Goal: Task Accomplishment & Management: Use online tool/utility

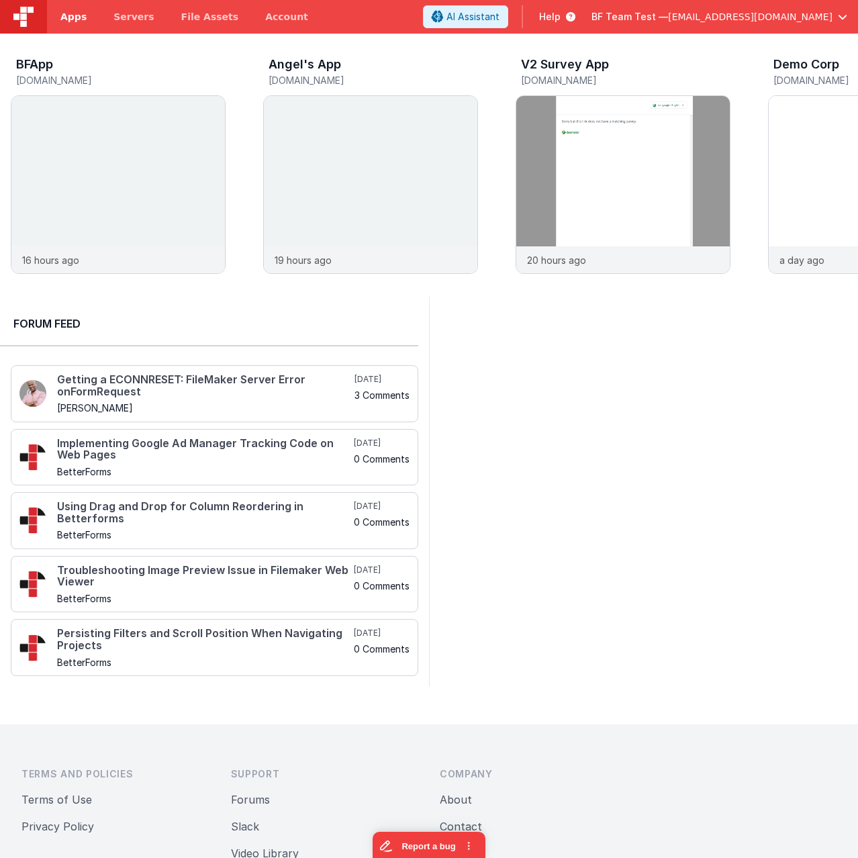
click at [76, 17] on span "Apps" at bounding box center [73, 16] width 26 height 13
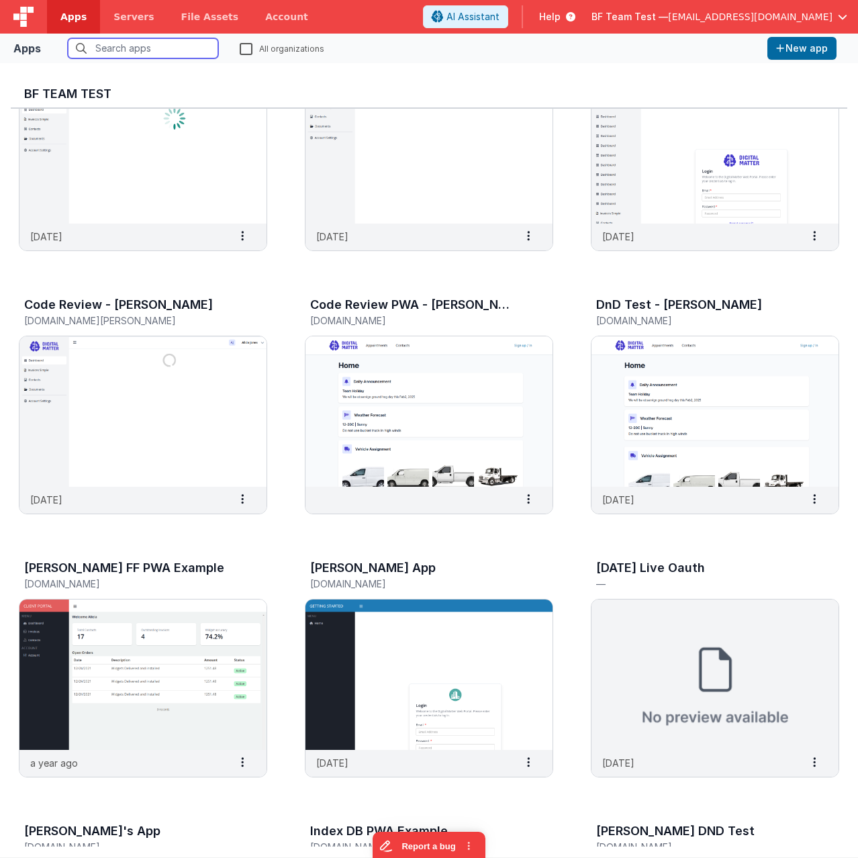
scroll to position [671, 0]
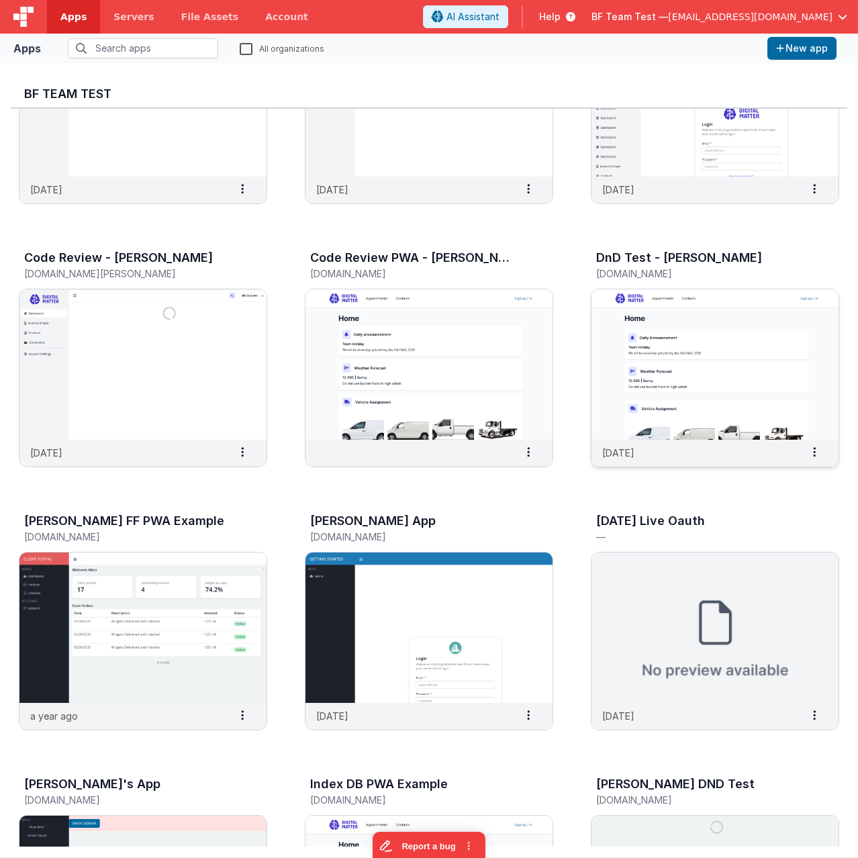
click at [678, 365] on img at bounding box center [714, 364] width 247 height 150
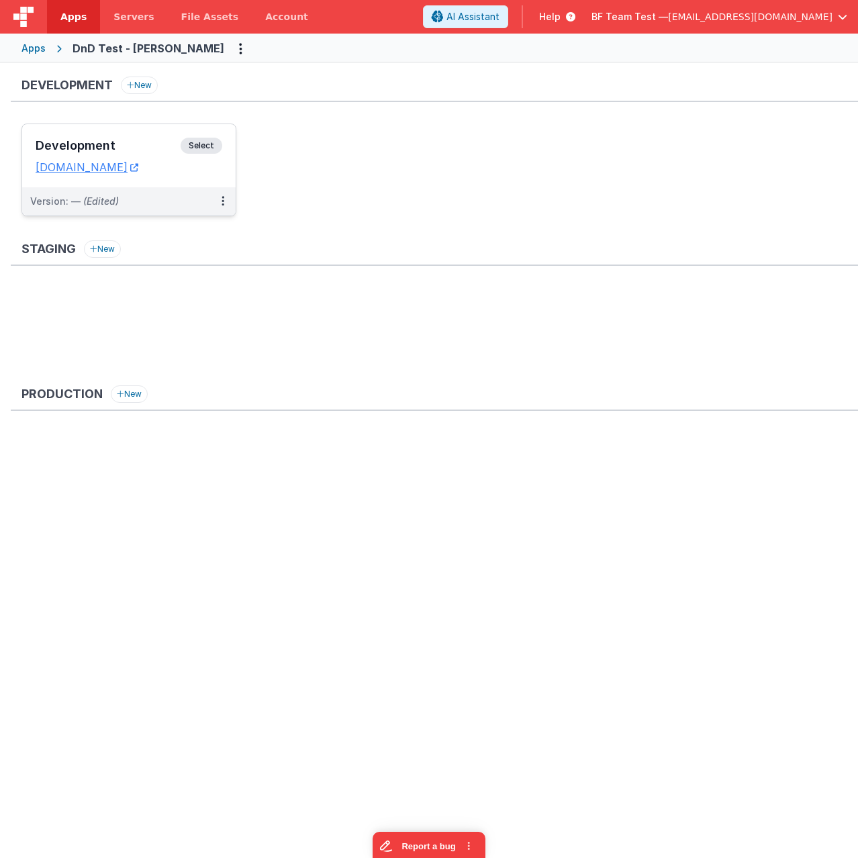
click at [199, 144] on span "Select" at bounding box center [202, 146] width 42 height 16
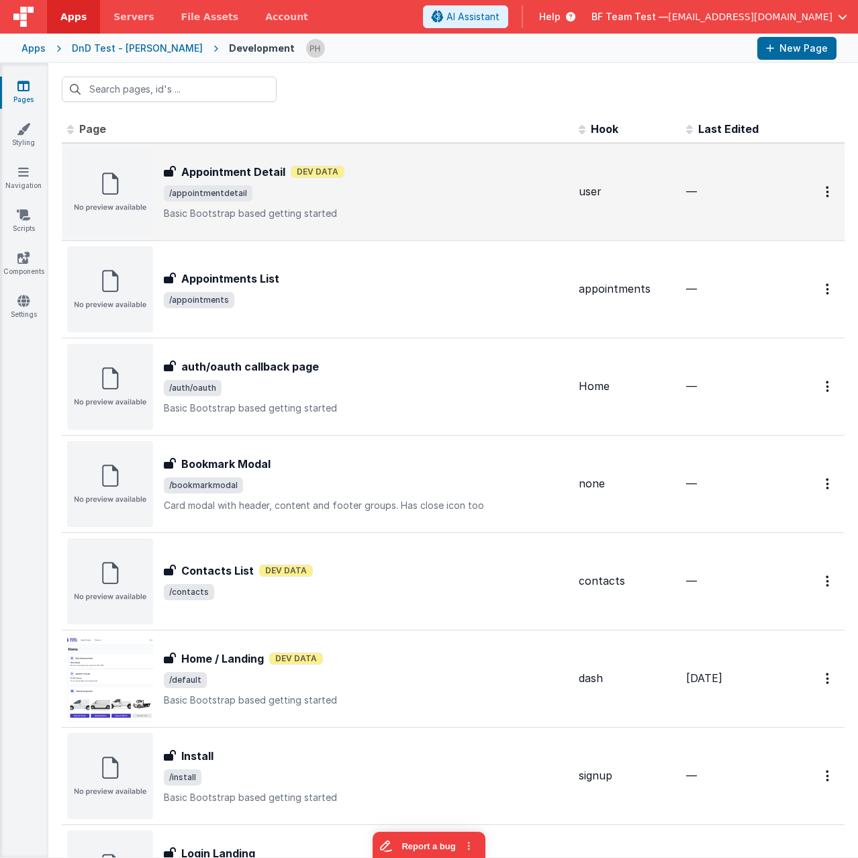
click at [412, 197] on span "/appointmentdetail" at bounding box center [366, 193] width 404 height 16
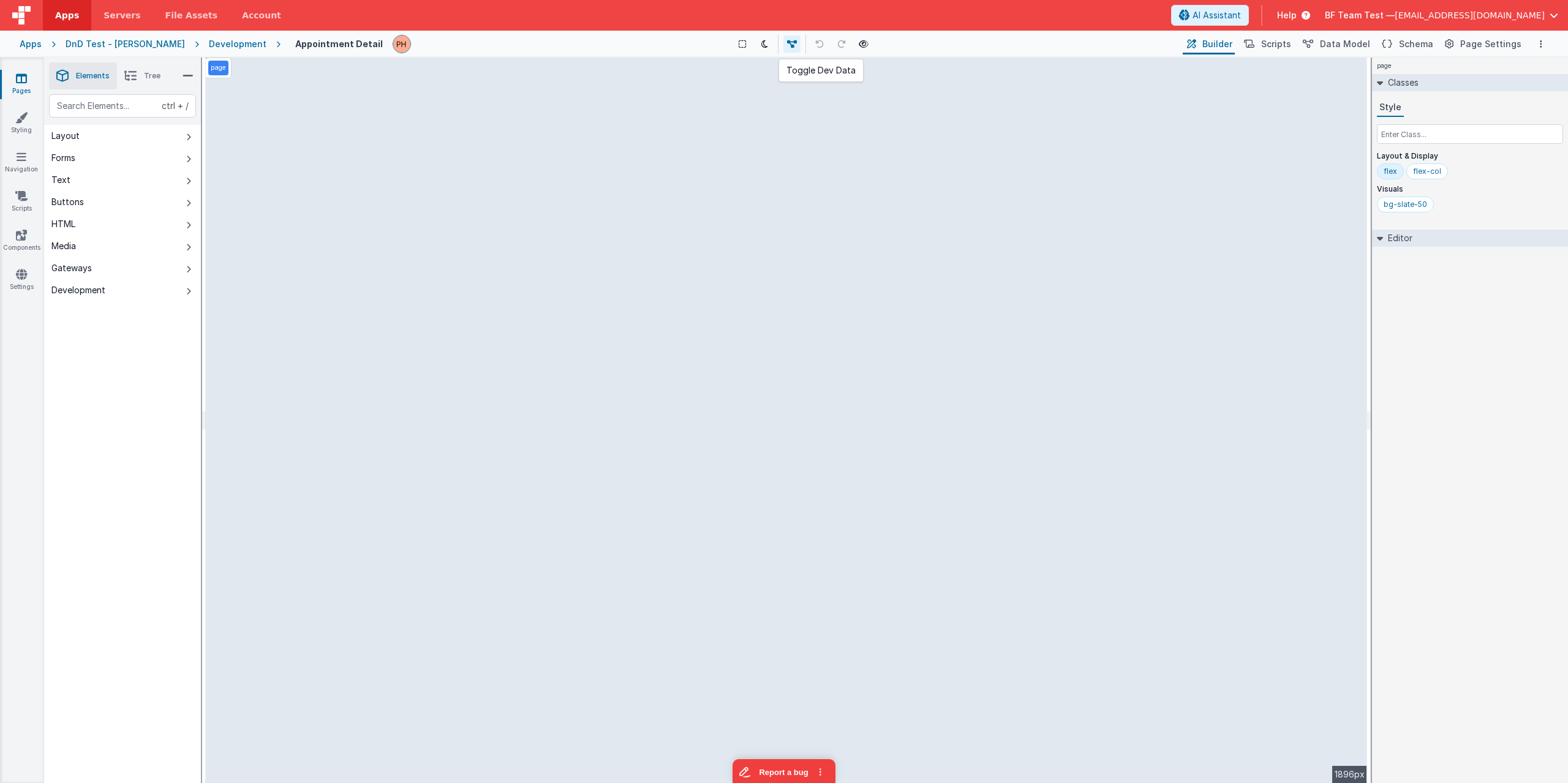
click at [782, 42] on icon at bounding box center [791, 44] width 10 height 8
click at [782, 43] on icon at bounding box center [794, 44] width 10 height 8
click at [782, 42] on icon at bounding box center [794, 44] width 10 height 8
click at [782, 45] on icon at bounding box center [794, 44] width 10 height 8
click at [782, 38] on button at bounding box center [794, 44] width 17 height 17
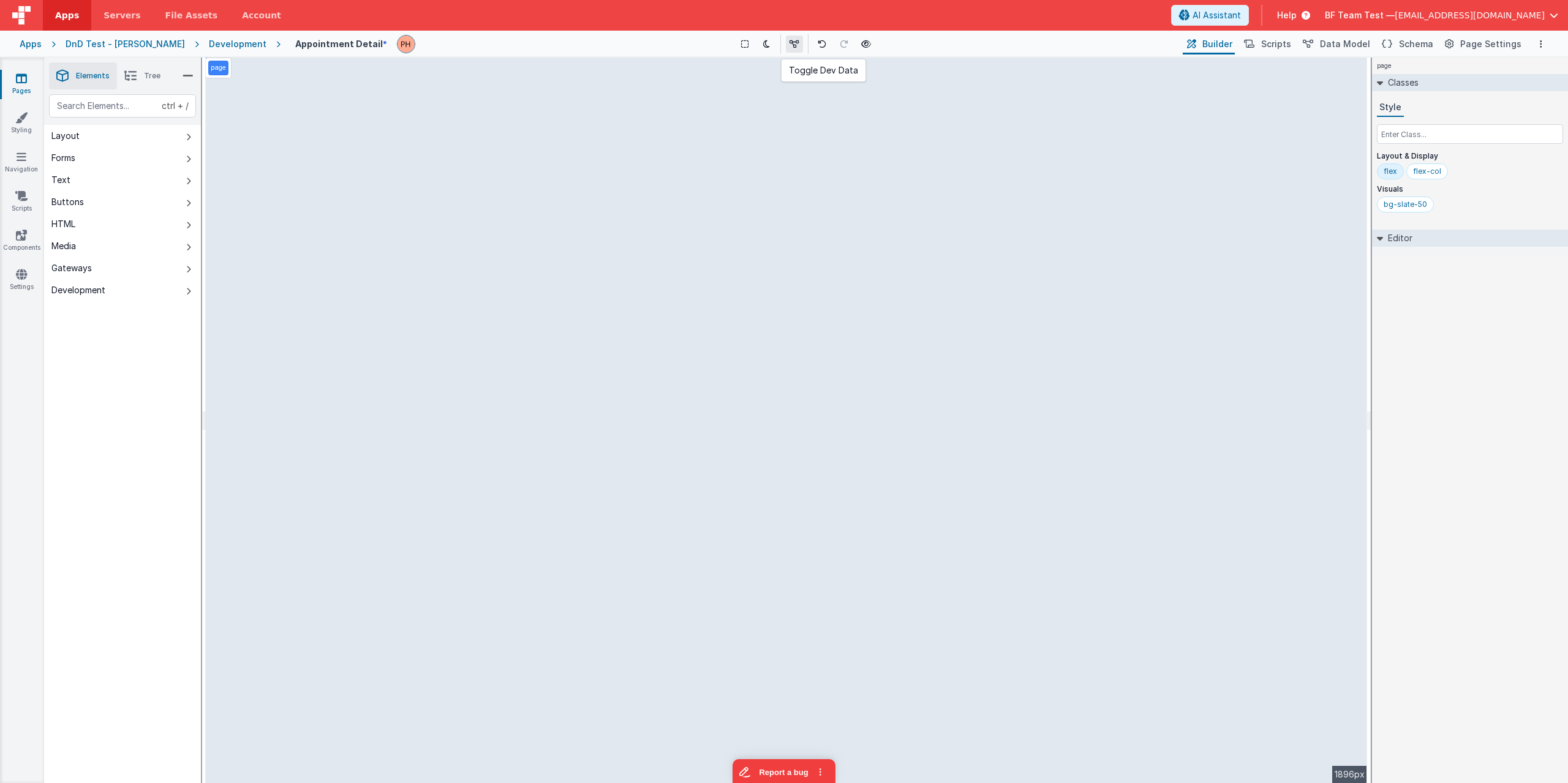
click at [782, 42] on icon at bounding box center [794, 44] width 10 height 8
click at [782, 47] on icon at bounding box center [794, 44] width 10 height 8
click at [209, 45] on div "Development" at bounding box center [237, 44] width 57 height 12
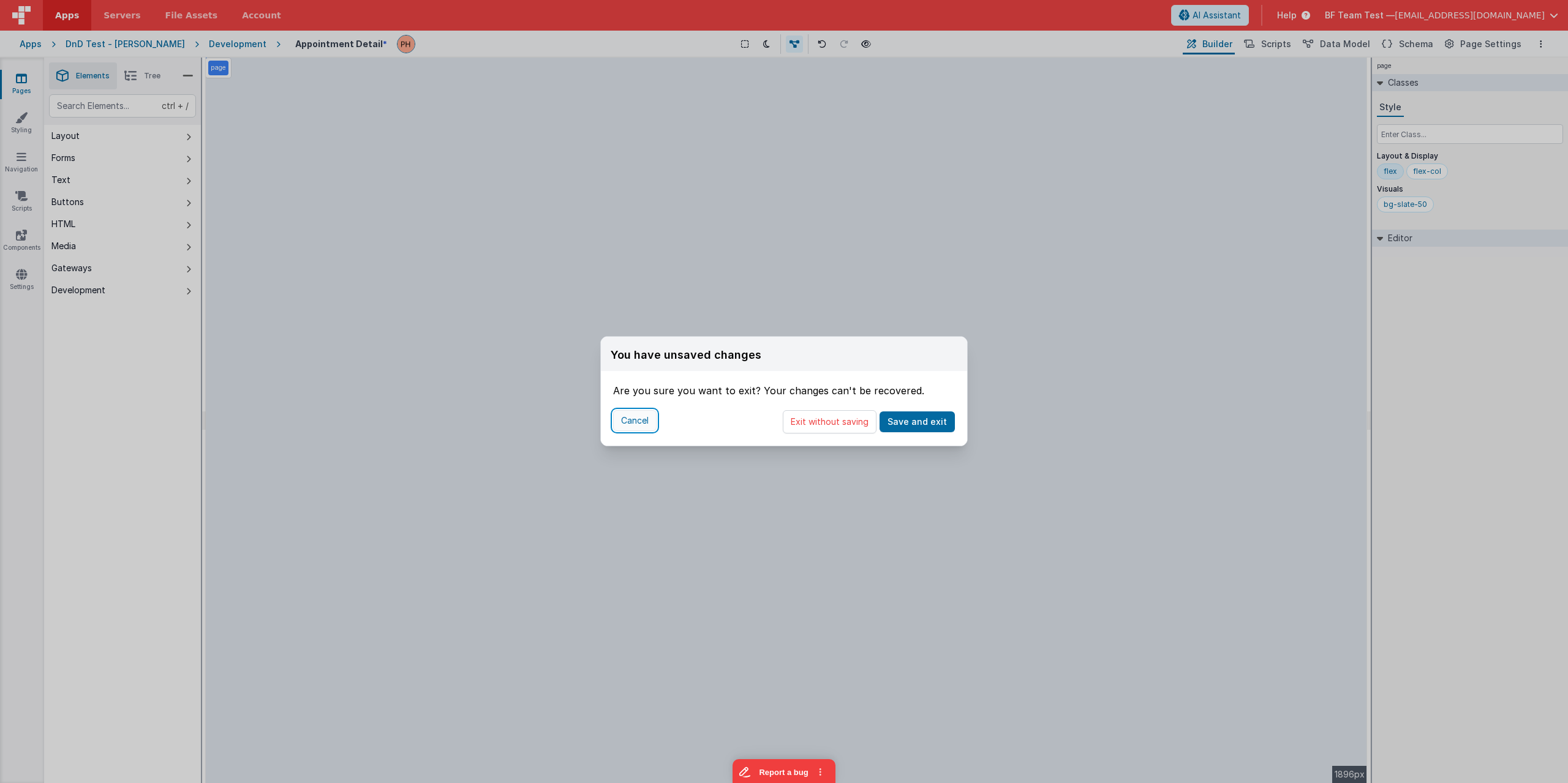
click at [633, 419] on button "Cancel" at bounding box center [635, 421] width 44 height 21
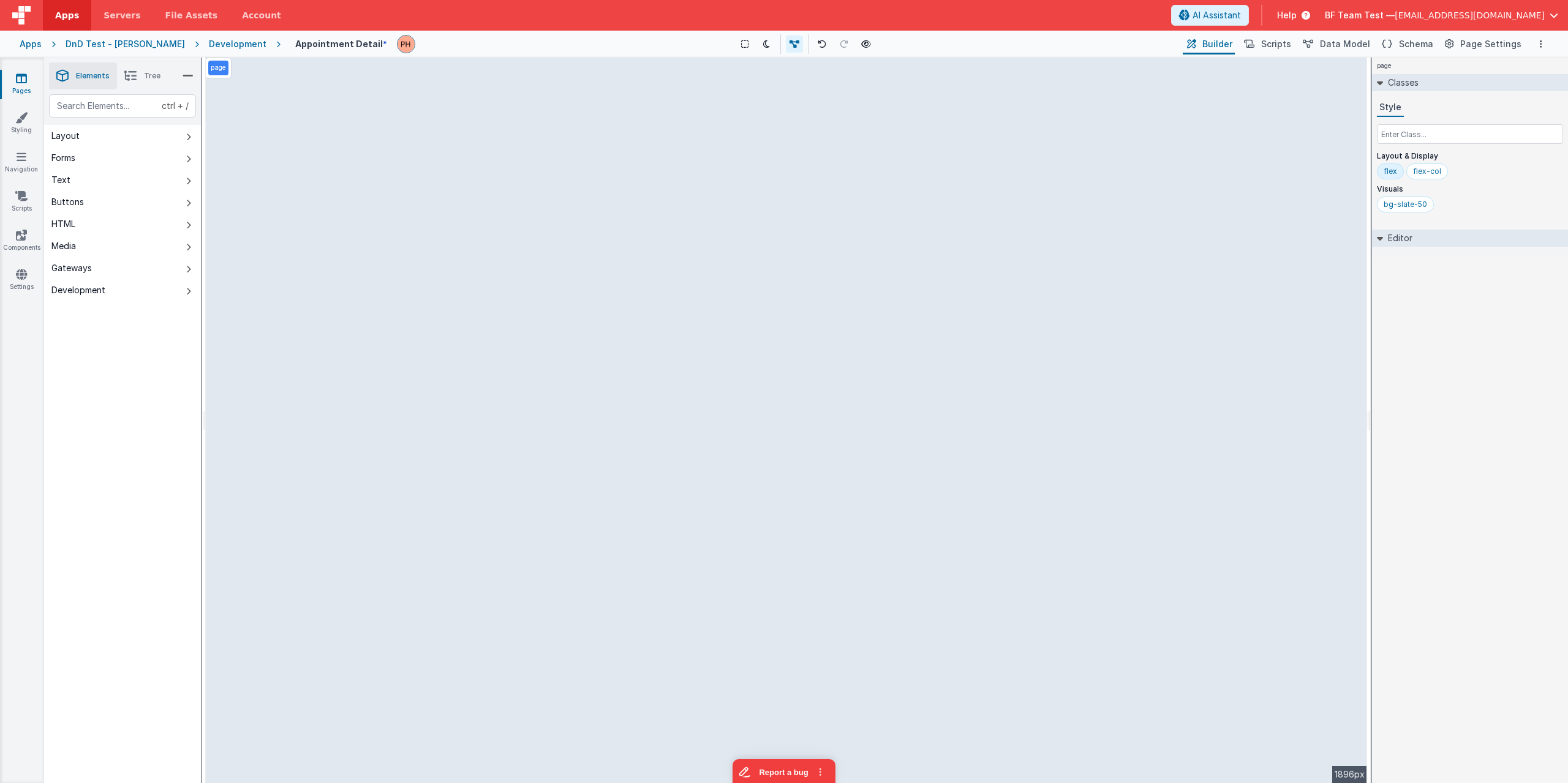
click at [209, 39] on div "Development" at bounding box center [237, 44] width 57 height 12
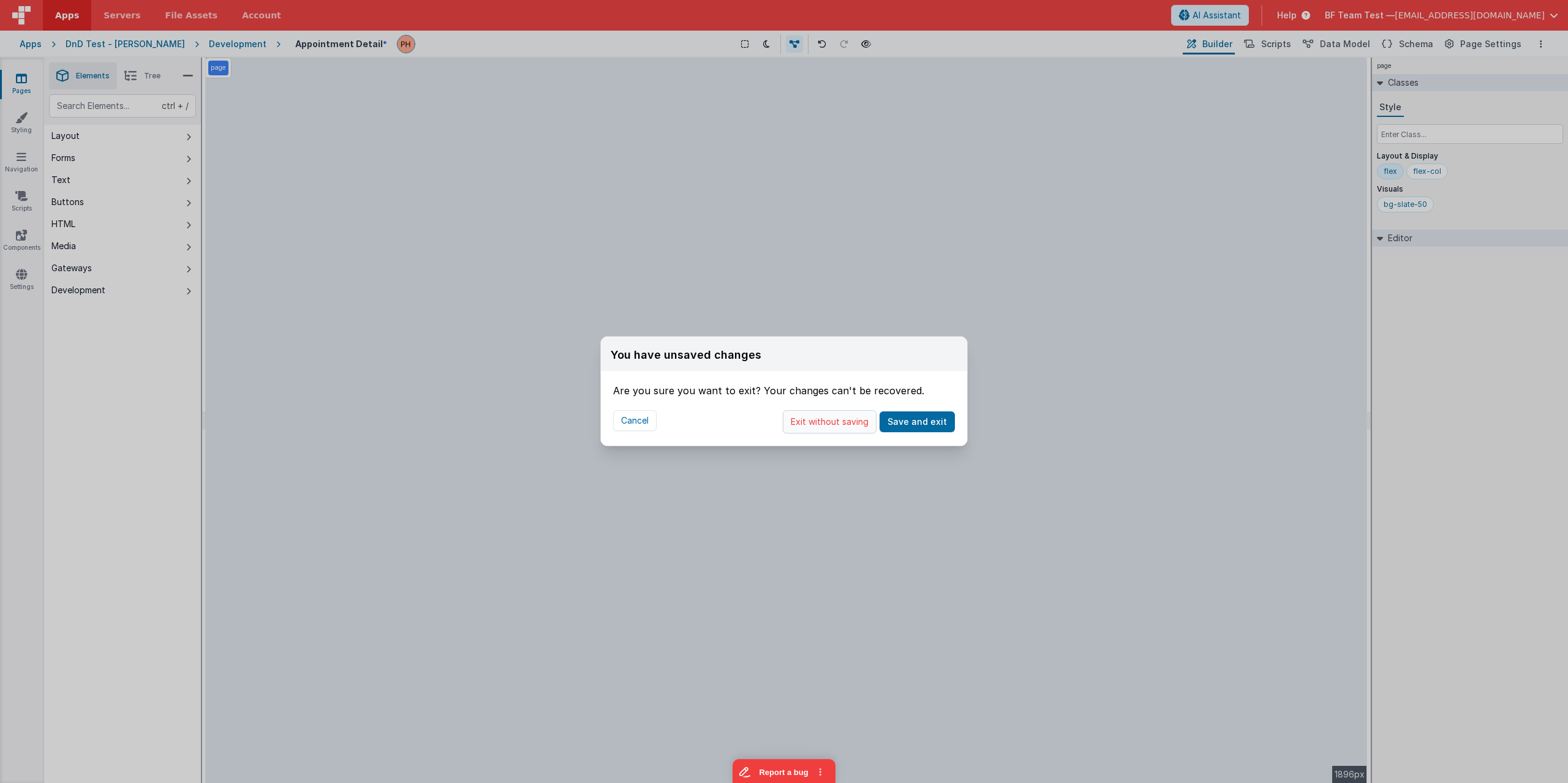
click at [782, 420] on button "Exit without saving" at bounding box center [830, 423] width 94 height 24
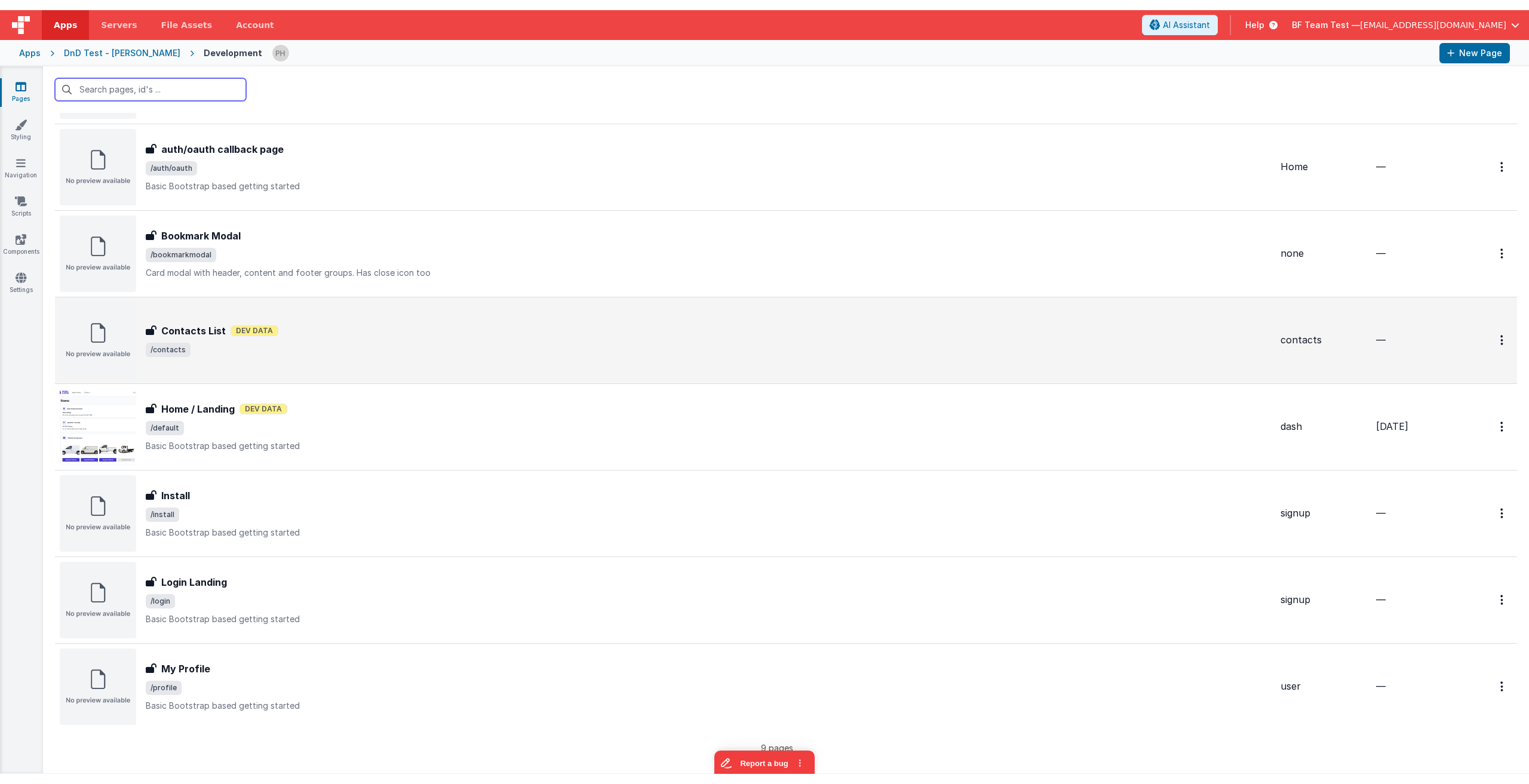
scroll to position [201, 0]
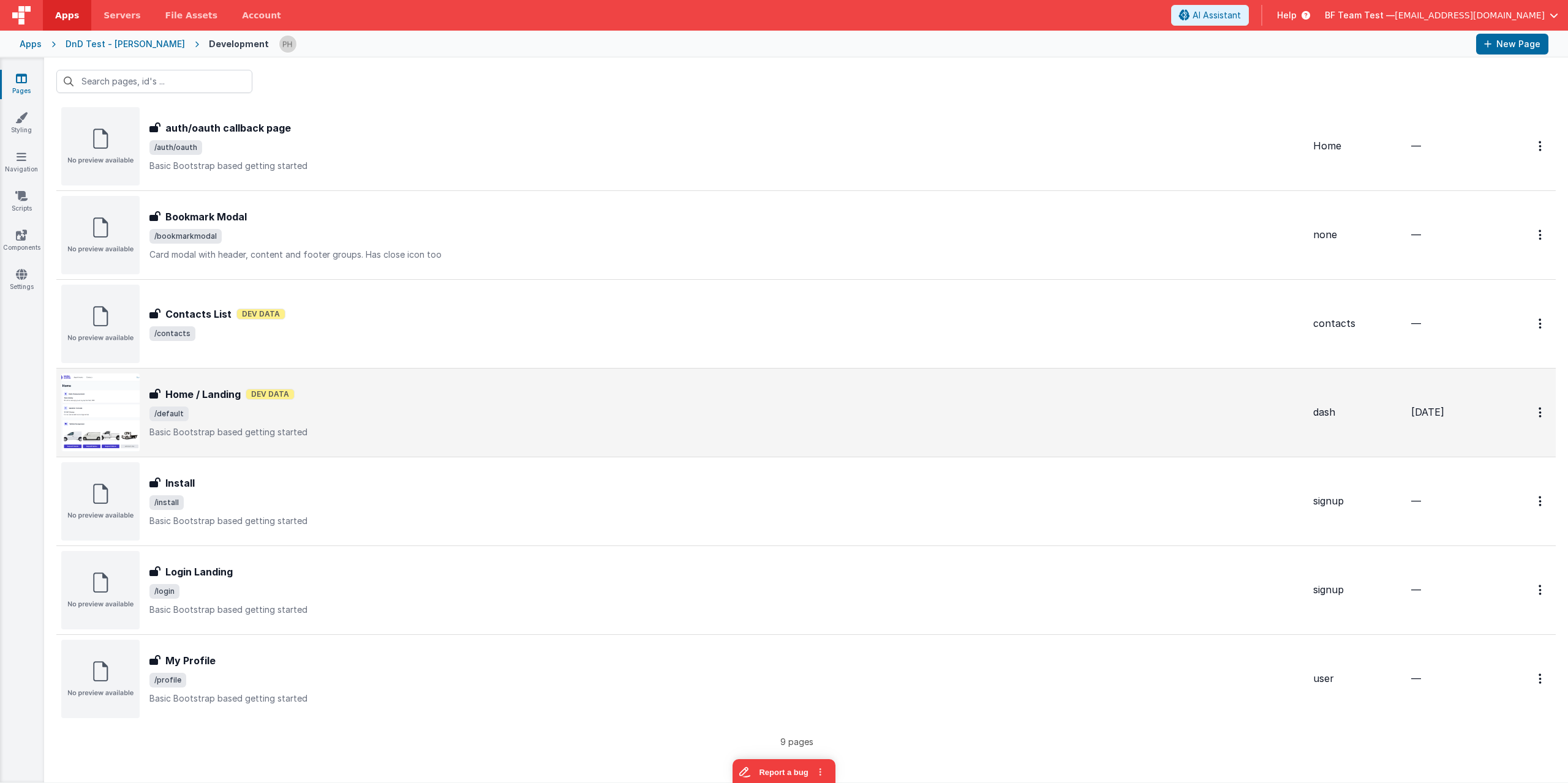
click at [405, 424] on div "Home / Landing Home / Landing Dev Data /default Basic Bootstrap based getting s…" at bounding box center [727, 412] width 1154 height 51
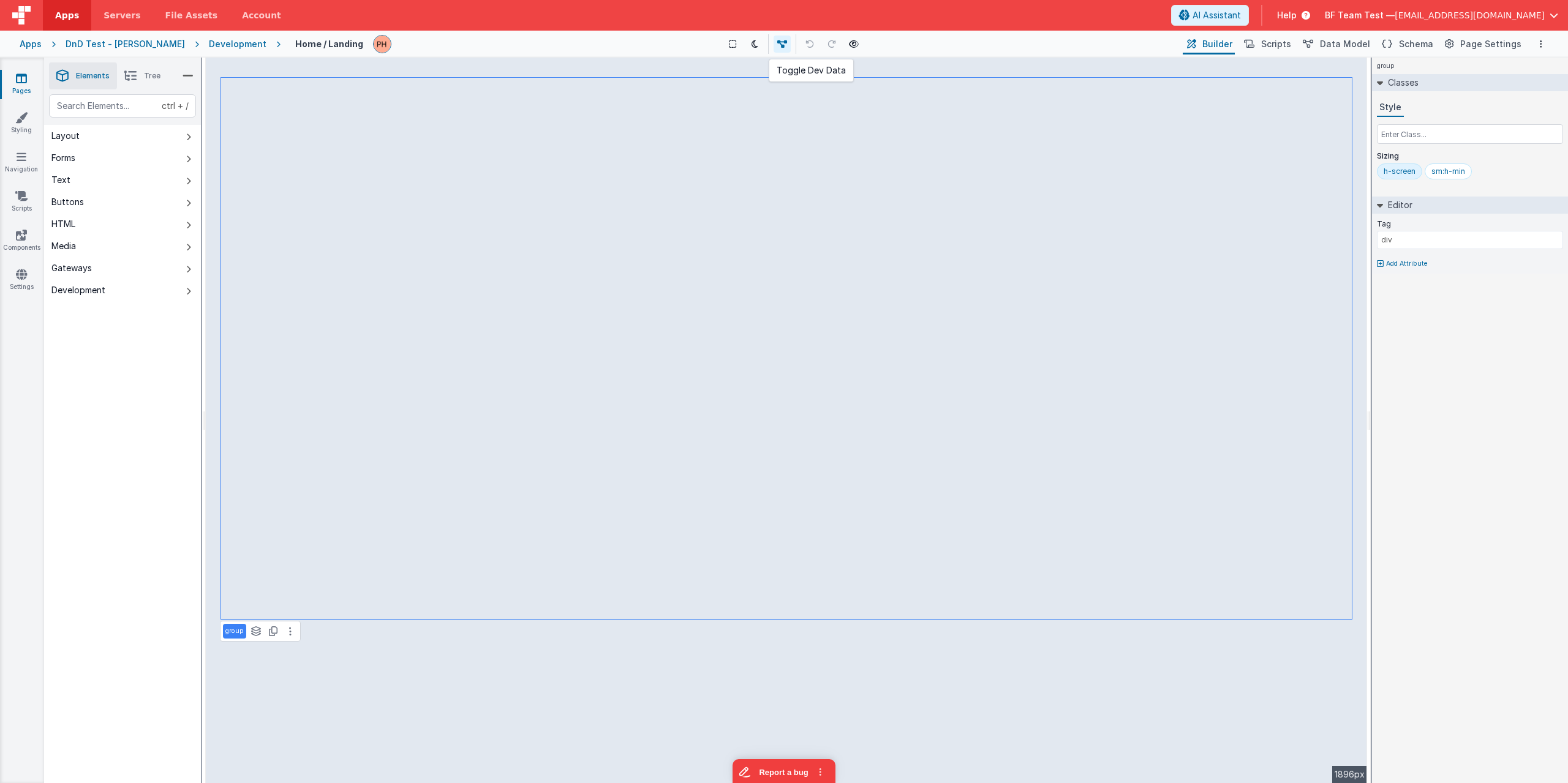
click at [778, 40] on icon at bounding box center [782, 44] width 10 height 8
click at [779, 44] on icon at bounding box center [784, 44] width 10 height 8
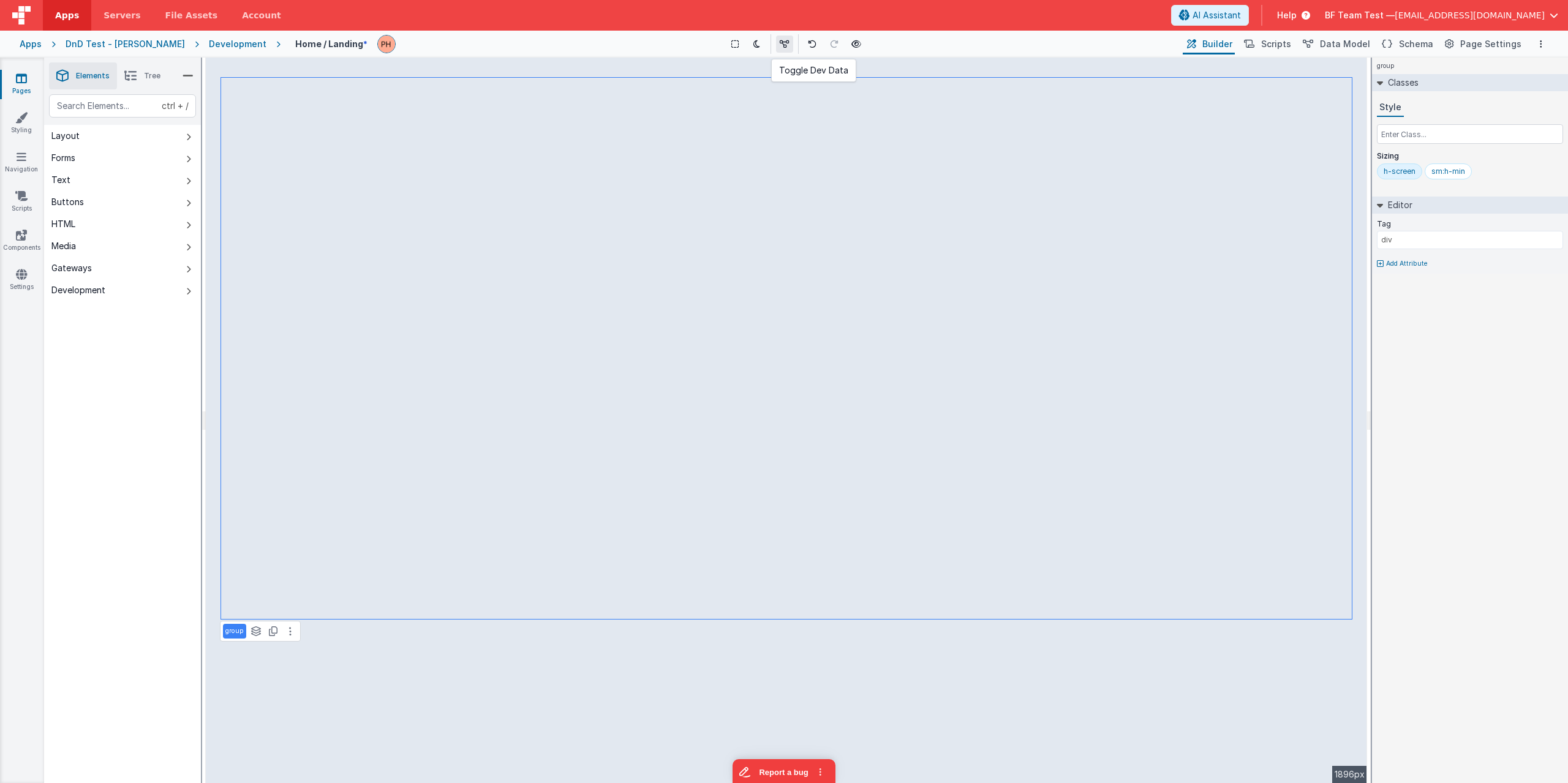
click at [779, 44] on icon at bounding box center [784, 44] width 10 height 8
click at [398, 57] on div "Apps DnD Test - [PERSON_NAME] Development Home / Landing * Show Group Outlines …" at bounding box center [784, 45] width 1568 height 27
click at [405, 42] on div "Show Group Outlines Toggle Dark Mode Toggle Dev Data Preview Page ctrl + b" at bounding box center [792, 44] width 775 height 19
click at [434, 38] on div "Show Group Outlines Toggle Dark Mode Toggle Dev Data Preview Page ctrl + b" at bounding box center [792, 44] width 775 height 19
click at [782, 44] on div "Show Group Outlines Toggle Dark Mode Toggle Dev Data Preview Page ctrl + b" at bounding box center [792, 44] width 775 height 19
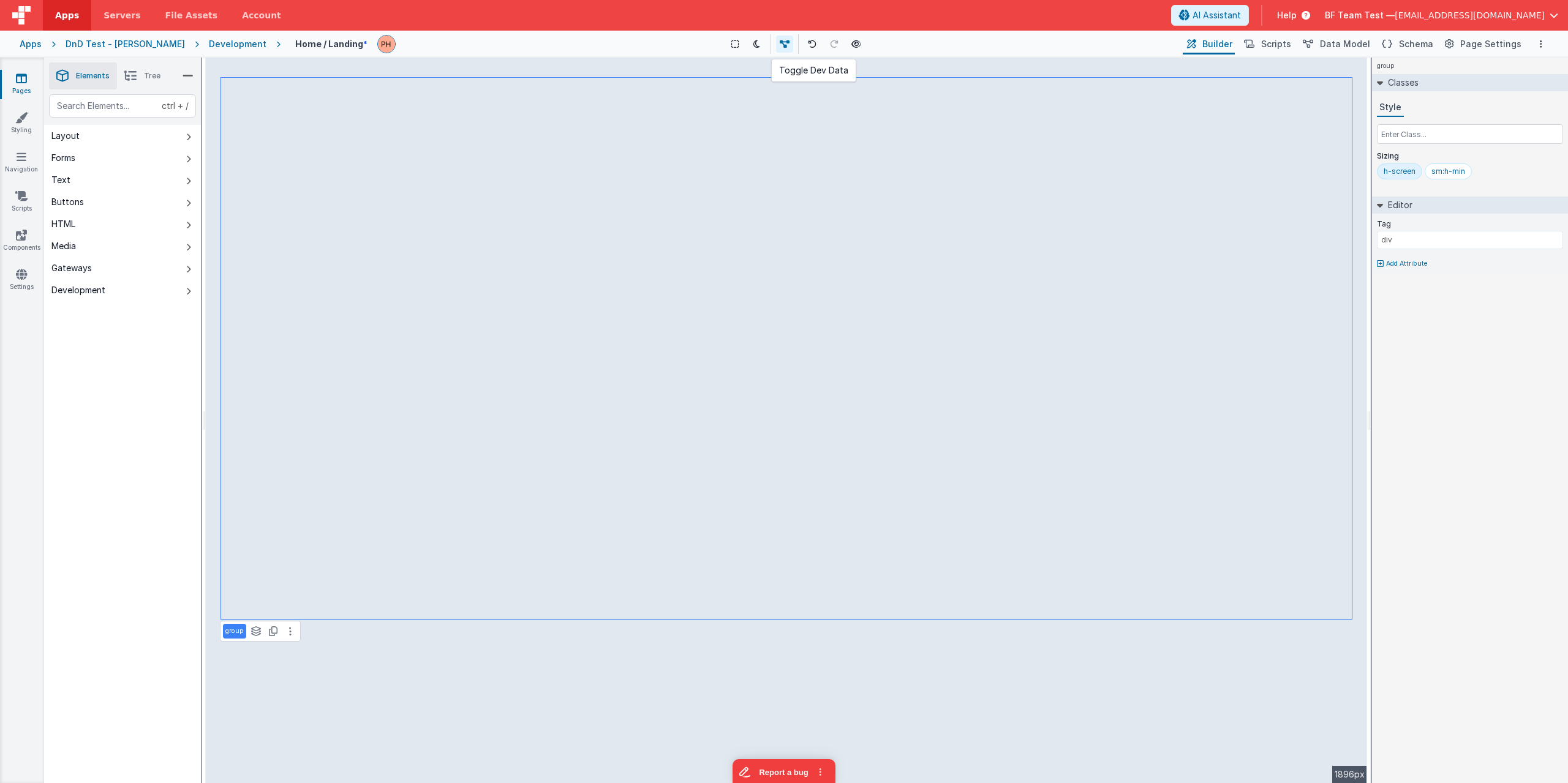
click at [779, 44] on icon at bounding box center [784, 44] width 10 height 8
click at [776, 44] on button at bounding box center [784, 44] width 17 height 17
click at [779, 47] on icon at bounding box center [784, 44] width 10 height 8
click at [209, 45] on div "Development" at bounding box center [237, 44] width 57 height 12
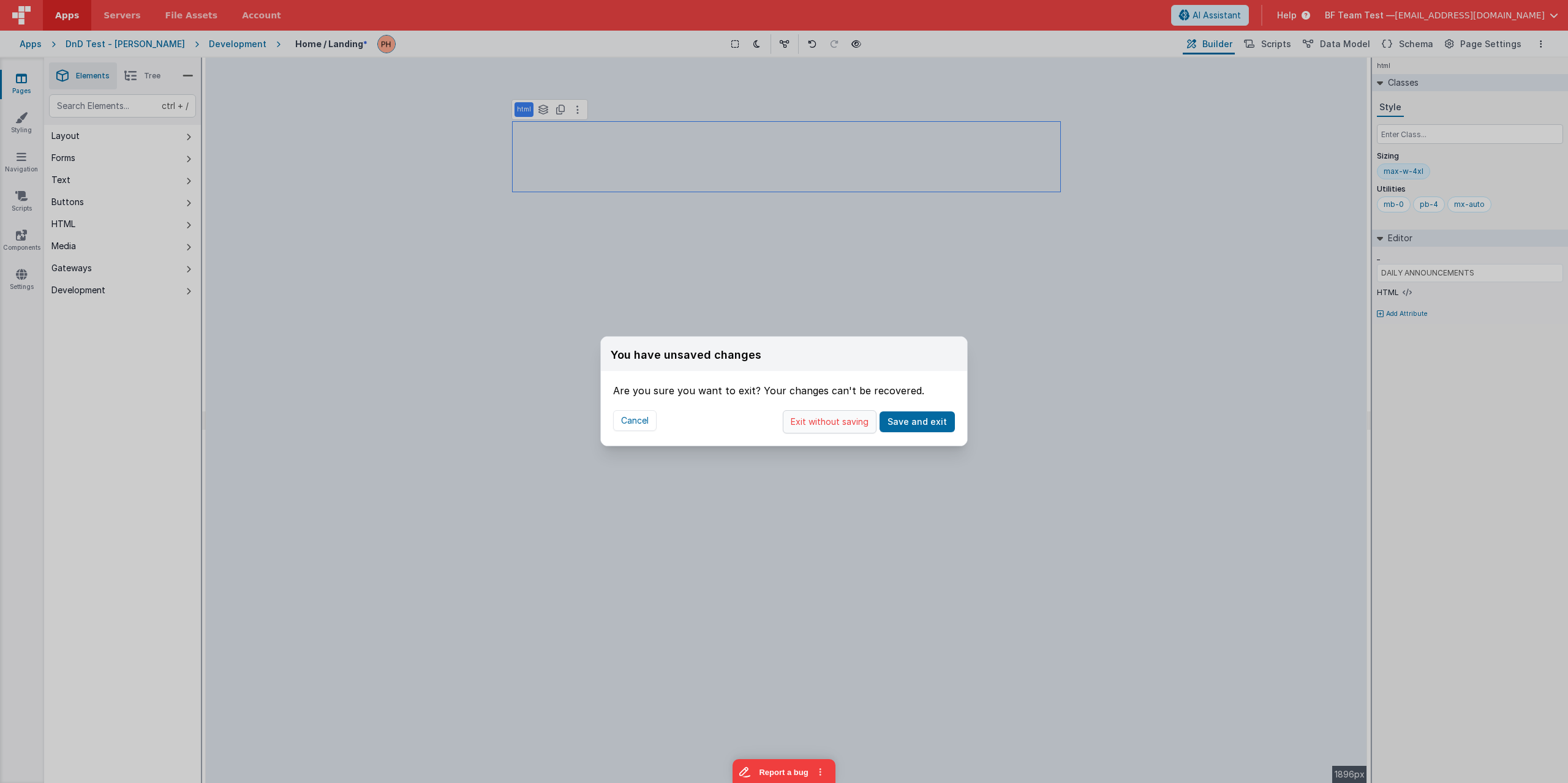
click at [782, 421] on button "Exit without saving" at bounding box center [830, 423] width 94 height 24
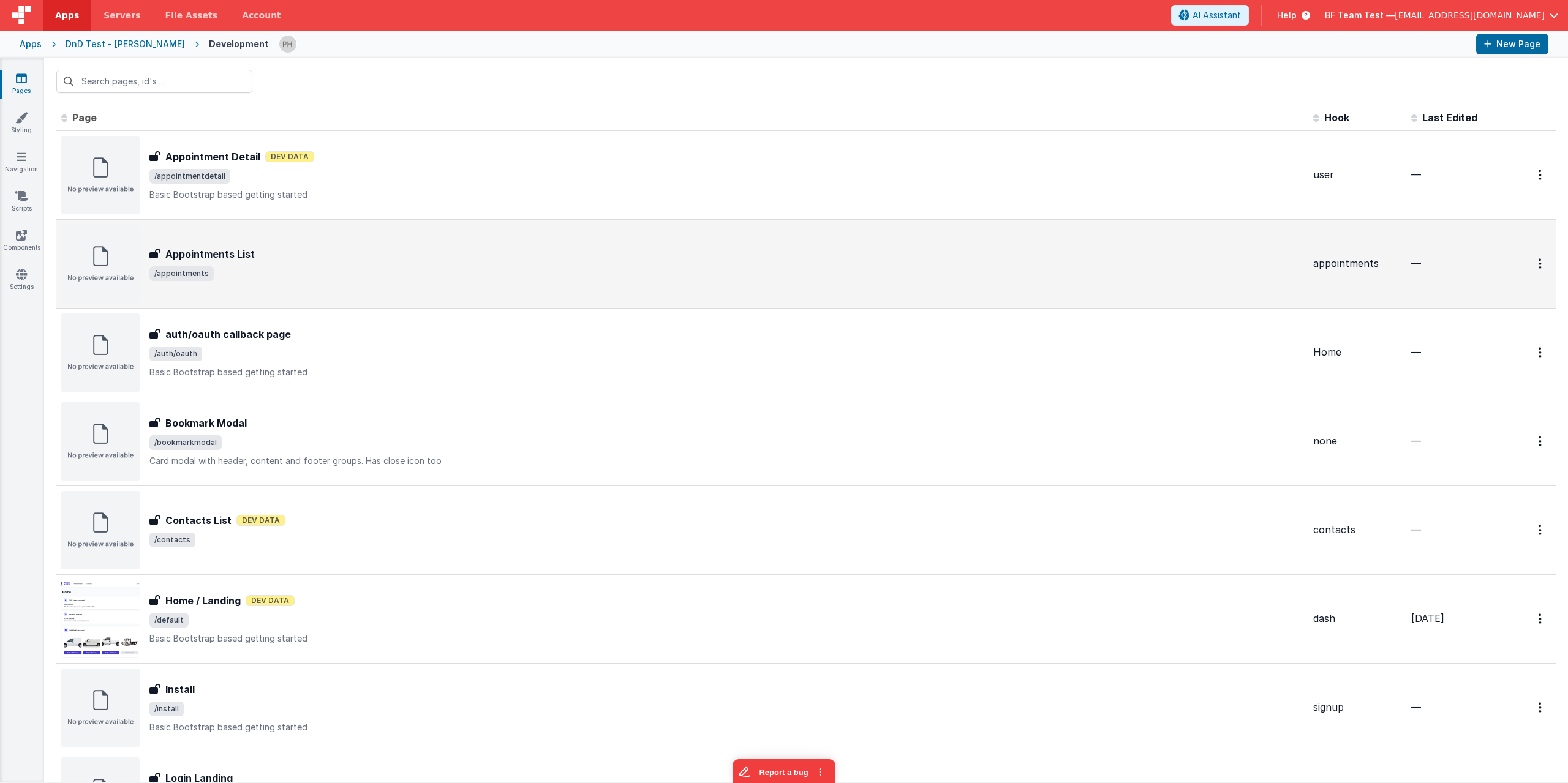
click at [305, 275] on span "/appointments" at bounding box center [727, 274] width 1154 height 15
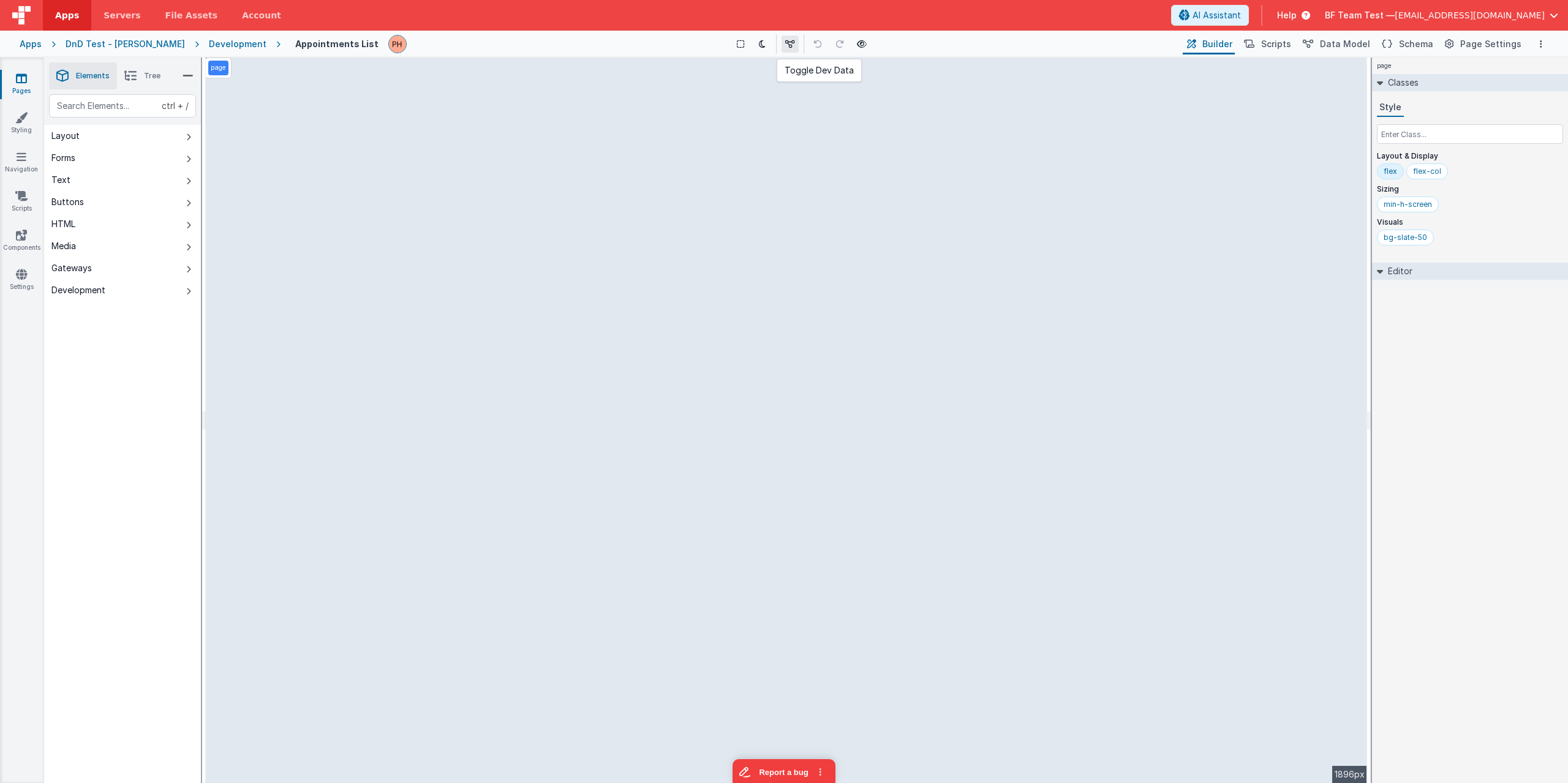
click at [782, 47] on icon at bounding box center [789, 44] width 10 height 8
click at [782, 47] on icon at bounding box center [791, 44] width 10 height 8
click at [782, 44] on icon at bounding box center [791, 44] width 10 height 8
click at [782, 43] on div "Show Group Outlines Toggle Dark Mode Toggle Dev Data Preview Page ctrl + b" at bounding box center [800, 44] width 759 height 19
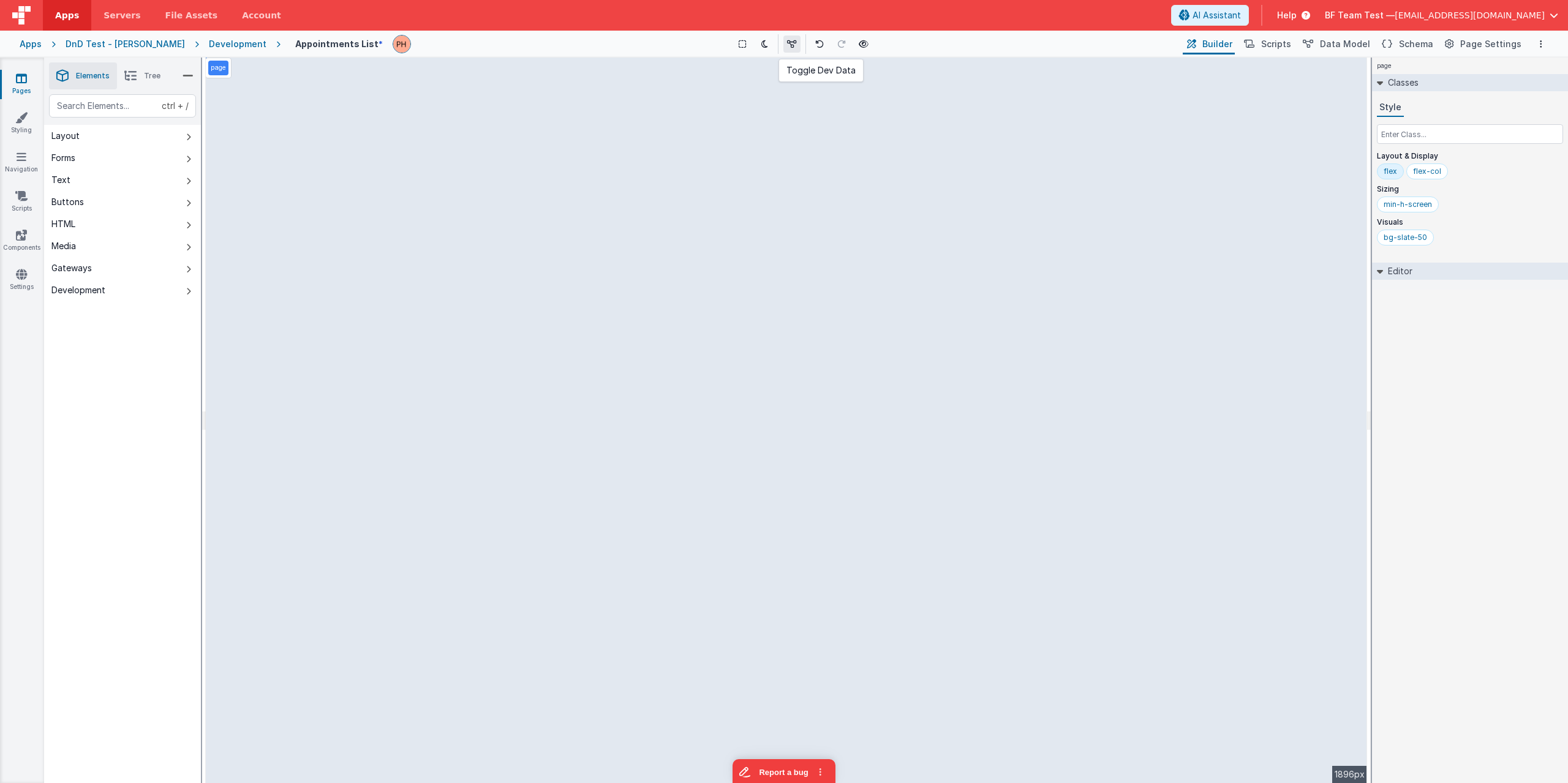
click at [782, 44] on icon at bounding box center [791, 44] width 10 height 8
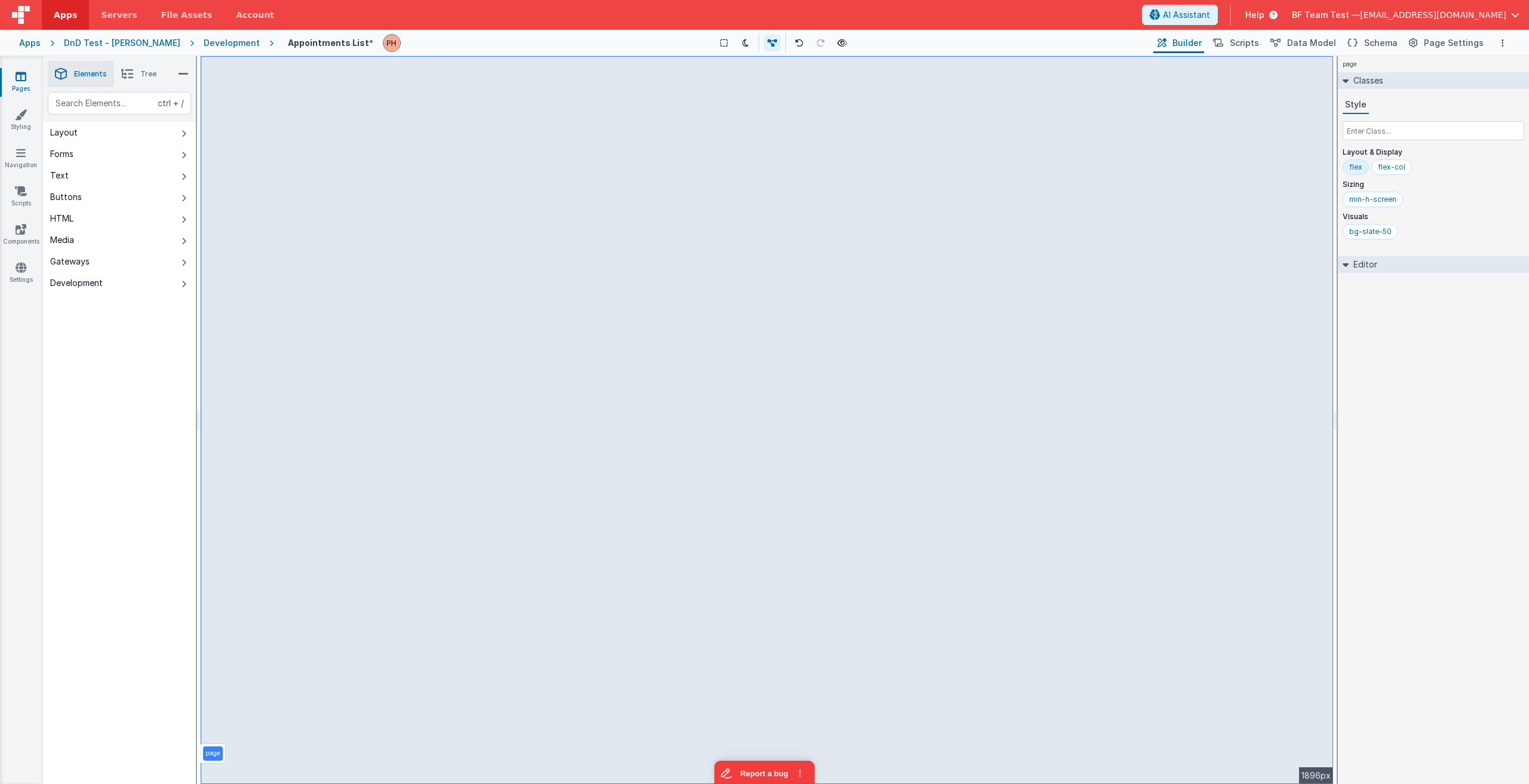
click at [554, 36] on div "Show Group Outlines Toggle Dark Mode Toggle Dev Data Preview Page ctrl + b" at bounding box center [781, 43] width 740 height 19
click at [204, 44] on div "Development" at bounding box center [231, 43] width 56 height 12
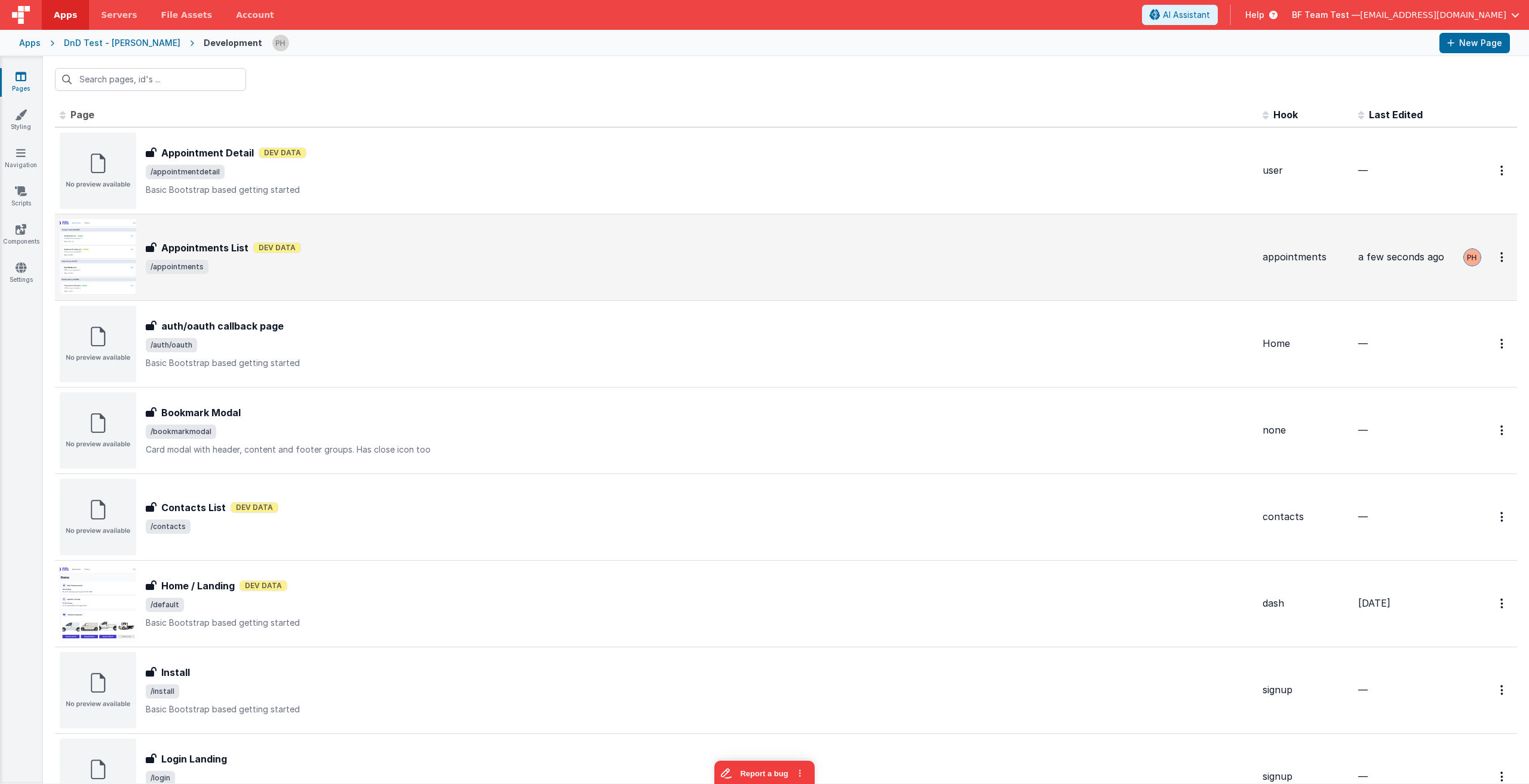
click at [437, 257] on div "Appointments List Appointments List Dev Data /appointments" at bounding box center [700, 257] width 1107 height 34
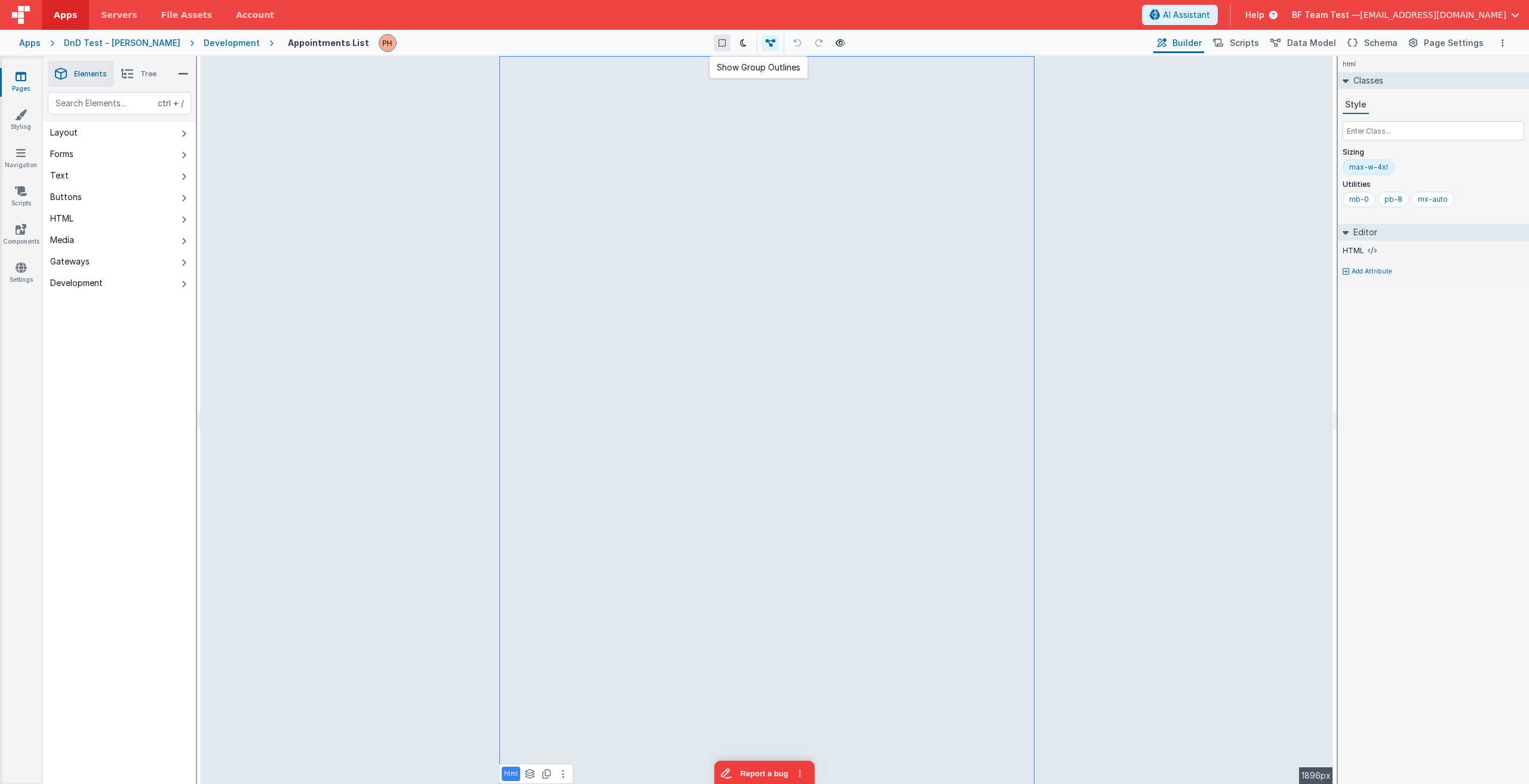
click at [718, 43] on icon at bounding box center [722, 43] width 7 height 8
click at [763, 43] on icon at bounding box center [770, 43] width 10 height 8
click at [763, 44] on icon at bounding box center [772, 43] width 10 height 8
click at [589, 48] on div "Show Group Outlines Toggle Dark Mode Toggle Dev Data Preview Page ctrl + b" at bounding box center [781, 43] width 740 height 19
click at [716, 45] on button at bounding box center [724, 43] width 17 height 17
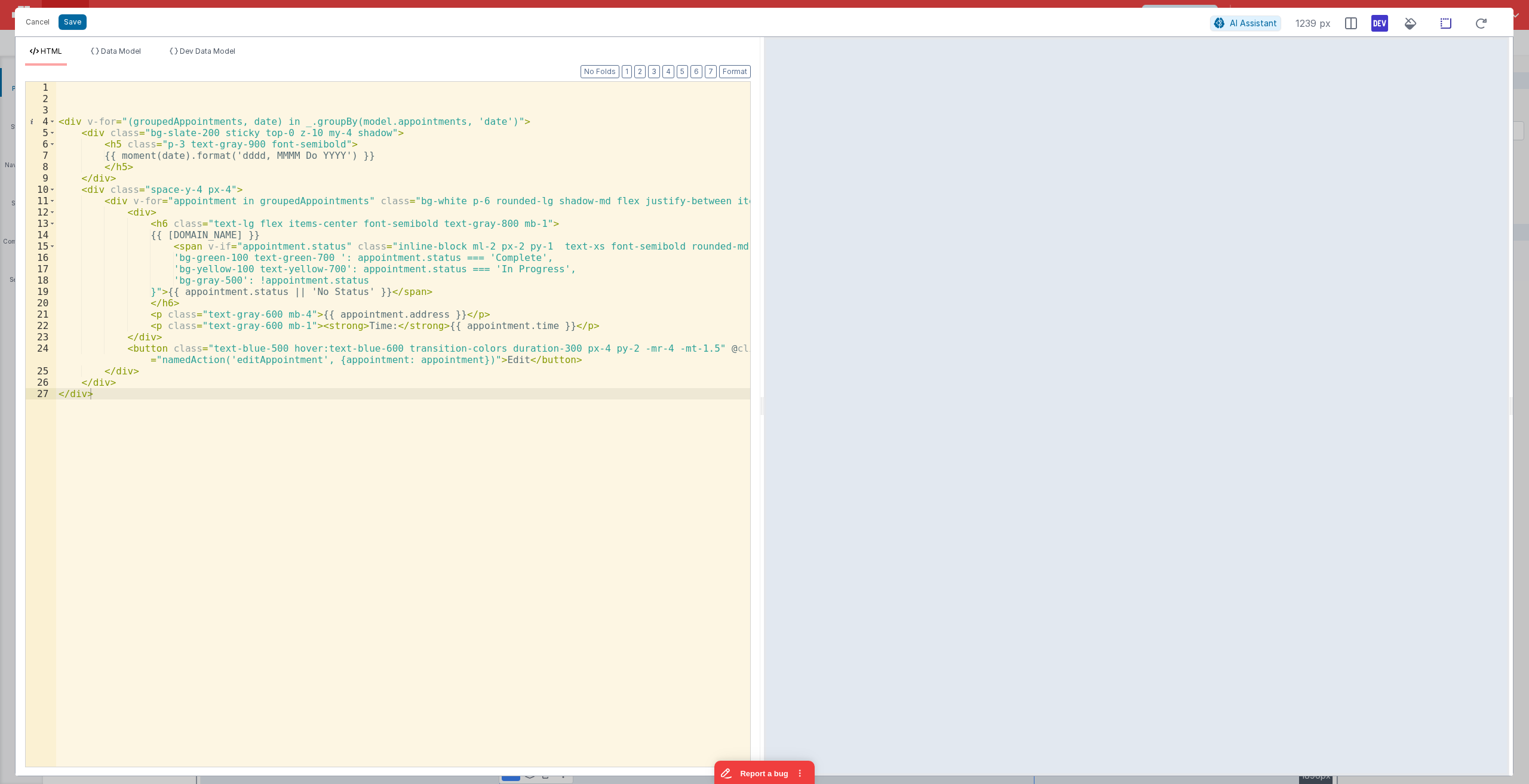
click at [763, 26] on icon at bounding box center [1446, 23] width 25 height 15
click at [763, 26] on icon at bounding box center [1379, 22] width 17 height 19
click at [763, 25] on icon at bounding box center [1379, 22] width 17 height 19
click at [763, 27] on icon at bounding box center [1446, 23] width 25 height 15
click at [763, 23] on icon at bounding box center [1446, 23] width 25 height 15
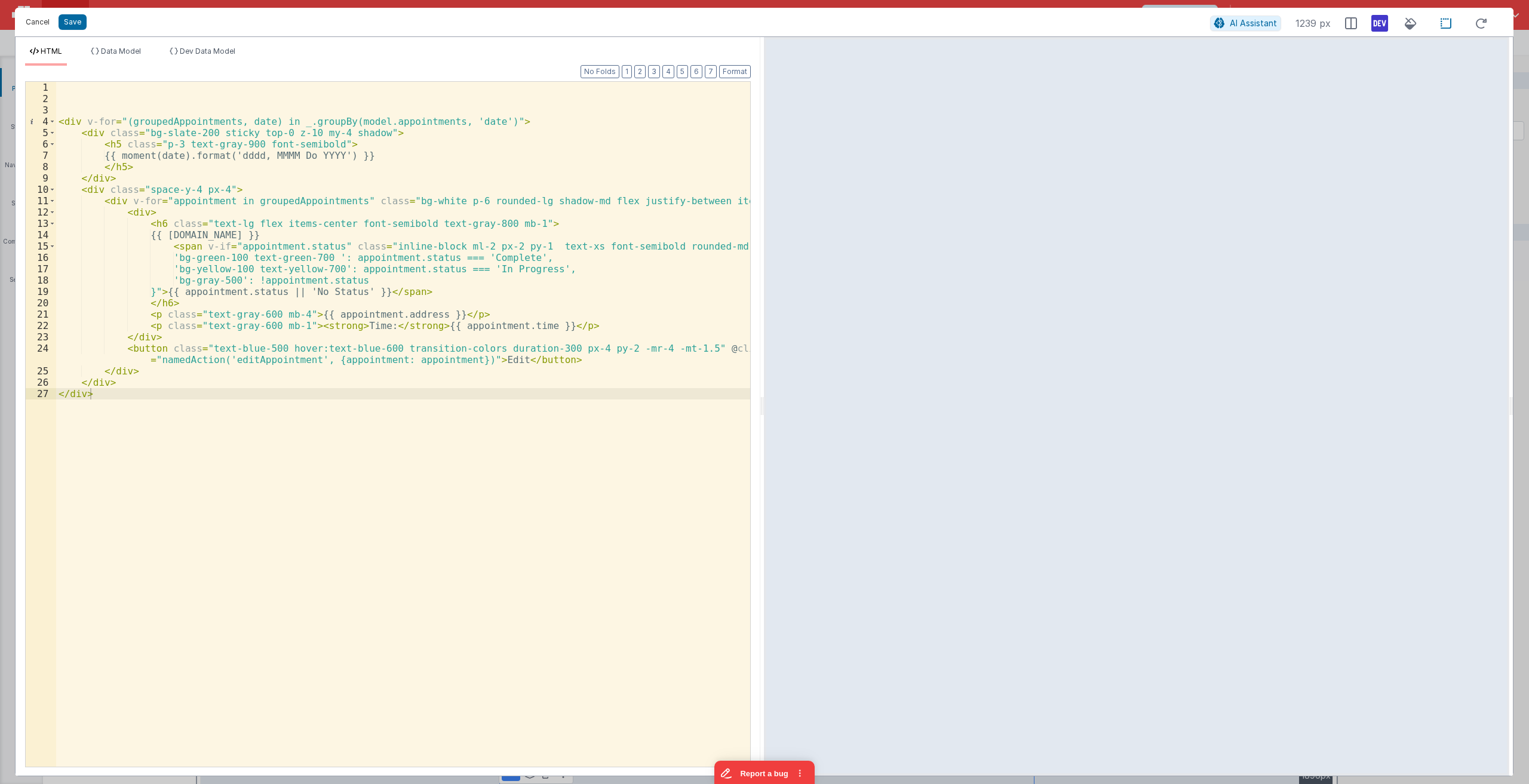
click at [44, 22] on button "Cancel" at bounding box center [37, 21] width 36 height 17
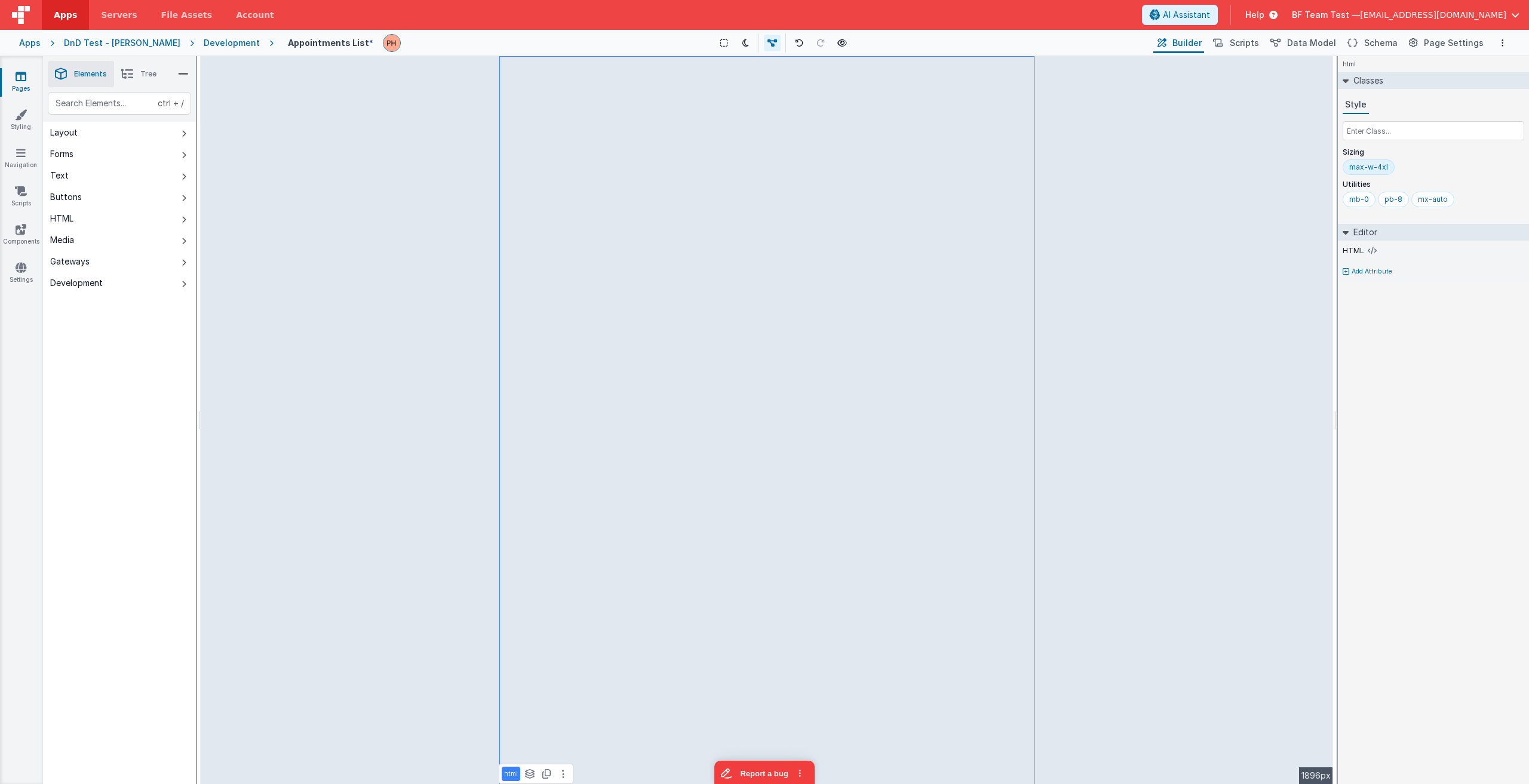
click at [763, 402] on div "html Classes Style Sizing max-w-4xl Utilities mb-0 pb-8 mx-auto Editor HTML Add…" at bounding box center [1433, 420] width 191 height 728
click at [204, 47] on div "Development" at bounding box center [231, 43] width 56 height 12
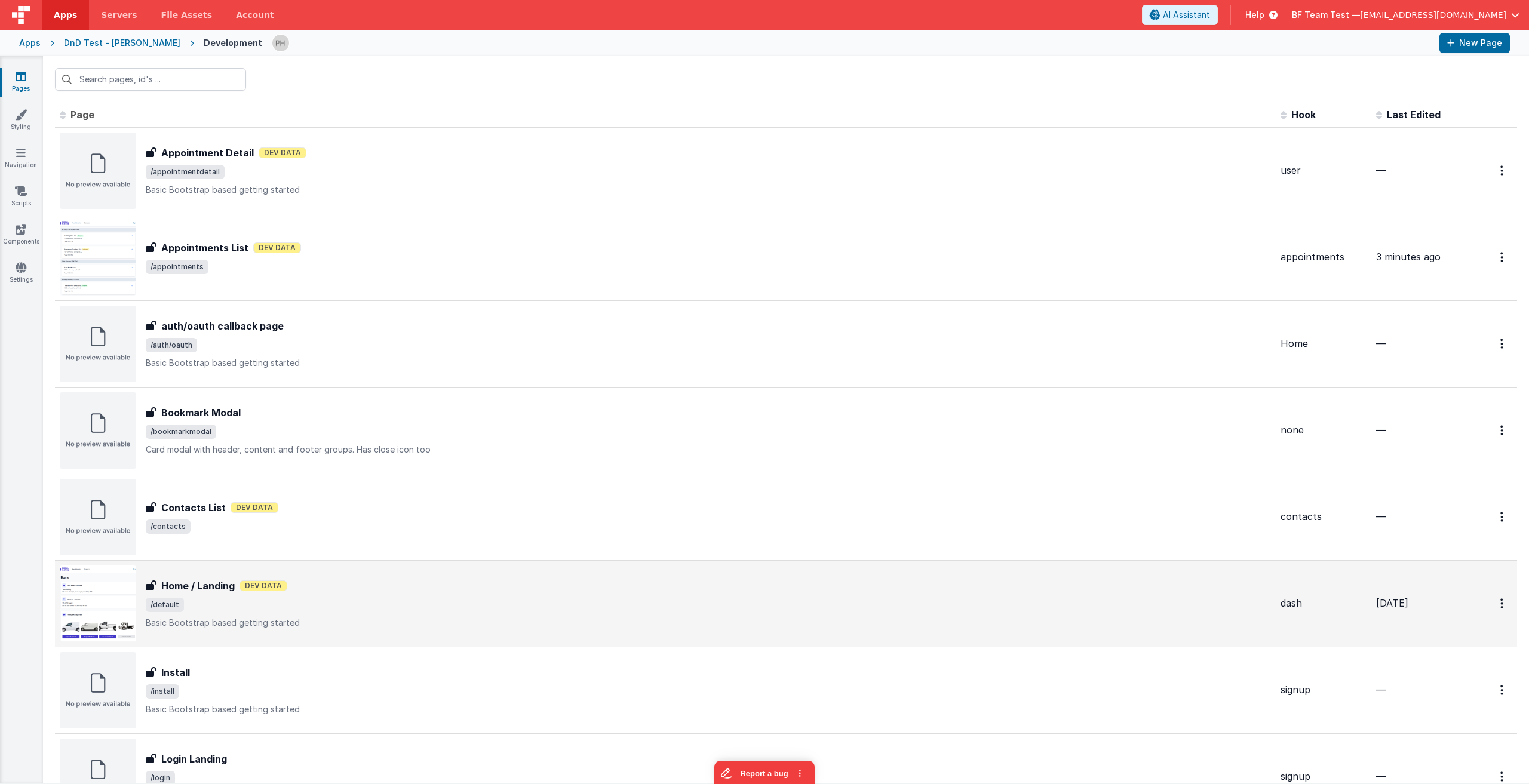
click at [505, 620] on p "Basic Bootstrap based getting started" at bounding box center [708, 622] width 1125 height 12
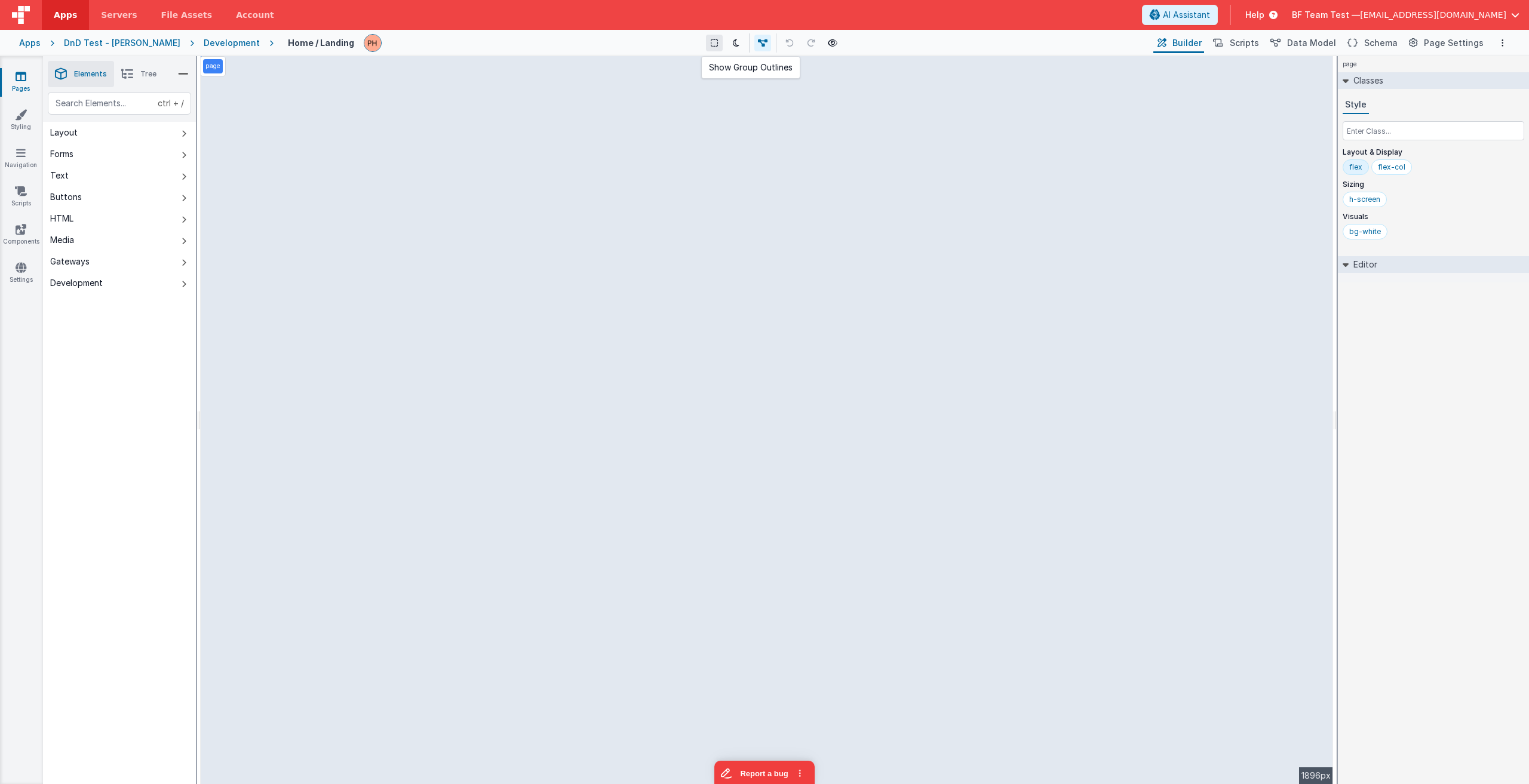
click at [711, 43] on icon at bounding box center [715, 43] width 7 height 8
click at [711, 41] on icon at bounding box center [715, 43] width 7 height 8
click at [732, 43] on icon at bounding box center [735, 43] width 6 height 8
click at [732, 45] on icon at bounding box center [735, 43] width 6 height 8
click at [763, 24] on button "AI Assistant" at bounding box center [1179, 14] width 76 height 20
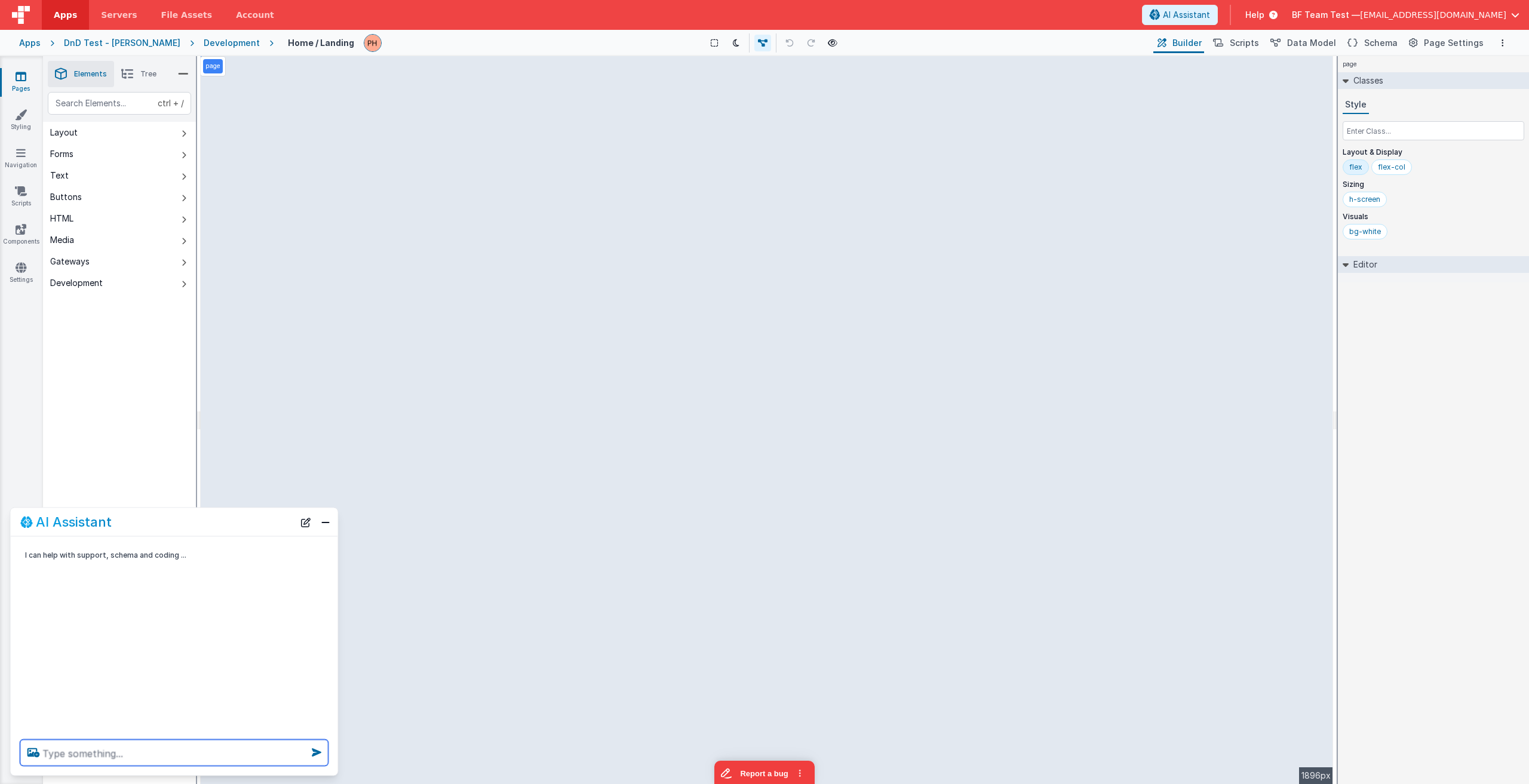
click at [188, 755] on textarea at bounding box center [174, 754] width 308 height 27
type textarea "Convert this page to have night-mode compatibility"
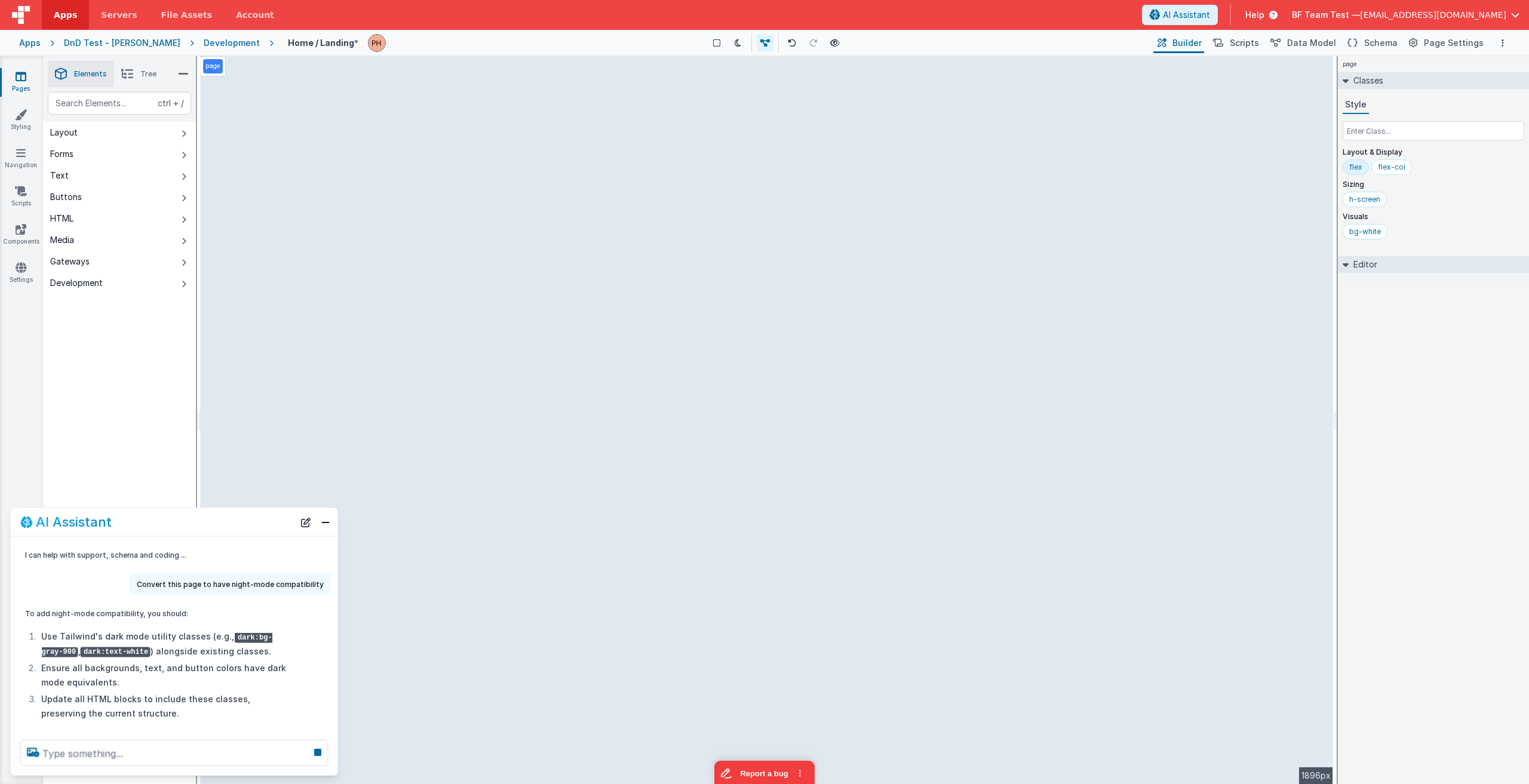
scroll to position [29, 0]
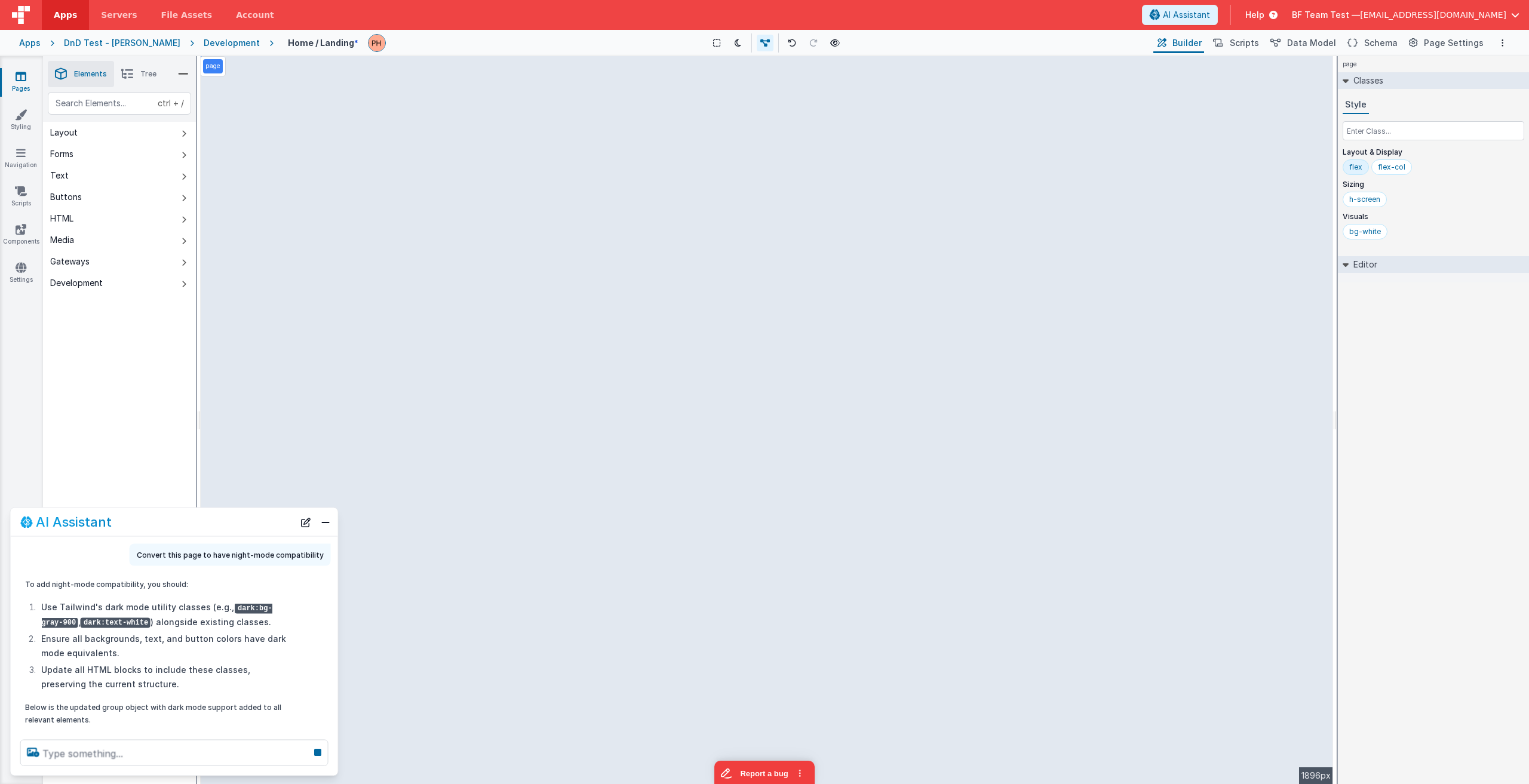
drag, startPoint x: 1449, startPoint y: 44, endPoint x: 1024, endPoint y: 45, distance: 425.0
click at [763, 45] on div "Show Group Outlines Toggle Dark Mode Toggle Dev Data Preview Page ctrl + b" at bounding box center [773, 43] width 756 height 19
drag, startPoint x: 1436, startPoint y: 43, endPoint x: 1069, endPoint y: 44, distance: 367.0
click at [763, 44] on div "Show Group Outlines Toggle Dark Mode Toggle Dev Data Preview Page ctrl + b" at bounding box center [773, 43] width 756 height 19
click at [763, 42] on span "Page Settings" at bounding box center [1453, 43] width 60 height 12
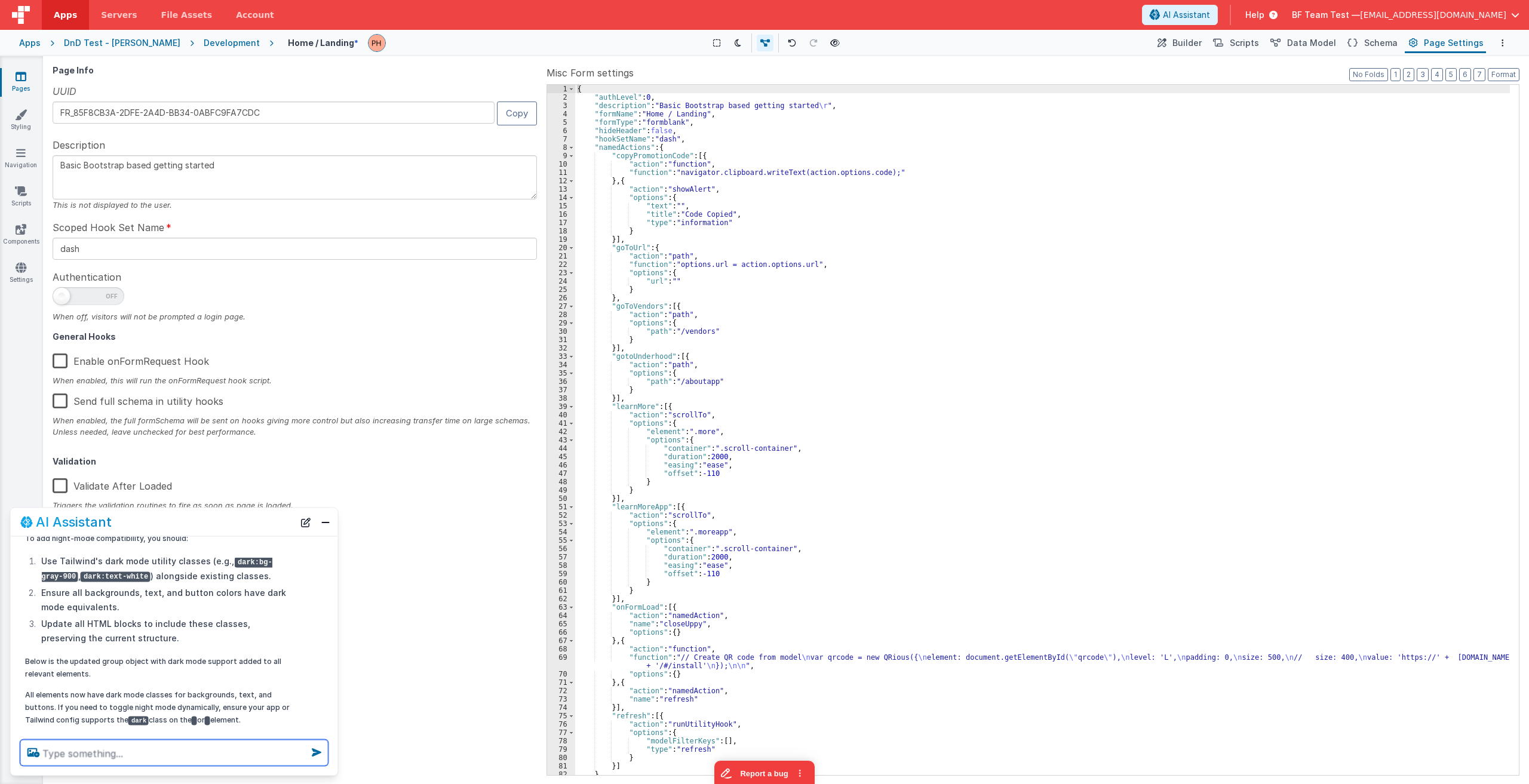
scroll to position [94, 0]
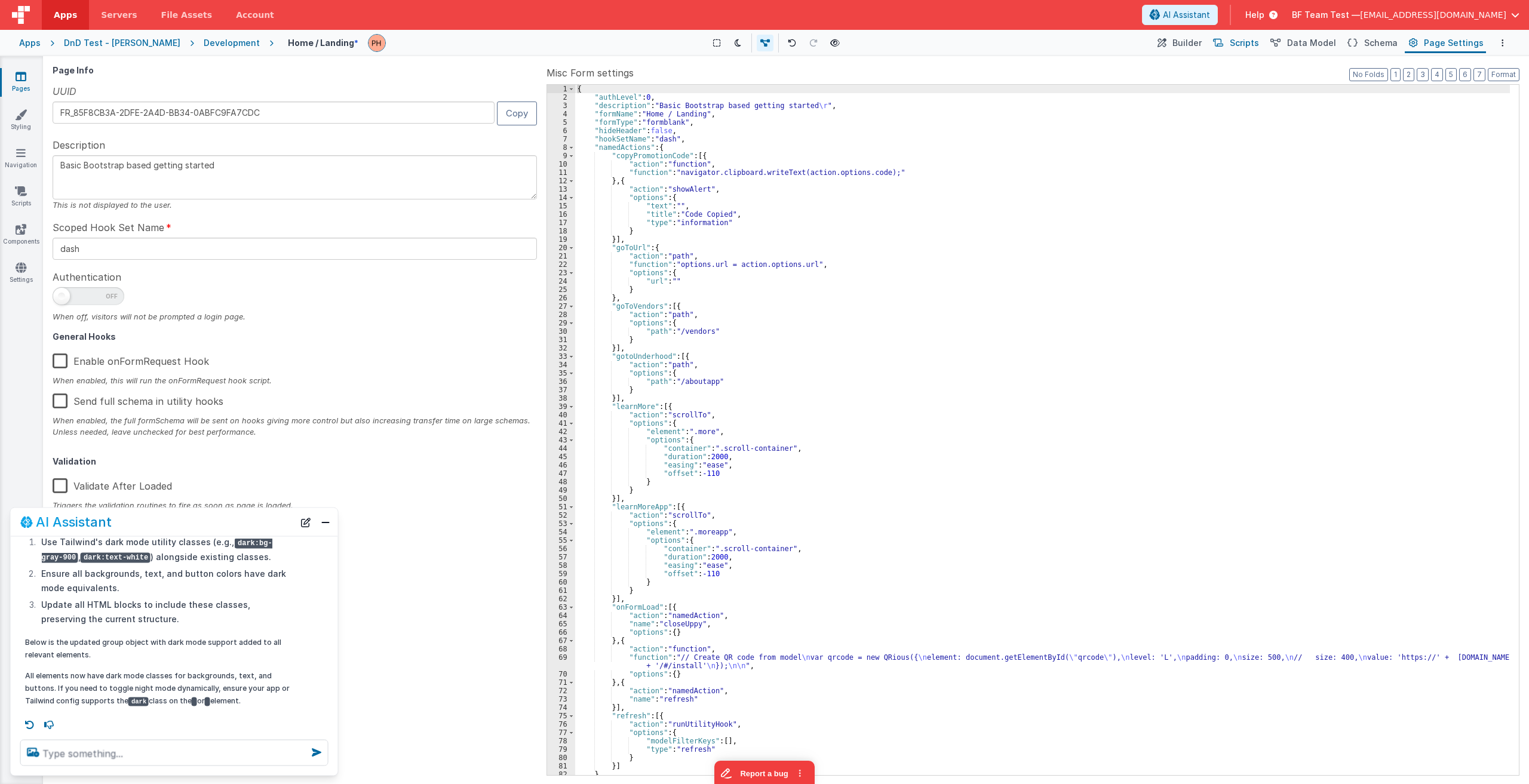
click at [763, 35] on button "Scripts" at bounding box center [1234, 43] width 53 height 20
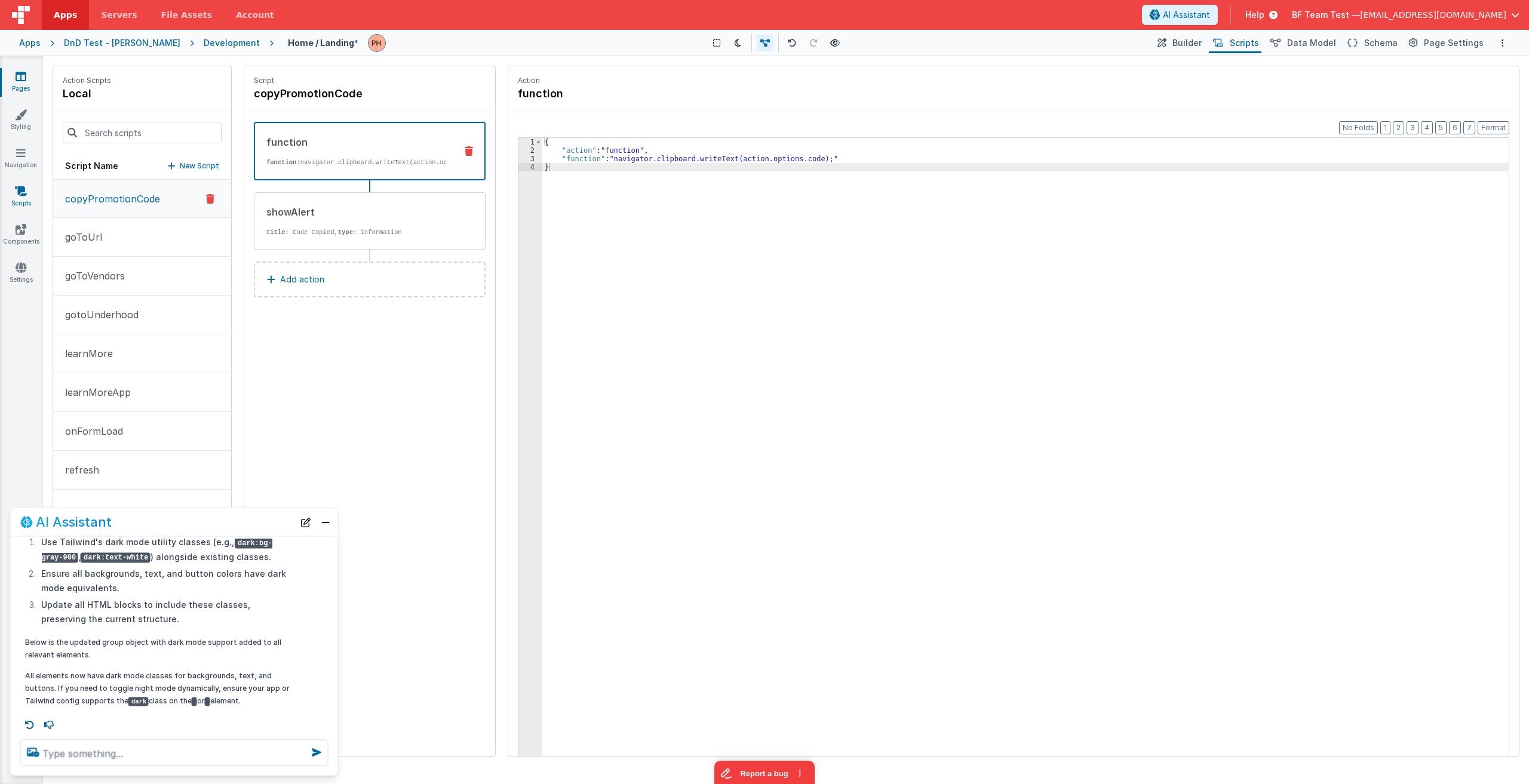
click at [15, 190] on icon at bounding box center [20, 190] width 12 height 12
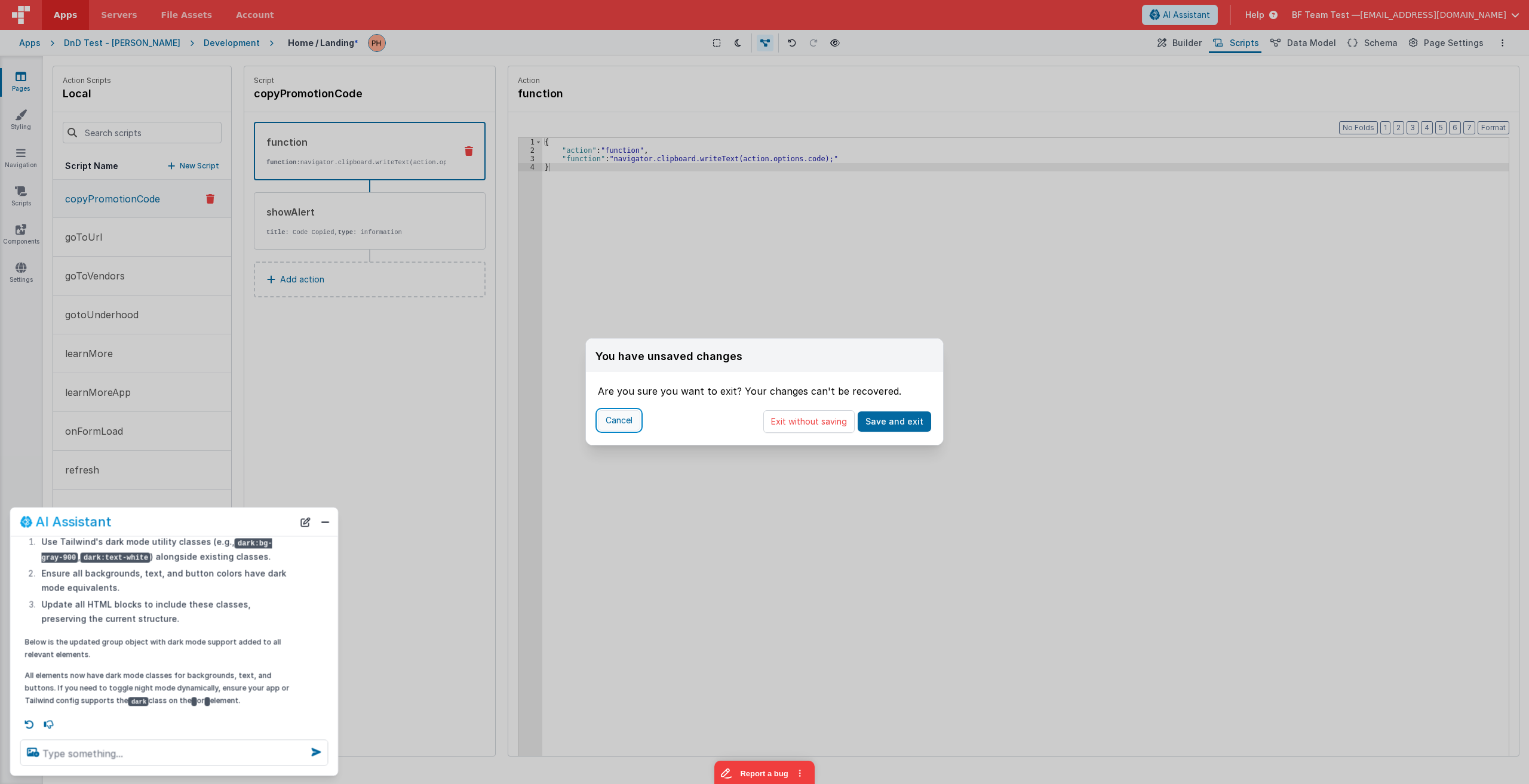
click at [618, 418] on button "Cancel" at bounding box center [619, 420] width 43 height 20
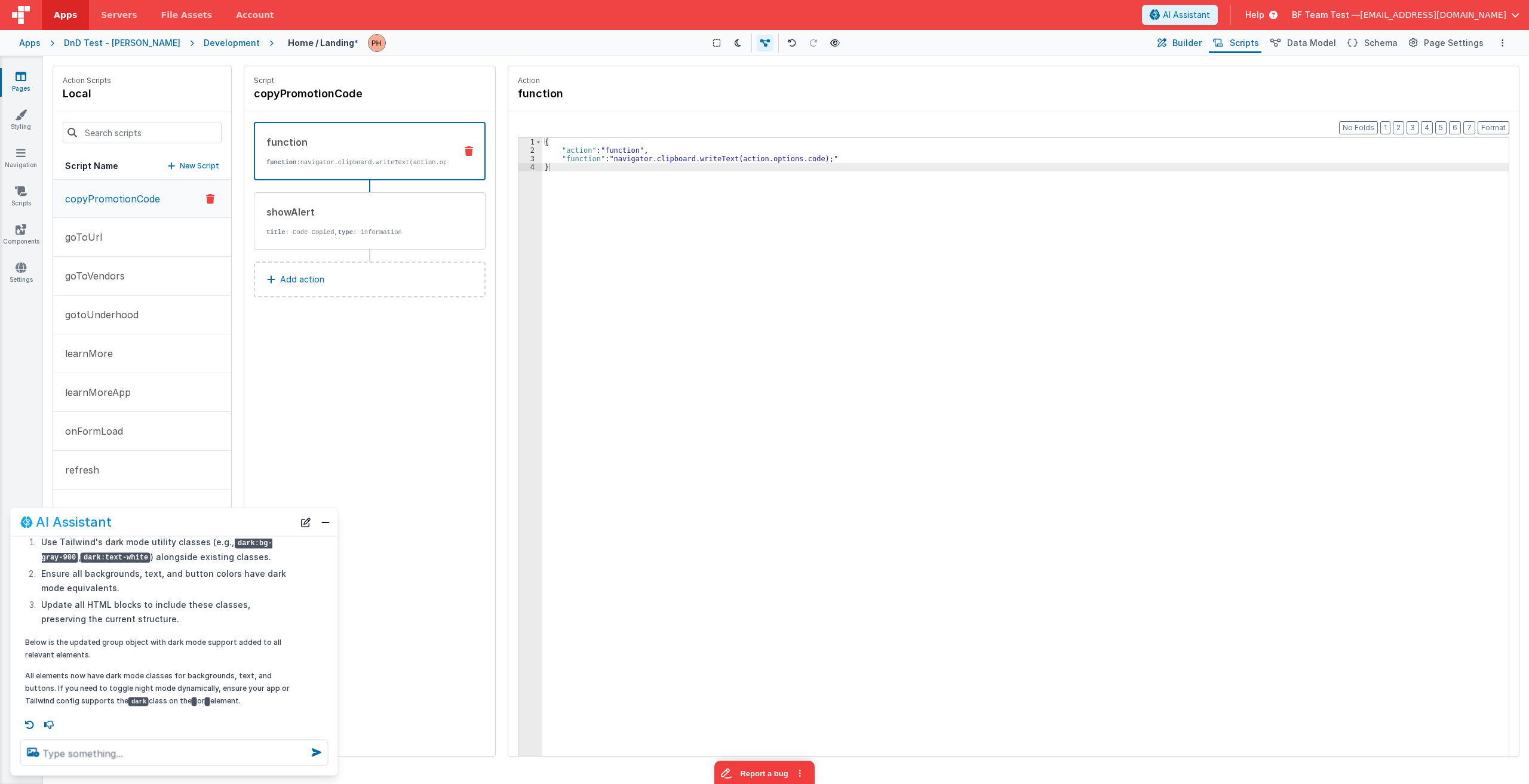
click at [763, 43] on span "Builder" at bounding box center [1186, 43] width 29 height 12
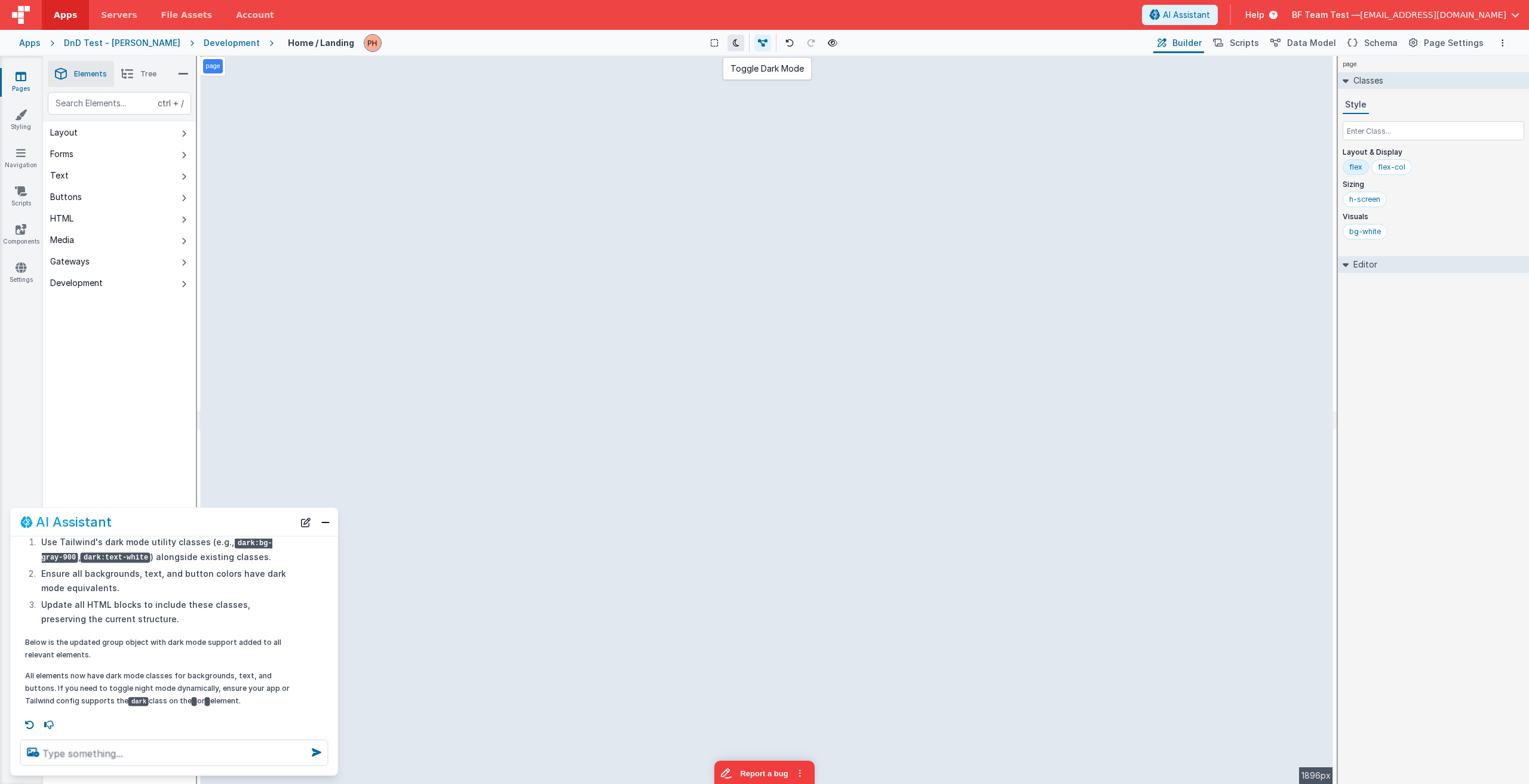
click at [732, 46] on icon at bounding box center [735, 43] width 6 height 8
click at [732, 42] on icon at bounding box center [735, 43] width 6 height 8
click at [727, 43] on button at bounding box center [735, 43] width 17 height 17
click at [732, 43] on icon at bounding box center [735, 43] width 6 height 8
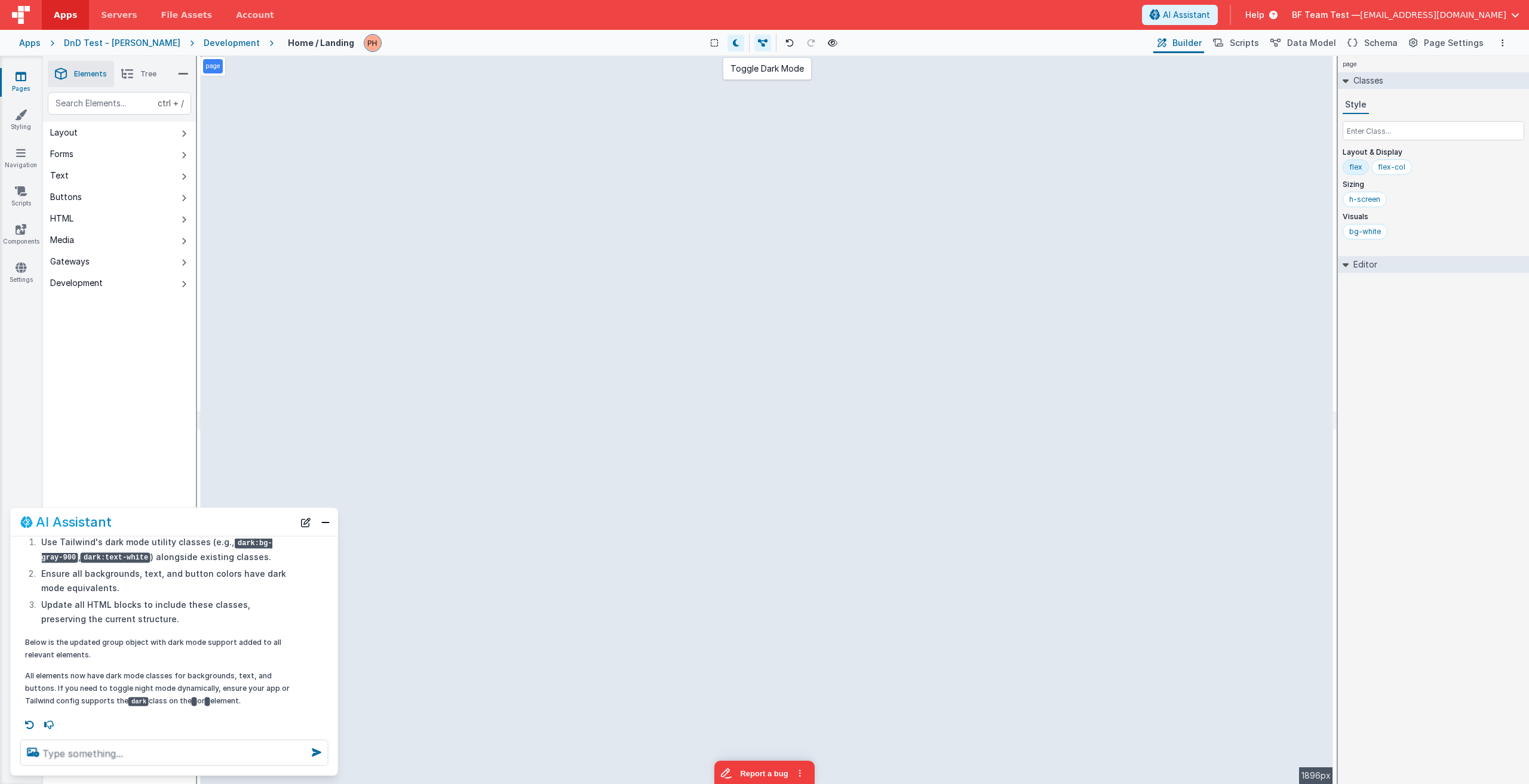
click at [732, 43] on icon at bounding box center [735, 43] width 6 height 8
click at [732, 44] on icon at bounding box center [735, 43] width 6 height 8
click at [763, 126] on input "text" at bounding box center [1434, 130] width 182 height 19
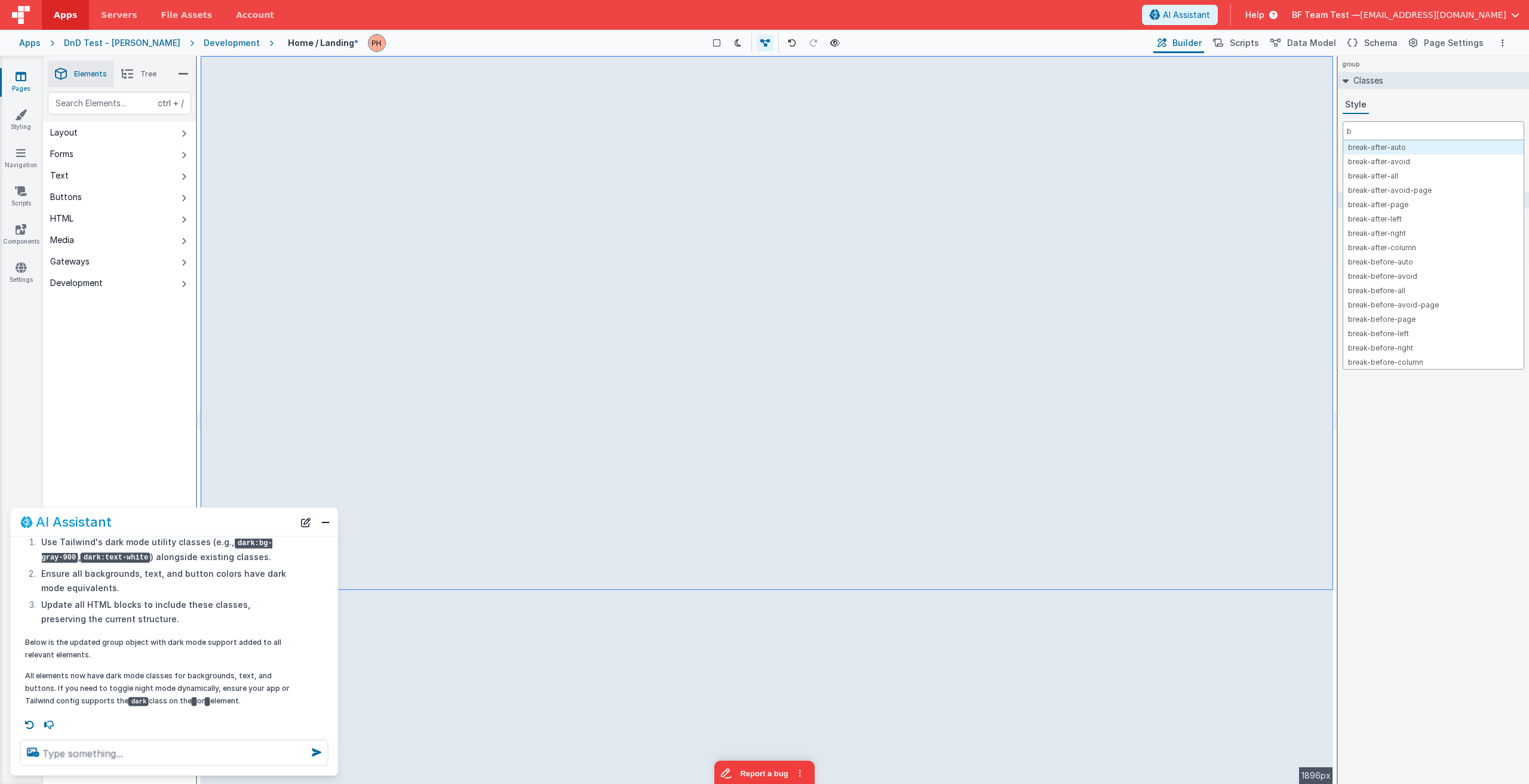
type input "bg"
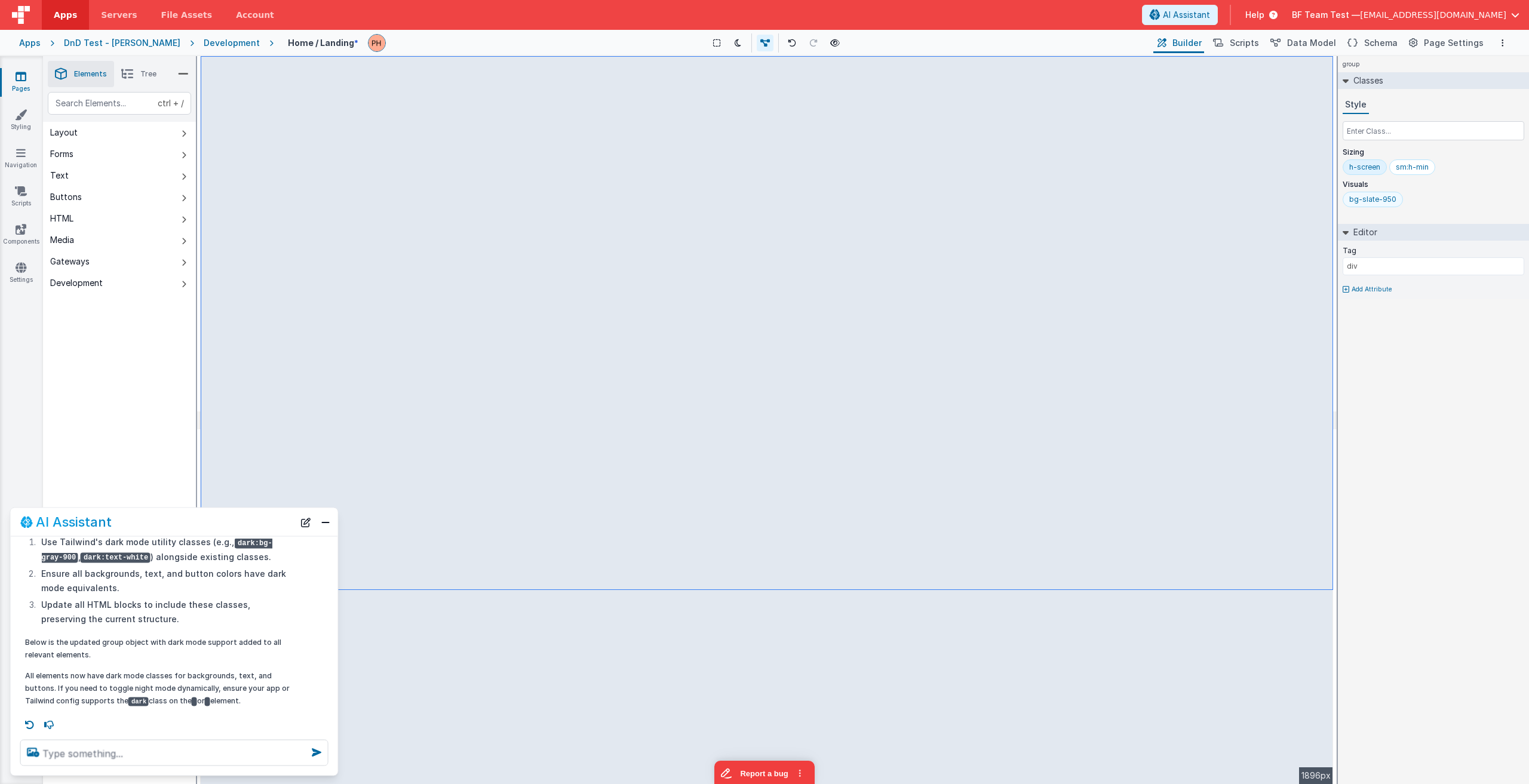
click at [763, 197] on div "bg-slate-950" at bounding box center [1372, 199] width 47 height 10
click at [763, 192] on div "bg-slate-950" at bounding box center [1373, 198] width 61 height 15
click at [763, 191] on div "bg-slate-950" at bounding box center [1373, 198] width 61 height 15
type input "dark:bg-slate-950"
click at [730, 39] on button at bounding box center [738, 43] width 17 height 17
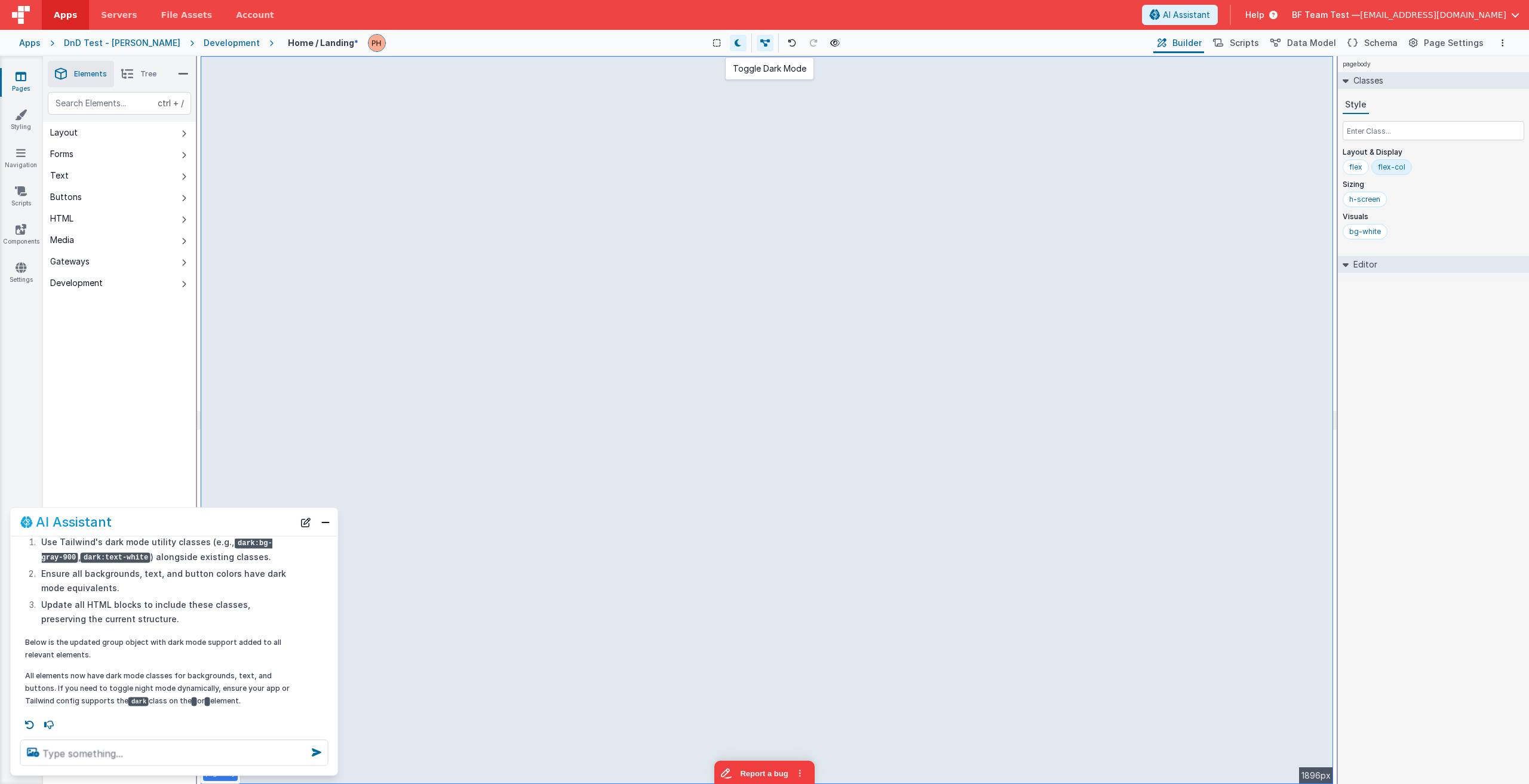
click at [730, 43] on button at bounding box center [738, 43] width 17 height 17
click at [734, 46] on icon at bounding box center [737, 43] width 6 height 8
click at [734, 42] on icon at bounding box center [737, 43] width 6 height 8
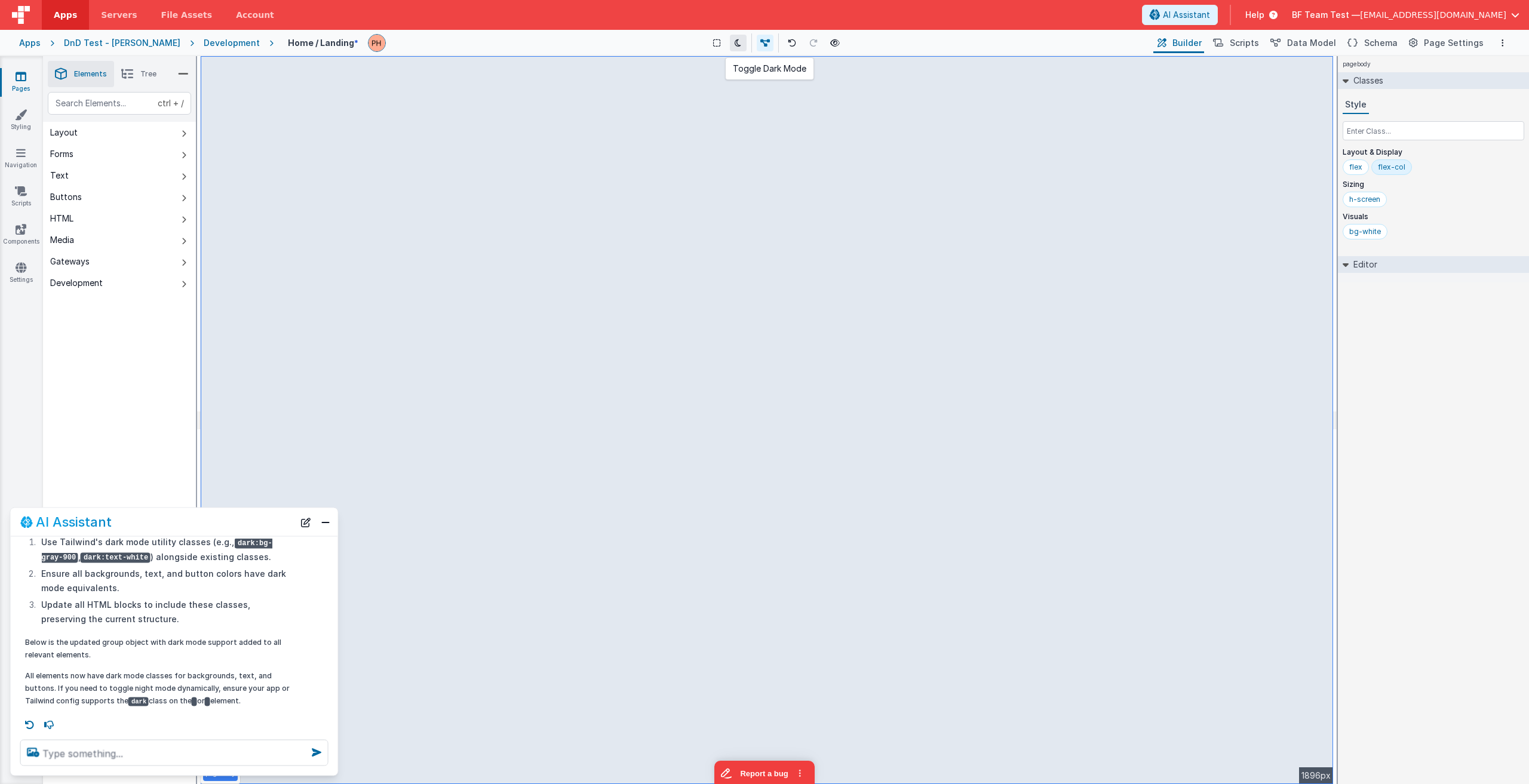
click at [730, 44] on button at bounding box center [738, 43] width 17 height 17
click at [734, 42] on icon at bounding box center [737, 43] width 6 height 8
click at [734, 41] on icon at bounding box center [737, 43] width 6 height 8
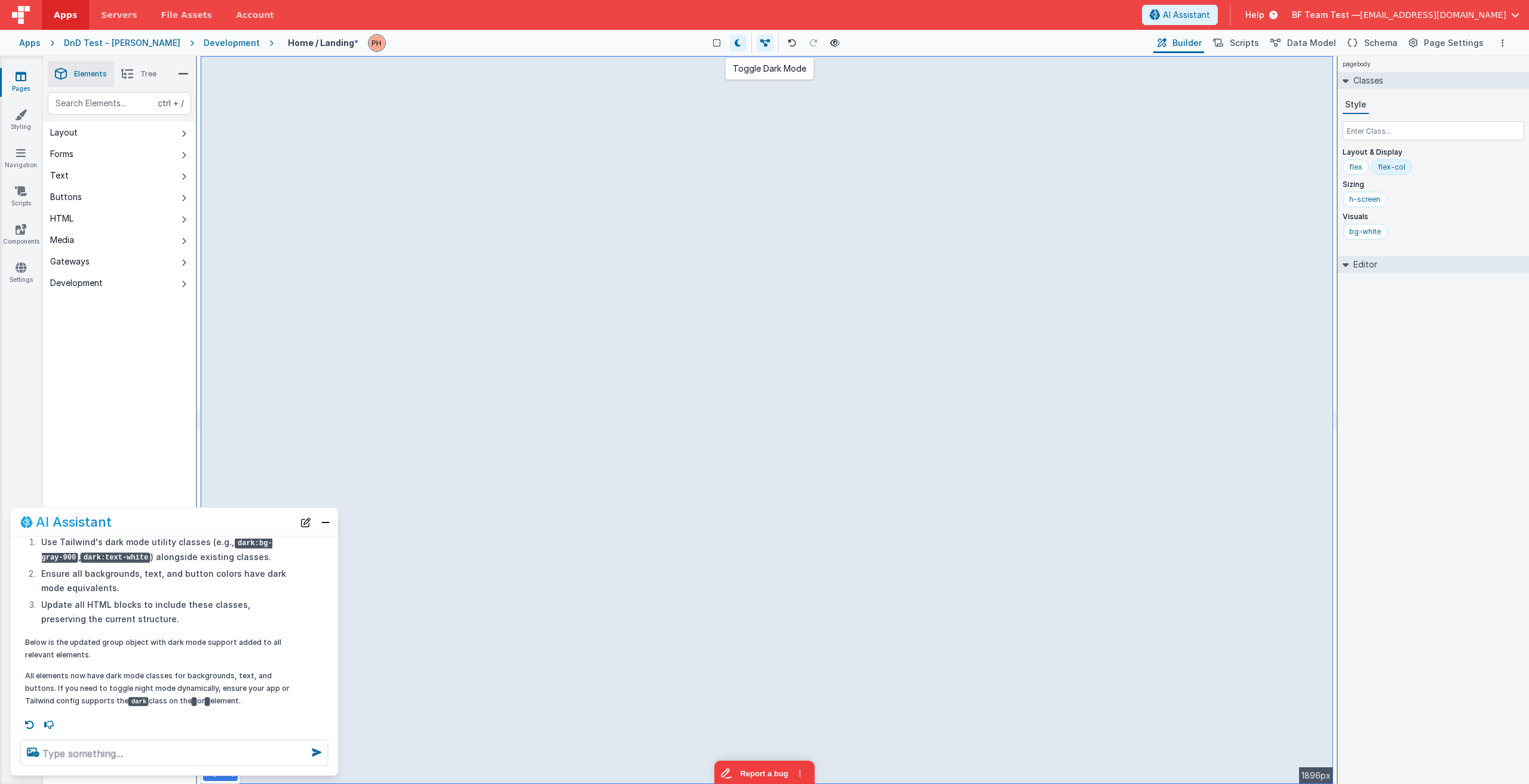
click at [734, 41] on icon at bounding box center [737, 43] width 6 height 8
click at [328, 526] on button "Close" at bounding box center [325, 521] width 15 height 17
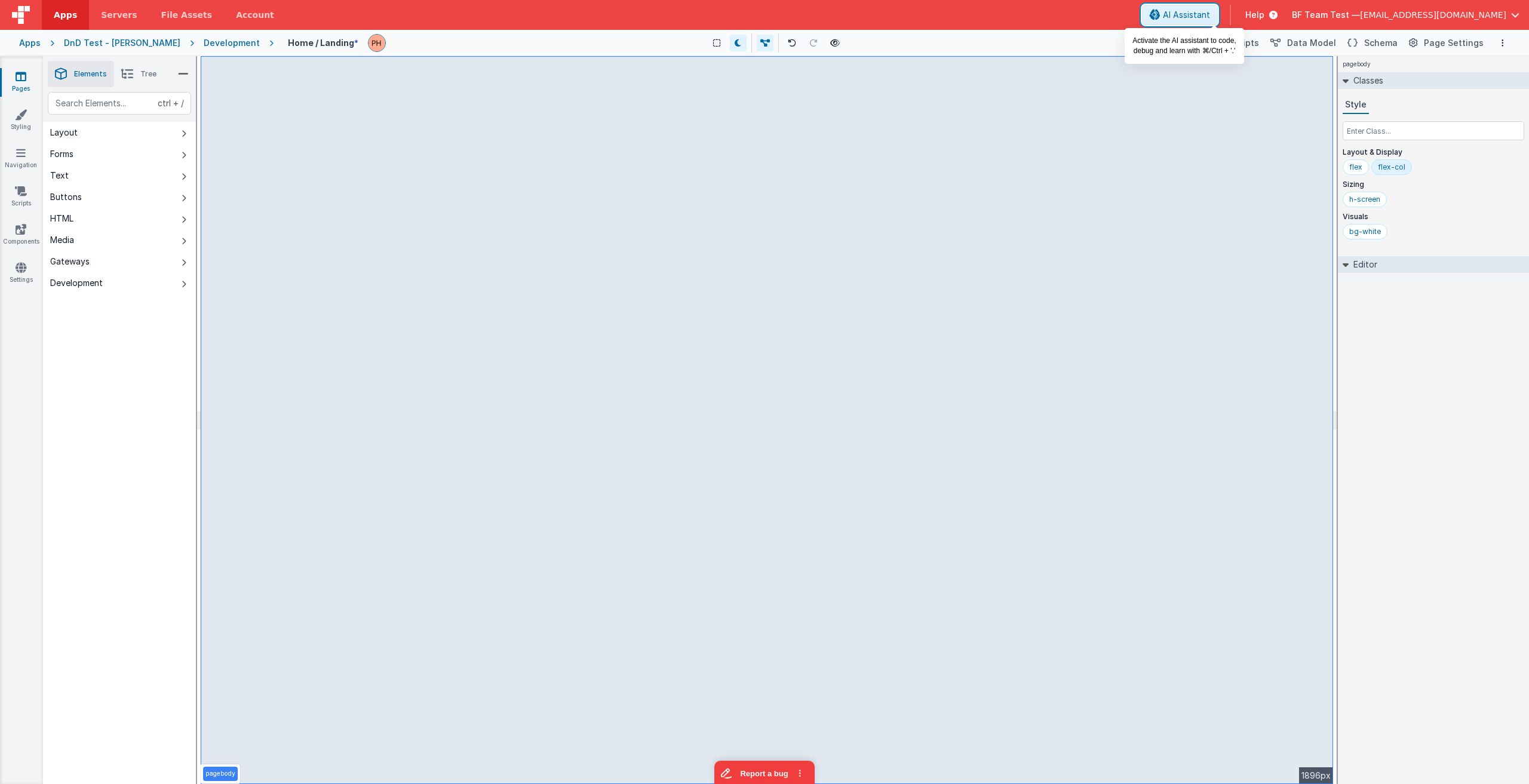
click at [763, 22] on button "AI Assistant" at bounding box center [1179, 14] width 76 height 20
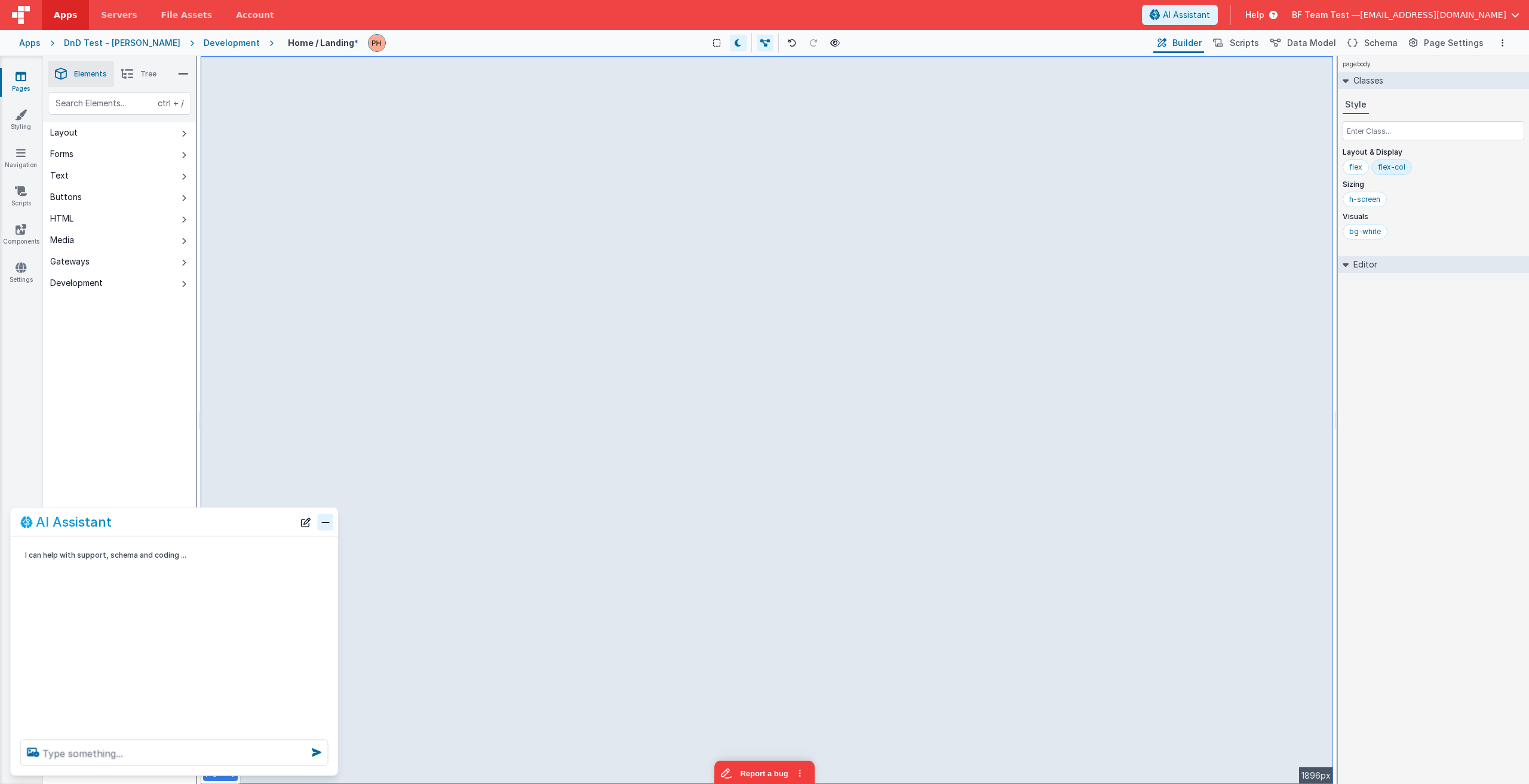
click at [328, 524] on button "Close" at bounding box center [325, 521] width 15 height 17
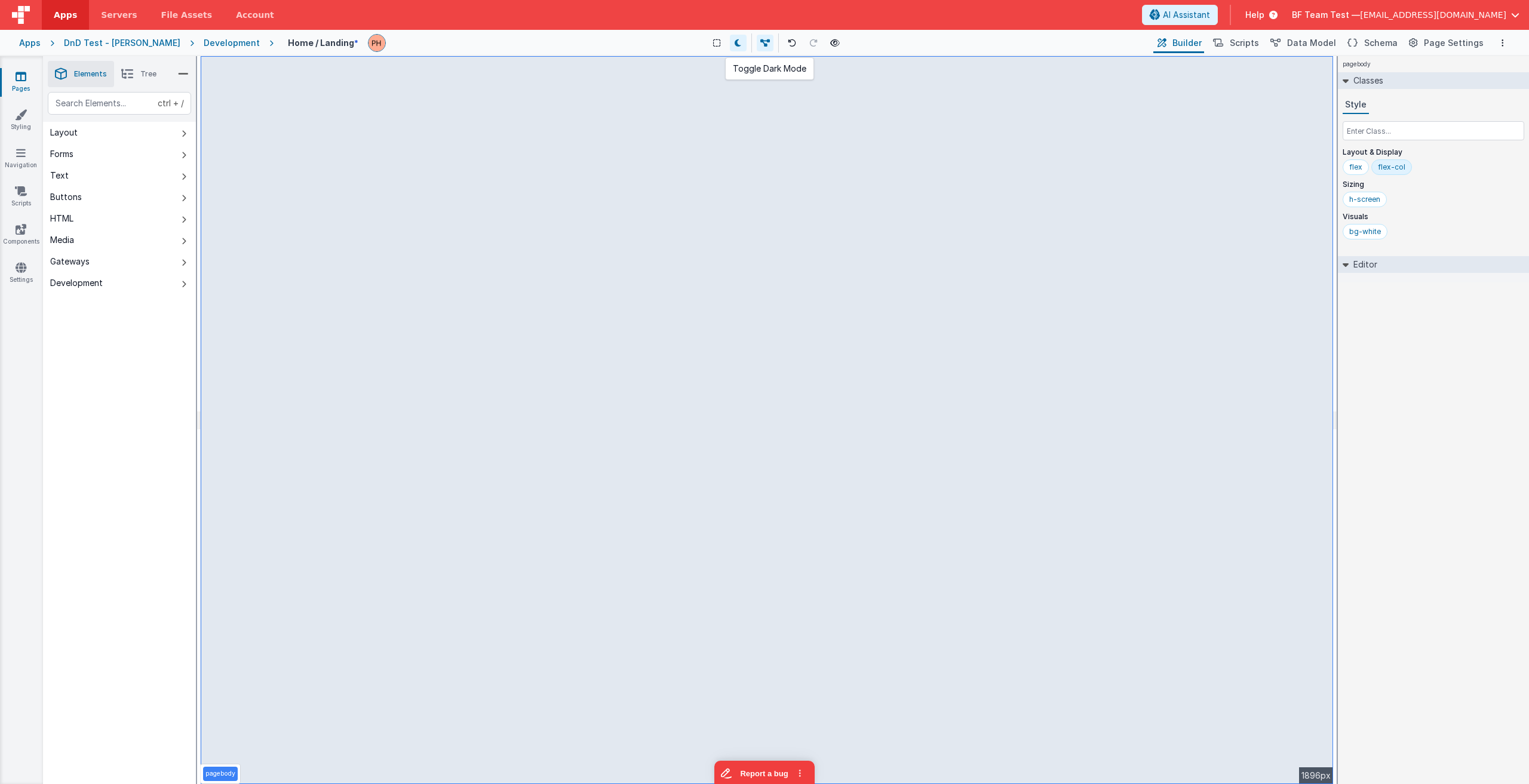
click at [730, 41] on button at bounding box center [738, 43] width 17 height 17
click at [763, 126] on input "text" at bounding box center [1434, 130] width 182 height 19
type input "h"
type input "f"
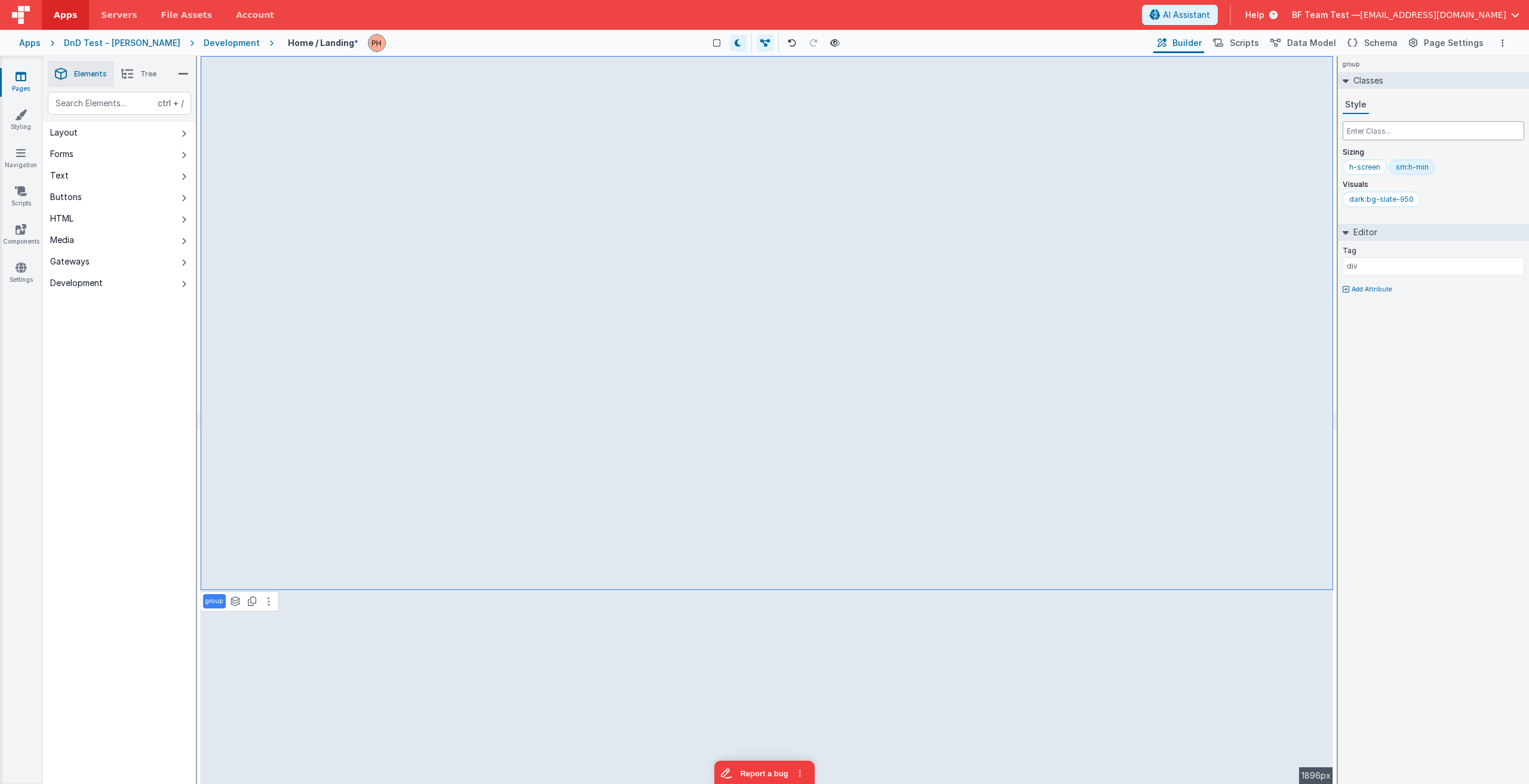
click at [763, 128] on input "text" at bounding box center [1434, 130] width 182 height 19
click at [143, 70] on span "Tree" at bounding box center [149, 74] width 16 height 10
click at [79, 117] on p "Page Body" at bounding box center [127, 117] width 137 height 10
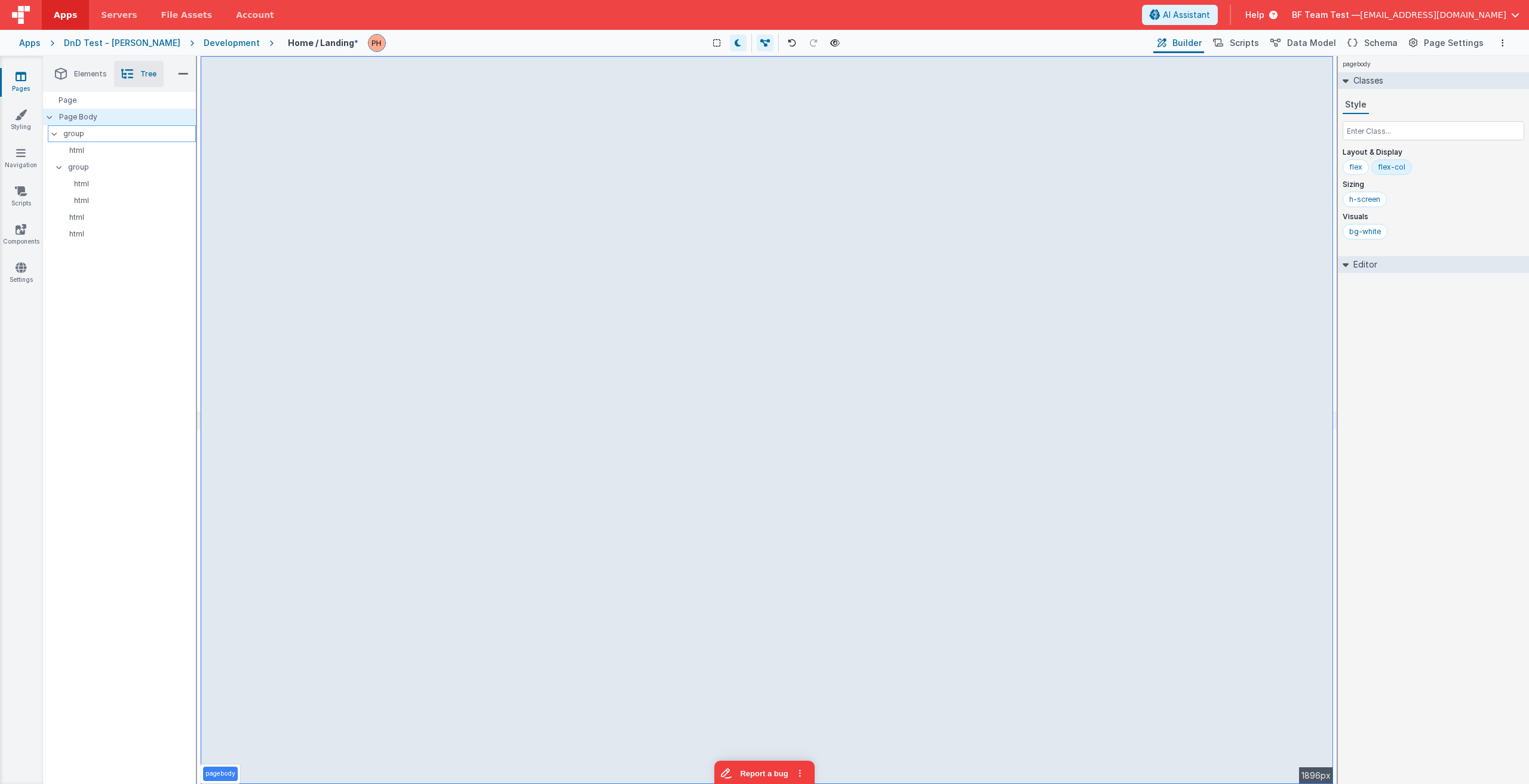
click at [77, 135] on p "group" at bounding box center [129, 133] width 132 height 13
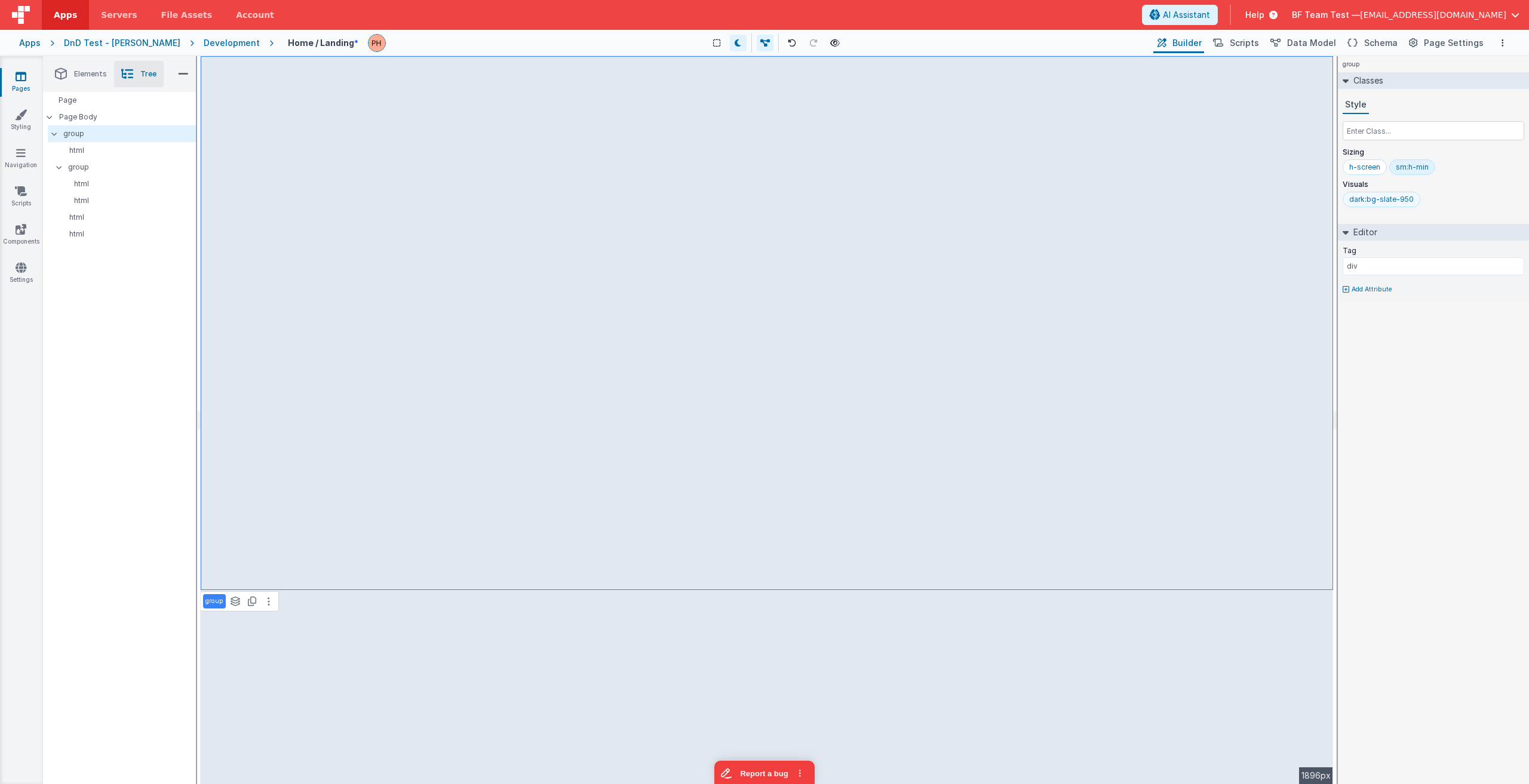
click at [763, 201] on div "dark:bg-slate-950" at bounding box center [1381, 199] width 64 height 10
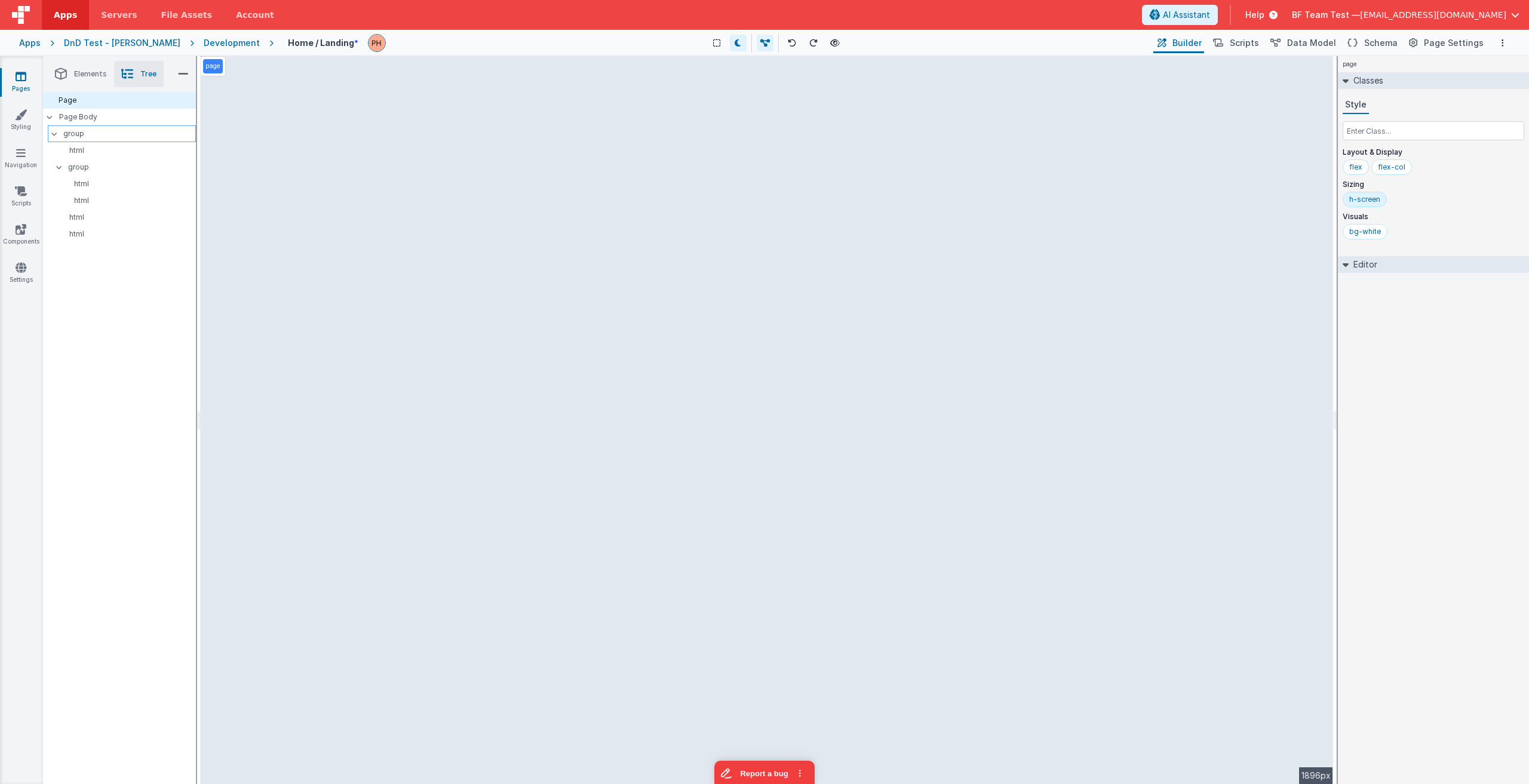
click at [79, 137] on p "group" at bounding box center [129, 133] width 132 height 13
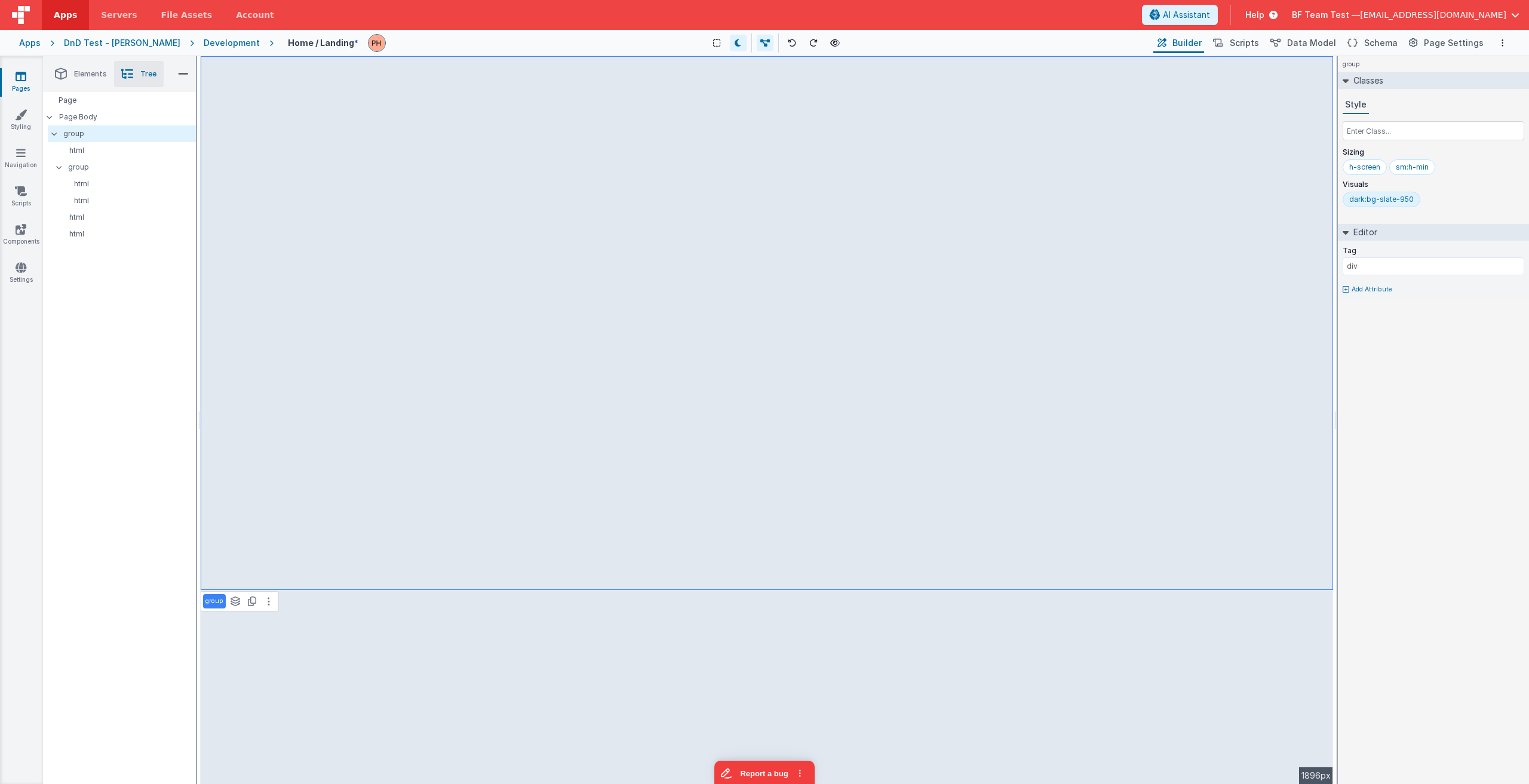
click at [763, 198] on div "dark:bg-slate-950" at bounding box center [1381, 199] width 64 height 10
click at [95, 117] on p "Page Body" at bounding box center [127, 117] width 137 height 10
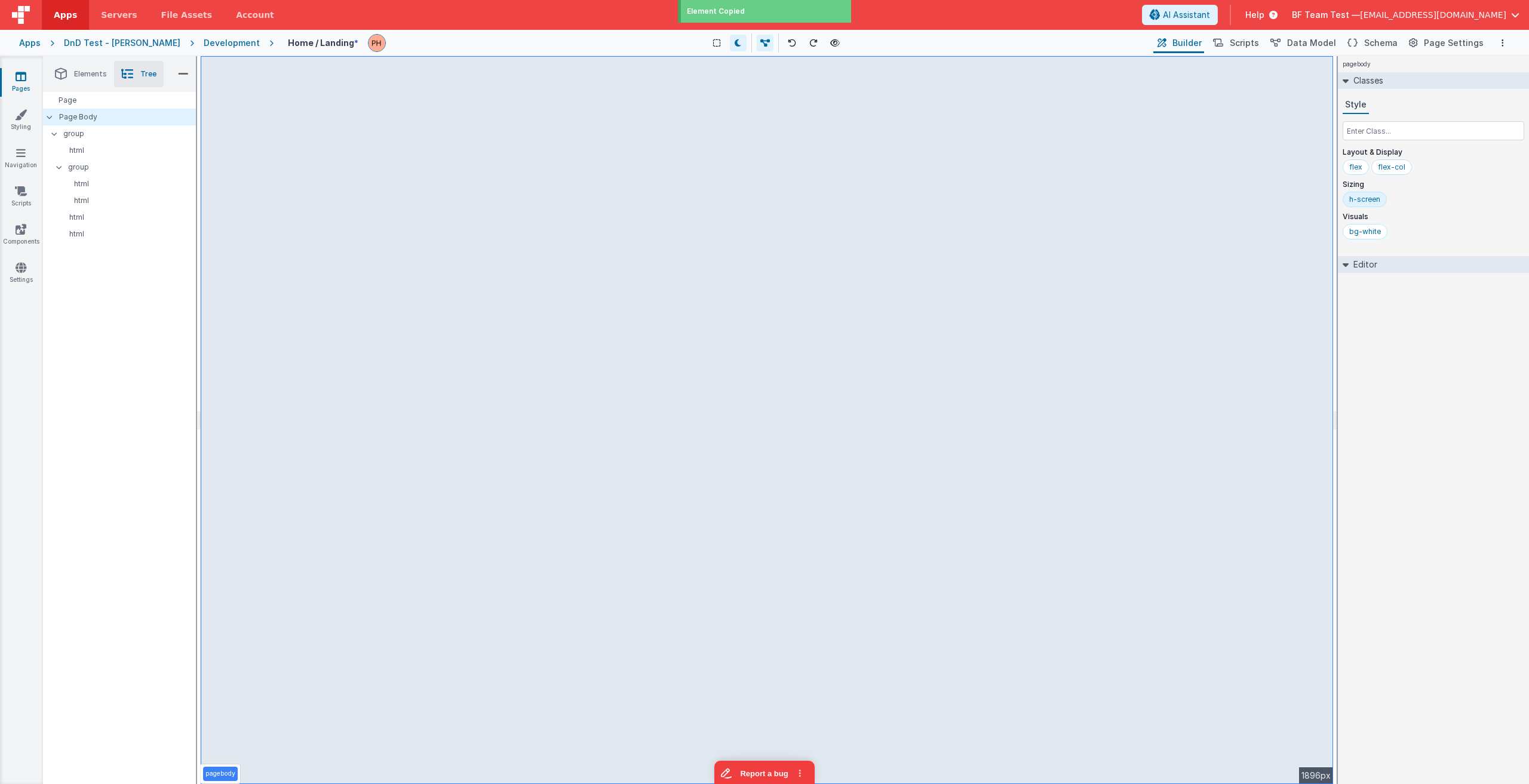
click at [763, 163] on div "flex flex-col" at bounding box center [1434, 169] width 182 height 20
click at [85, 136] on p "group" at bounding box center [129, 133] width 132 height 13
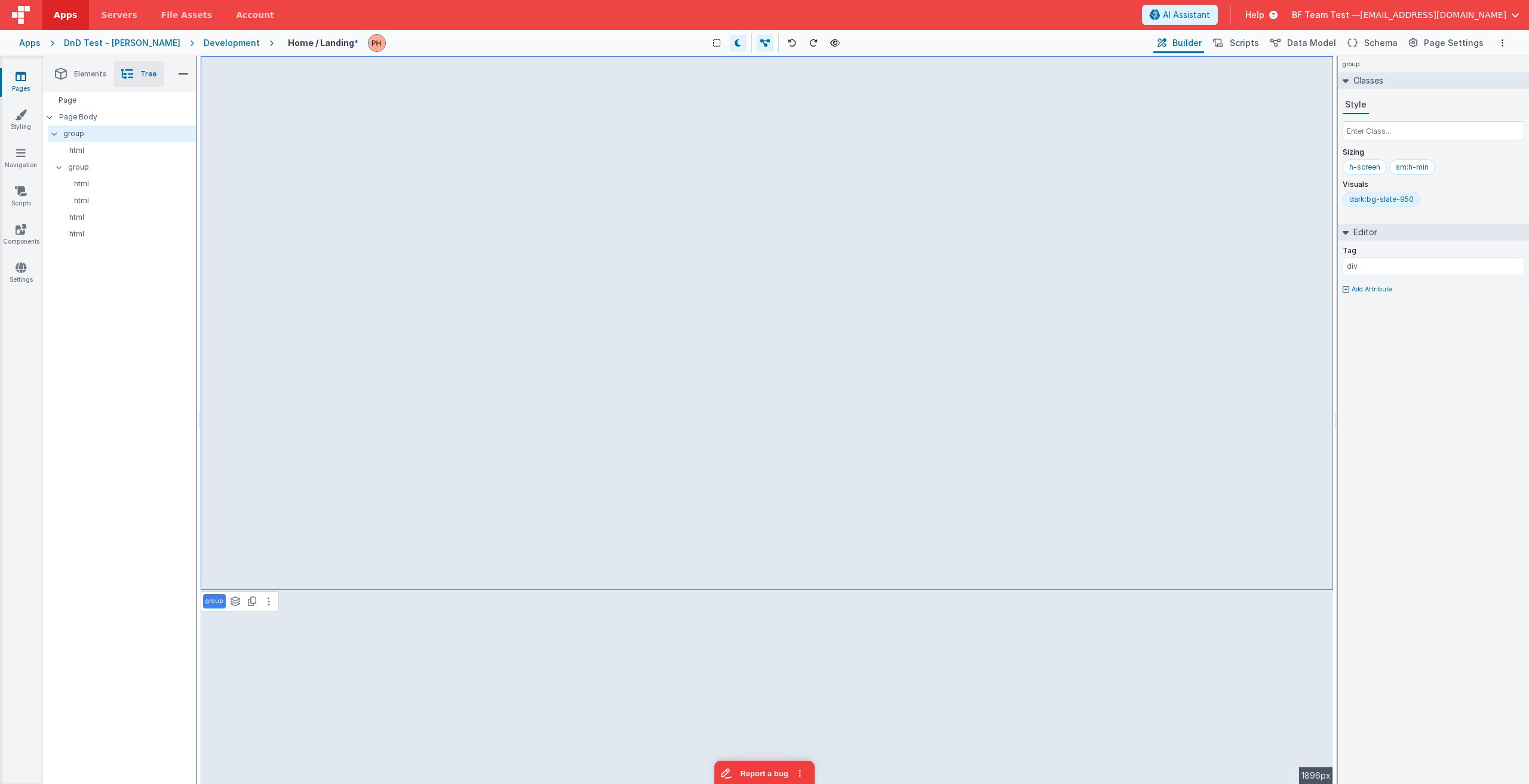
click at [763, 200] on div "dark:bg-slate-950" at bounding box center [1381, 199] width 64 height 10
click at [81, 116] on p "Page Body" at bounding box center [127, 117] width 137 height 10
click at [94, 136] on p "group" at bounding box center [129, 133] width 132 height 13
click at [119, 117] on p "Page Body" at bounding box center [127, 117] width 137 height 10
click at [92, 137] on p "group" at bounding box center [129, 133] width 132 height 13
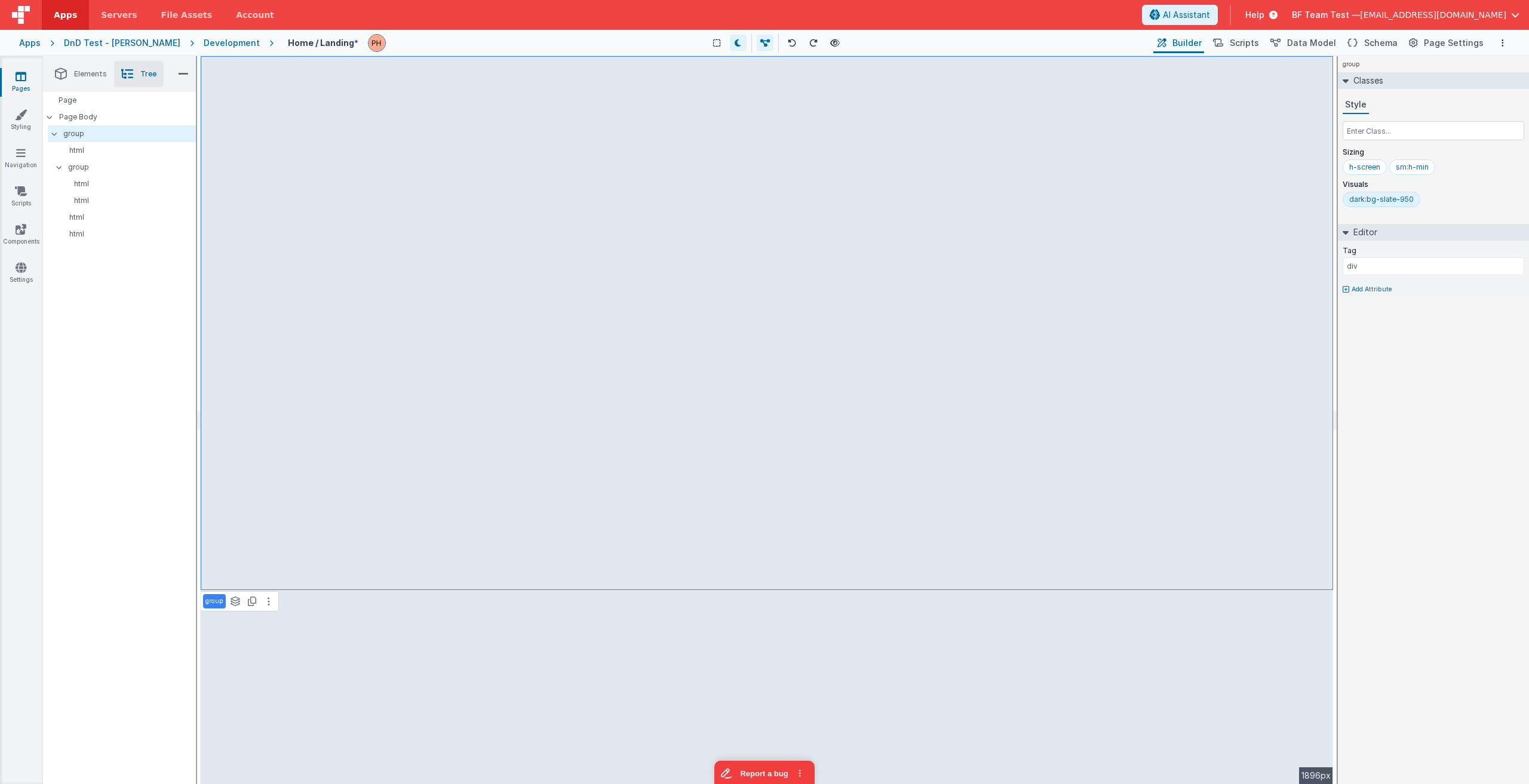
click at [763, 205] on div "dark:bg-slate-950" at bounding box center [1381, 198] width 77 height 15
click at [763, 165] on div "h-screen" at bounding box center [1364, 167] width 31 height 10
click at [763, 195] on div "dark:bg-slate-950" at bounding box center [1381, 199] width 64 height 10
click at [763, 198] on div "dark:bg-slate-950" at bounding box center [1434, 201] width 182 height 20
click at [763, 204] on div "dark:bg-slate-950" at bounding box center [1434, 201] width 182 height 20
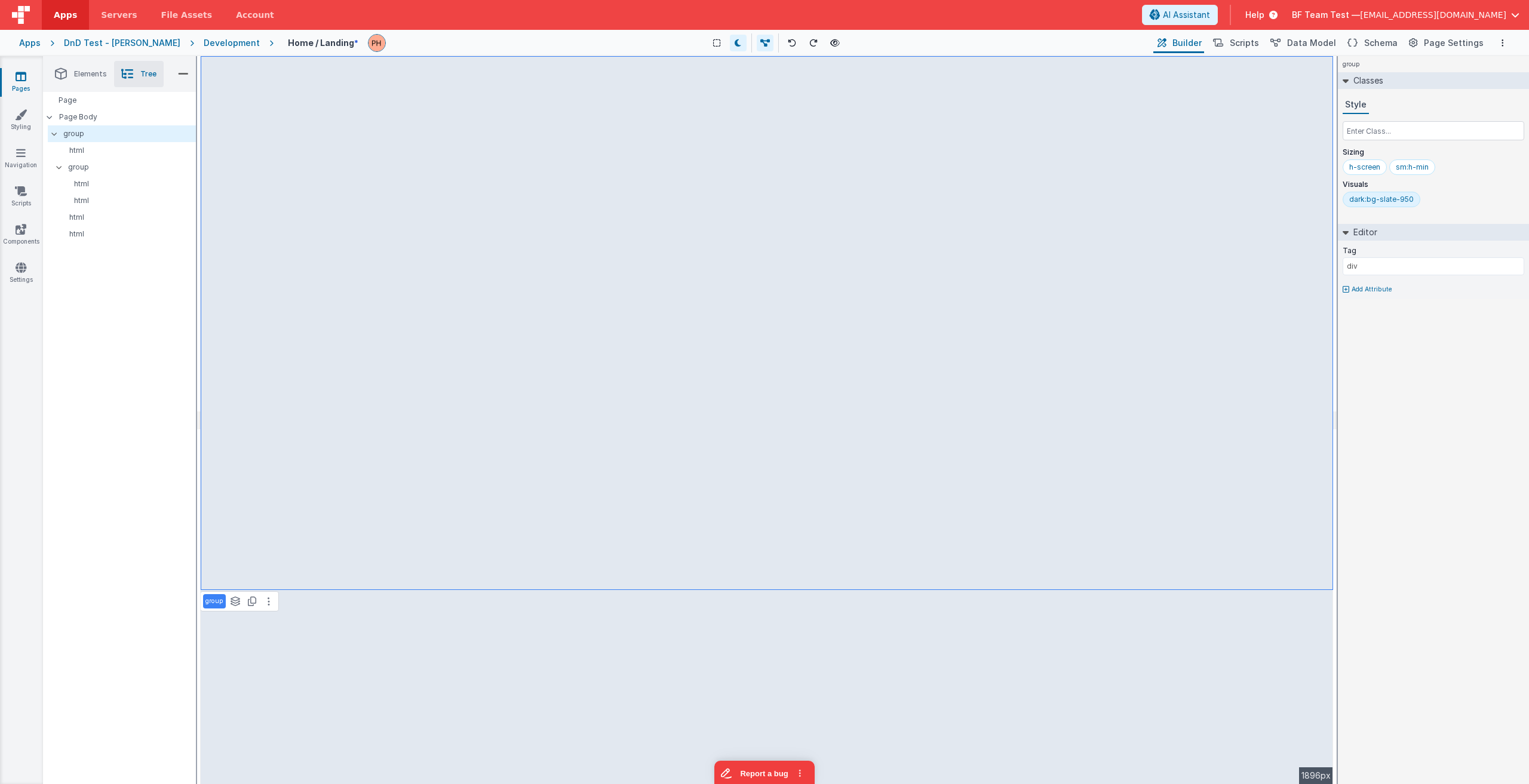
click at [763, 198] on div "dark:bg-slate-950" at bounding box center [1434, 201] width 182 height 20
click at [763, 353] on div "group Classes Style Sizing h-screen sm:h-min Visuals dark:bg-slate-950 Editor T…" at bounding box center [1433, 420] width 191 height 728
click at [763, 266] on input "div" at bounding box center [1434, 266] width 182 height 18
click at [763, 205] on div "dark:bg-slate-950" at bounding box center [1434, 201] width 182 height 20
click at [763, 198] on div "dark:bg-slate-950" at bounding box center [1381, 199] width 64 height 10
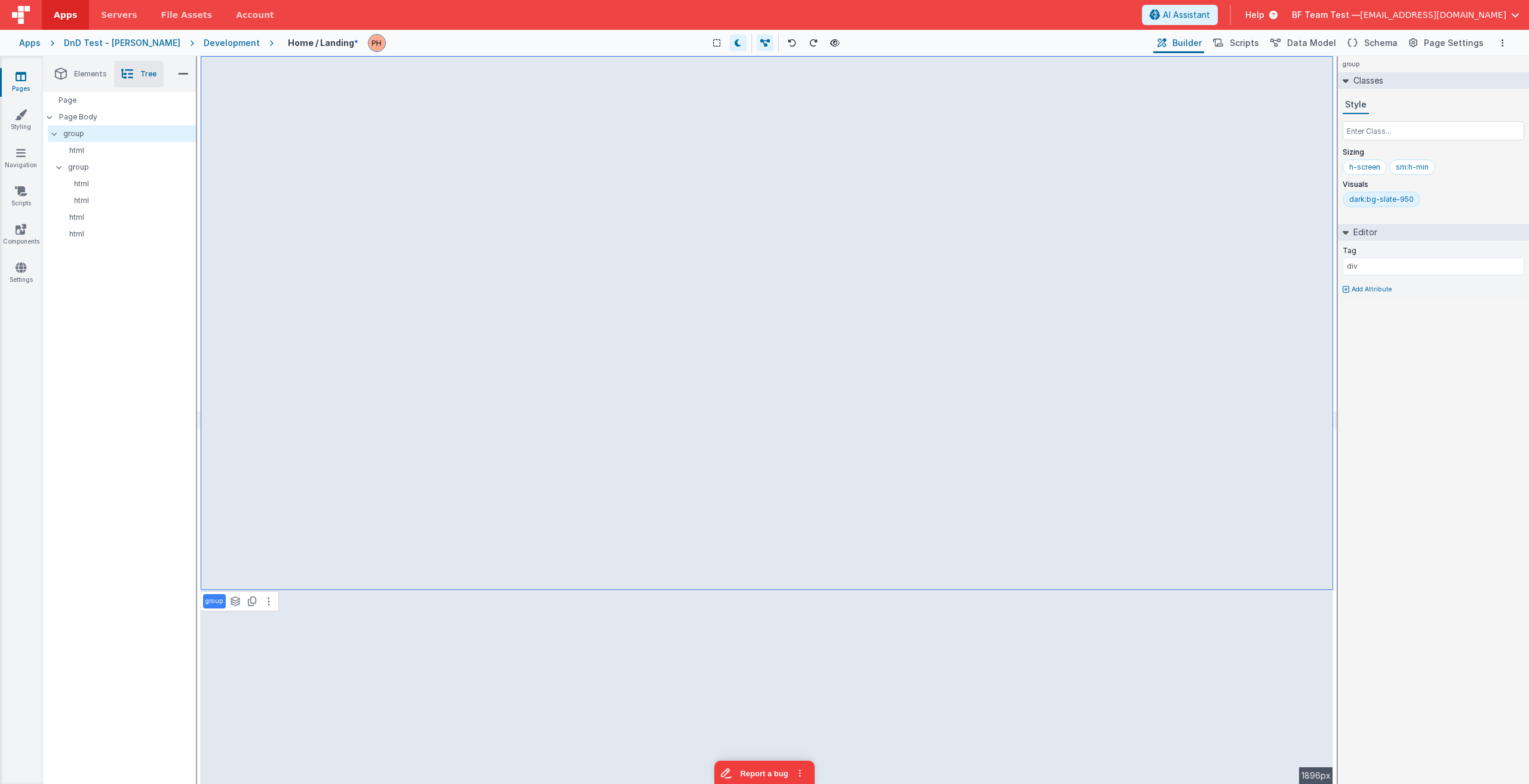
drag, startPoint x: 1382, startPoint y: 198, endPoint x: 1460, endPoint y: 198, distance: 78.0
click at [763, 198] on div "dark:bg-slate-950" at bounding box center [1434, 201] width 182 height 20
click at [763, 198] on div "dark:bg-slate-950" at bounding box center [1434, 201] width 182 height 20
click at [763, 202] on div "dark:bg-slate-950" at bounding box center [1381, 199] width 64 height 10
drag, startPoint x: 1454, startPoint y: 197, endPoint x: 1440, endPoint y: 199, distance: 14.1
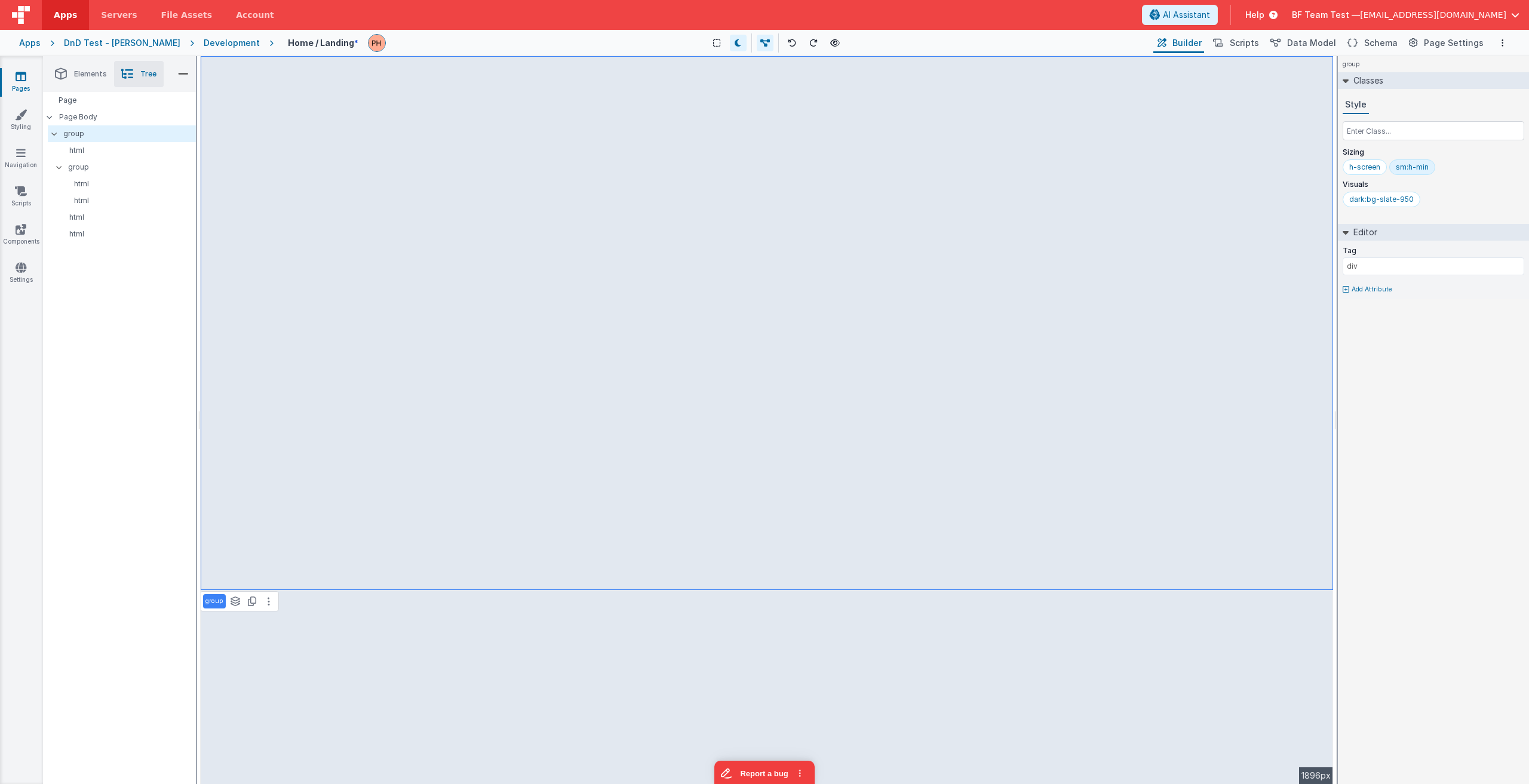
click at [763, 197] on div "dark:bg-slate-950" at bounding box center [1434, 201] width 182 height 20
click at [763, 201] on div "dark:bg-slate-950" at bounding box center [1381, 199] width 64 height 10
drag, startPoint x: 1421, startPoint y: 260, endPoint x: 1429, endPoint y: 268, distance: 11.3
click at [763, 262] on input "div" at bounding box center [1434, 266] width 182 height 18
click at [763, 368] on div "group Classes Style Sizing h-screen sm:h-min Visuals dark:bg-slate-950 Editor T…" at bounding box center [1433, 420] width 191 height 728
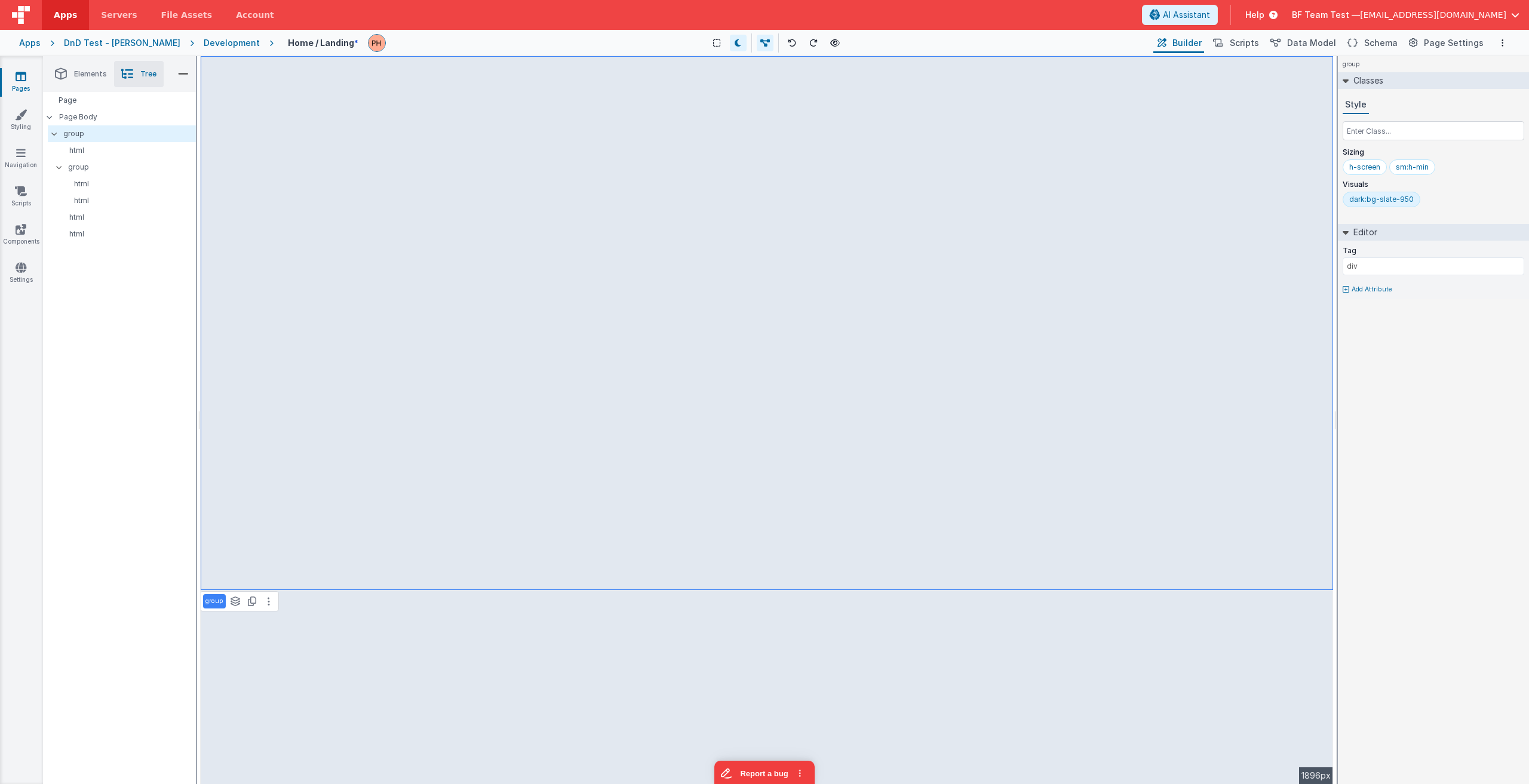
click at [763, 368] on div "group Classes Style Sizing h-screen sm:h-min Visuals dark:bg-slate-950 Editor T…" at bounding box center [1433, 420] width 191 height 728
click at [763, 199] on div "dark:bg-slate-950" at bounding box center [1381, 199] width 64 height 10
click at [763, 203] on div "dark:bg-slate-950" at bounding box center [1381, 199] width 64 height 10
click at [763, 44] on div "Show Group Outlines Toggle Dark Mode Toggle Dev Data Preview Page ctrl + b" at bounding box center [773, 43] width 756 height 19
click at [763, 170] on div "sm:h-min" at bounding box center [1412, 167] width 33 height 10
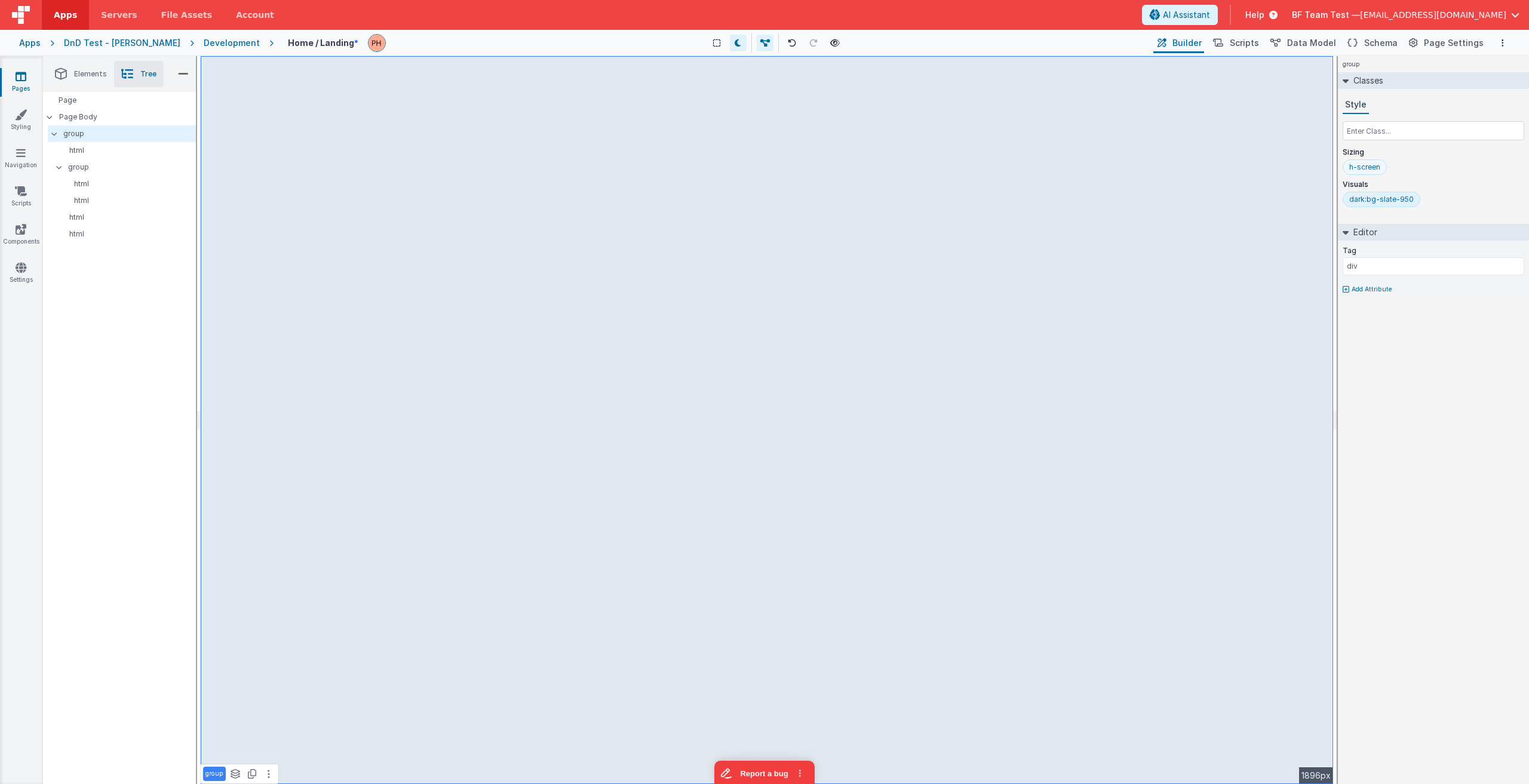
click at [763, 170] on div "h-screen" at bounding box center [1364, 167] width 31 height 10
click at [763, 132] on input "text" at bounding box center [1434, 130] width 182 height 19
click at [763, 134] on input "text" at bounding box center [1434, 130] width 182 height 19
click at [763, 37] on button at bounding box center [791, 43] width 17 height 17
click at [763, 172] on div "sm:h-min" at bounding box center [1412, 166] width 46 height 15
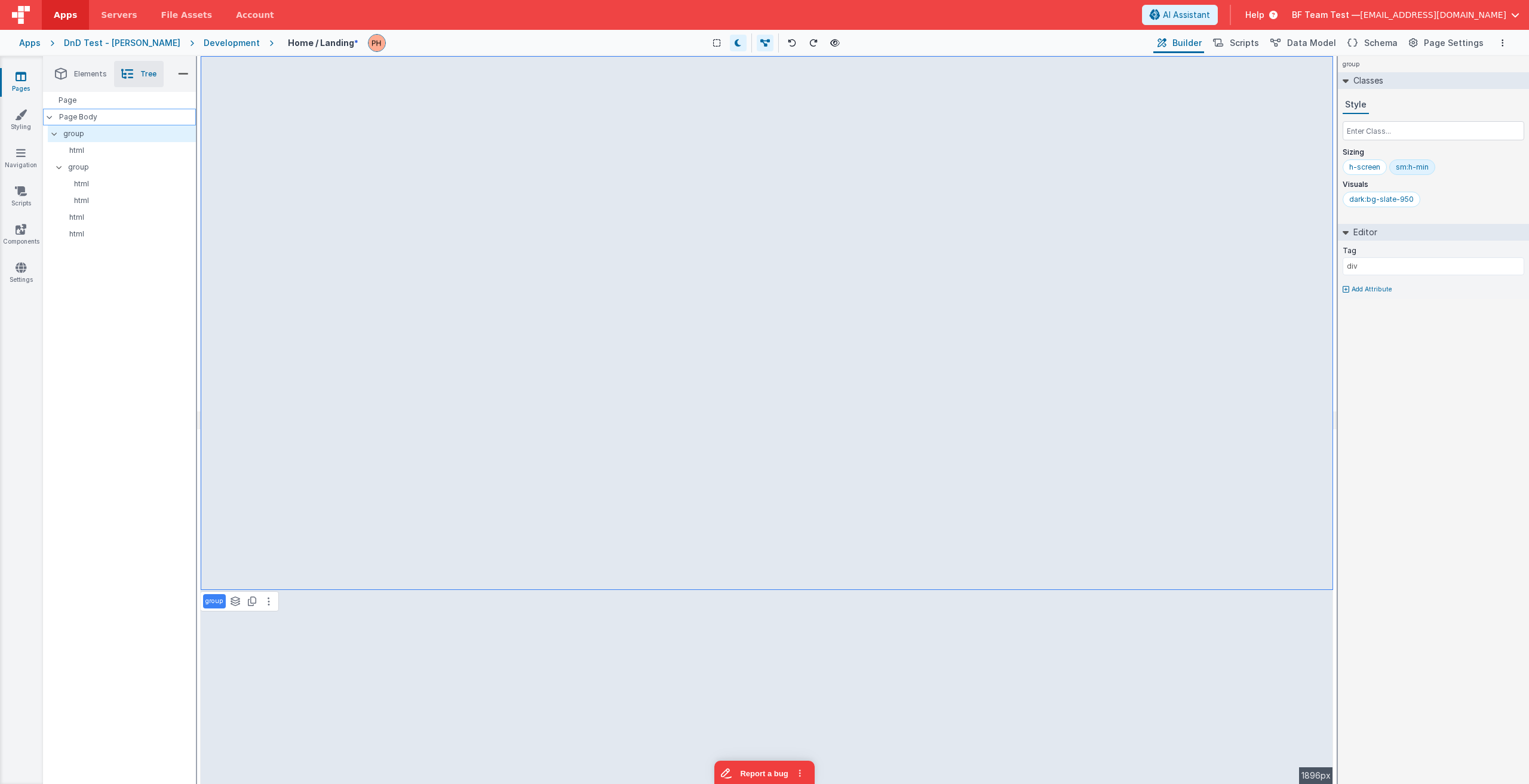
click at [104, 123] on div "Page Body" at bounding box center [119, 117] width 153 height 17
click at [763, 170] on div "sm:h-min" at bounding box center [1412, 167] width 33 height 10
click at [763, 172] on div "h-screen" at bounding box center [1364, 167] width 31 height 10
click at [763, 143] on div "Style Sizing h-screen Visuals dark:bg-slate-950" at bounding box center [1434, 154] width 182 height 116
click at [133, 155] on div "html" at bounding box center [124, 150] width 143 height 17
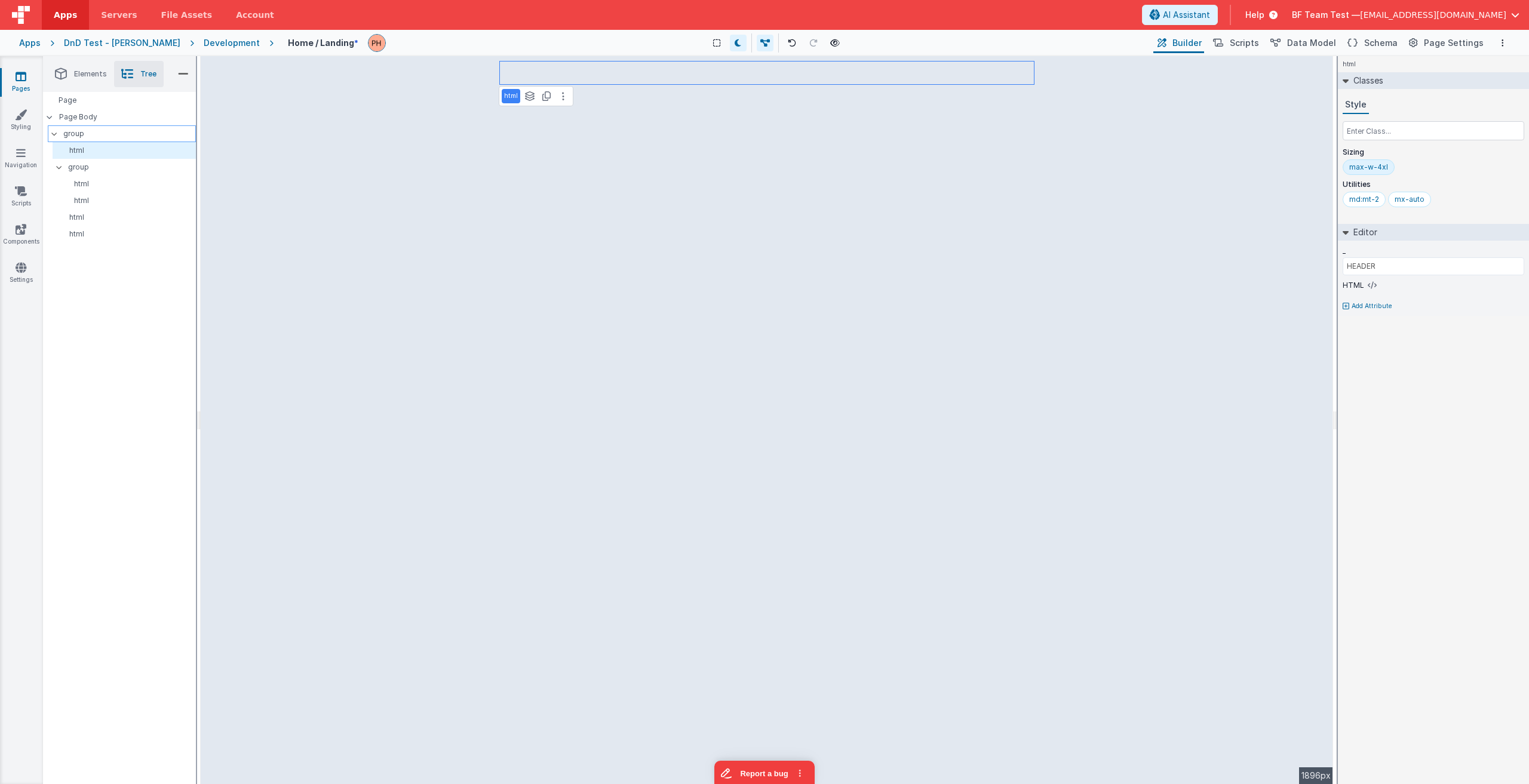
click at [104, 133] on p "group" at bounding box center [129, 133] width 132 height 13
click at [93, 116] on p "Page Body" at bounding box center [127, 117] width 137 height 10
click at [117, 135] on p "group" at bounding box center [129, 133] width 132 height 13
click at [763, 45] on div "Show Group Outlines Toggle Dark Mode Toggle Dev Data Preview Page ctrl + b" at bounding box center [773, 43] width 756 height 19
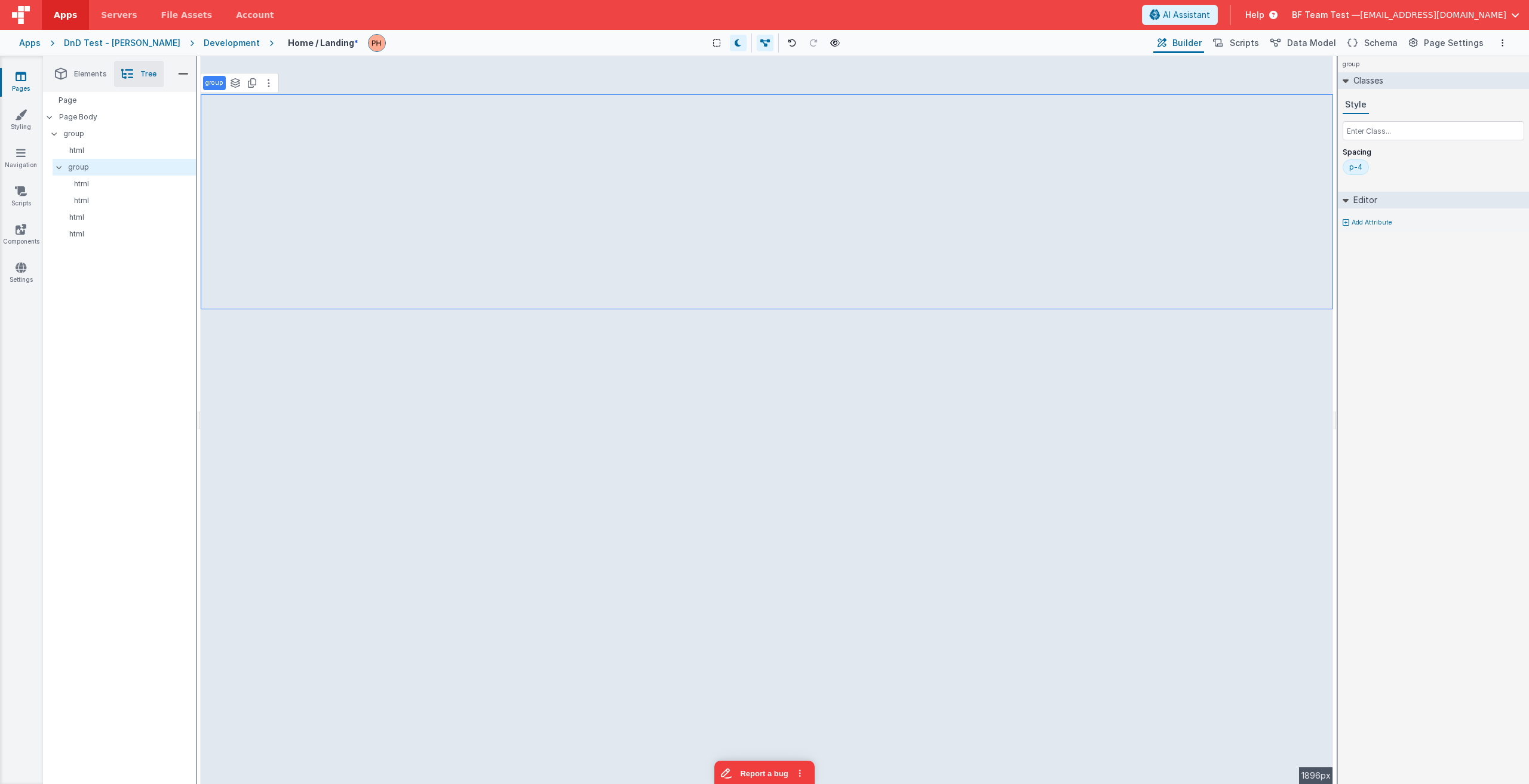
click at [763, 16] on icon at bounding box center [1271, 14] width 13 height 12
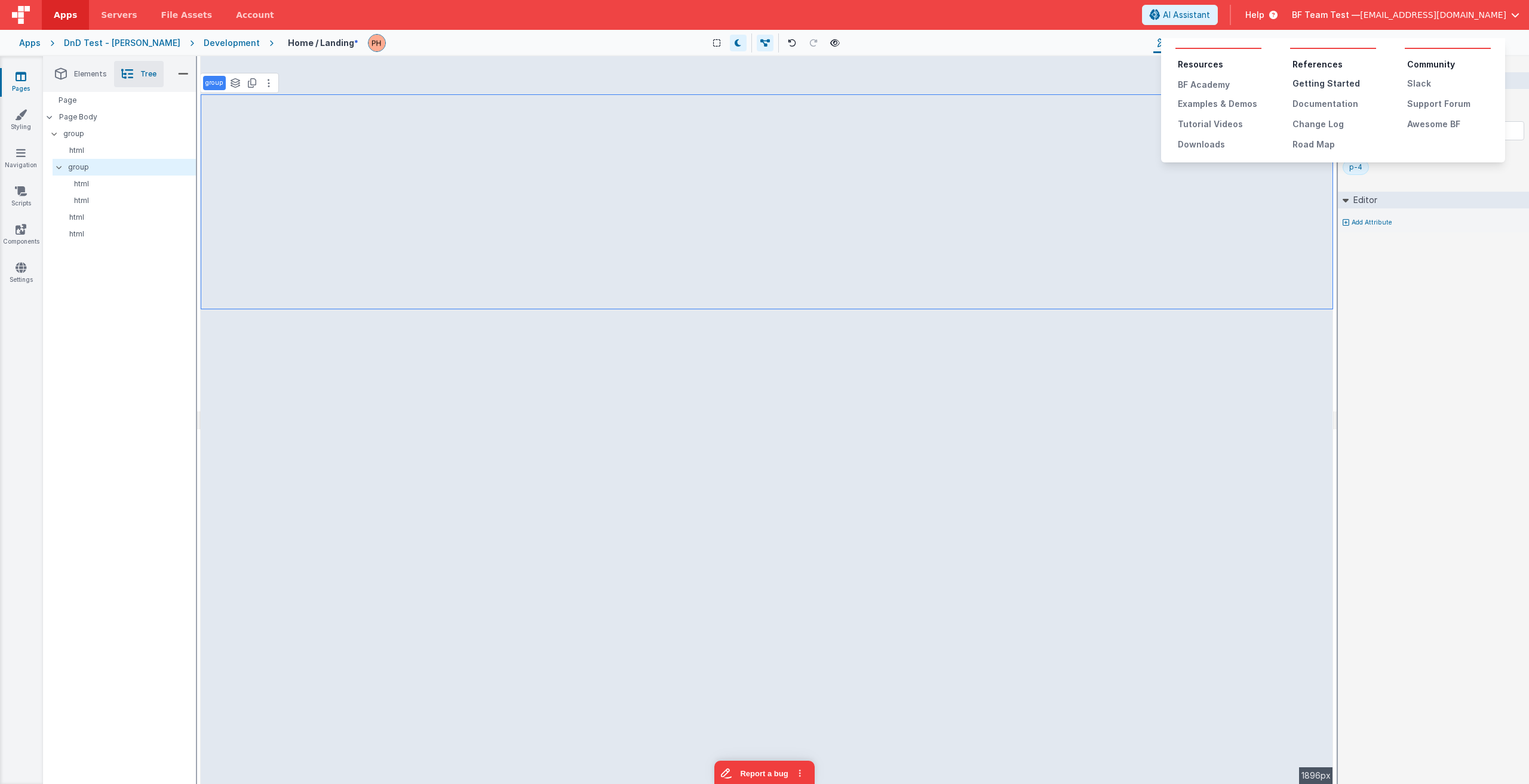
click at [763, 83] on div "Getting Started" at bounding box center [1334, 83] width 84 height 12
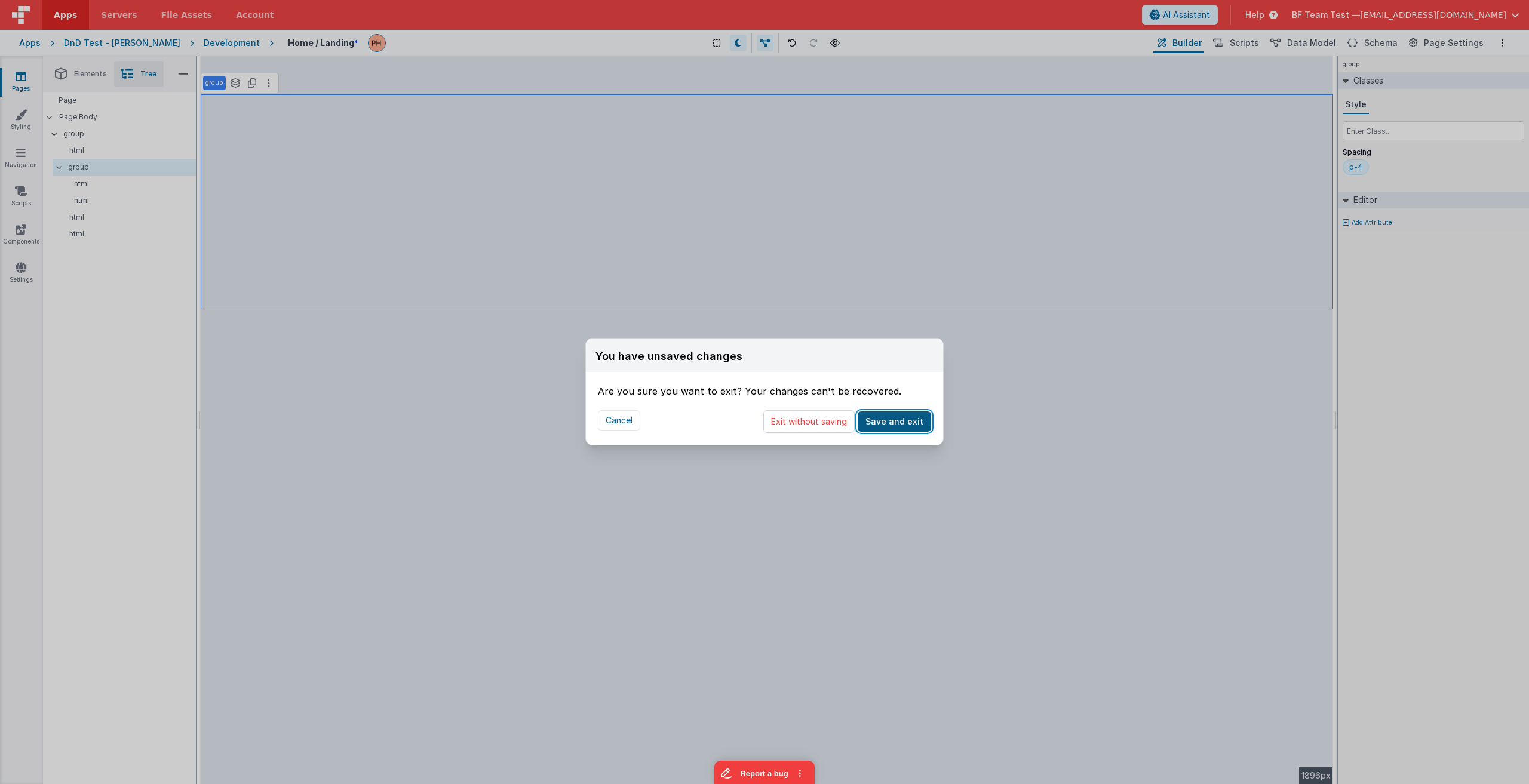
click at [763, 423] on button "Save and exit" at bounding box center [894, 421] width 74 height 20
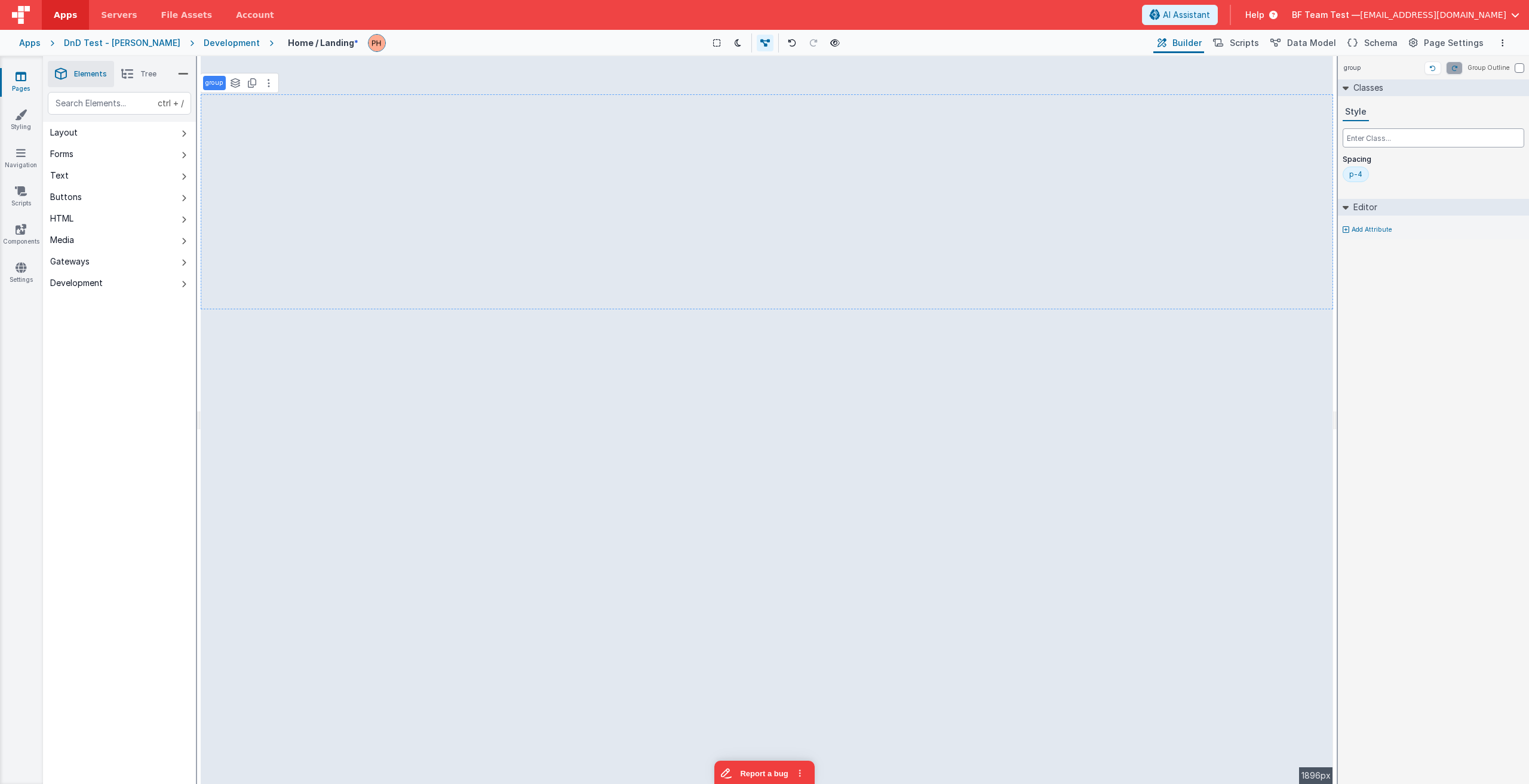
click at [763, 142] on input "text" at bounding box center [1434, 137] width 182 height 19
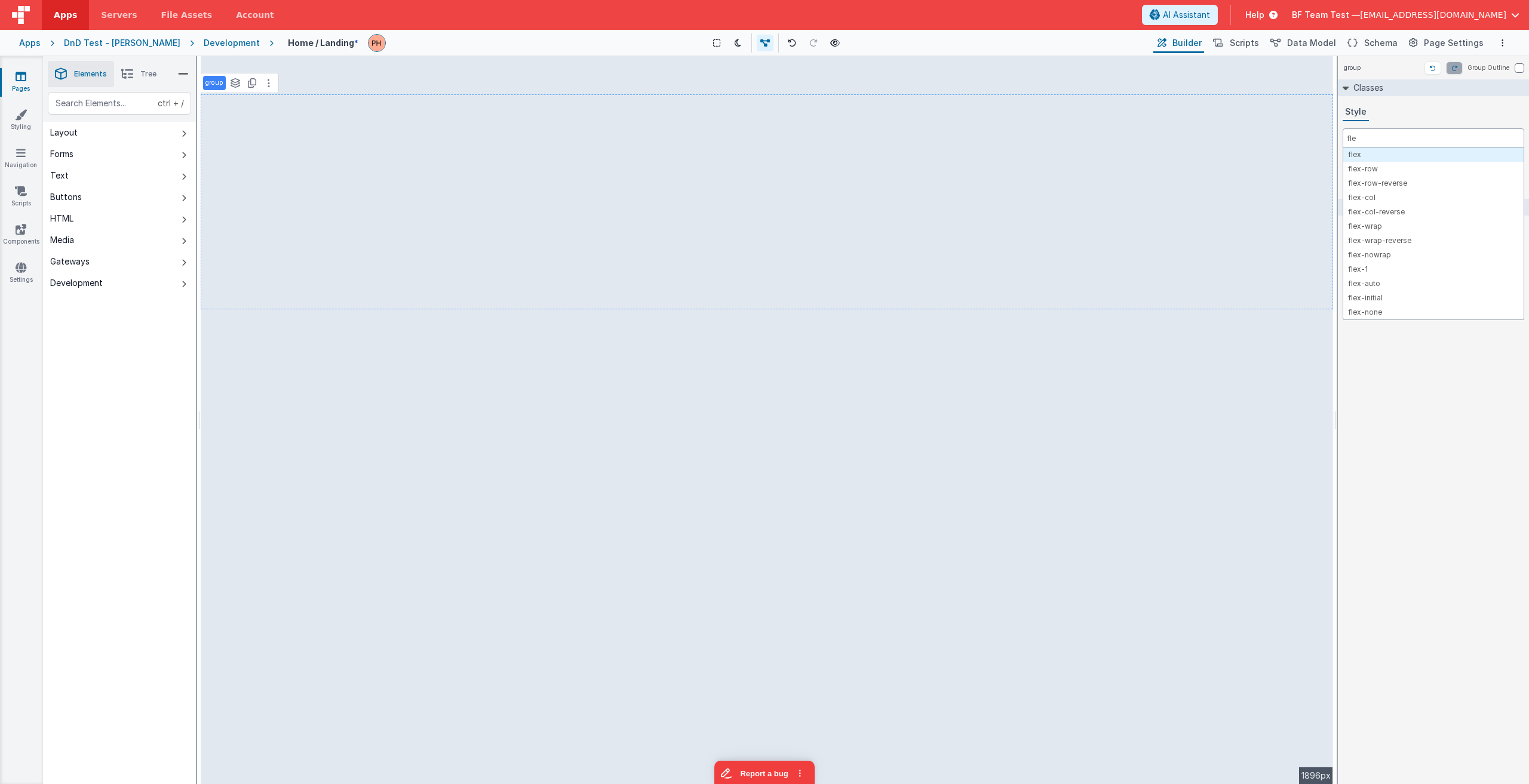
type input "flex"
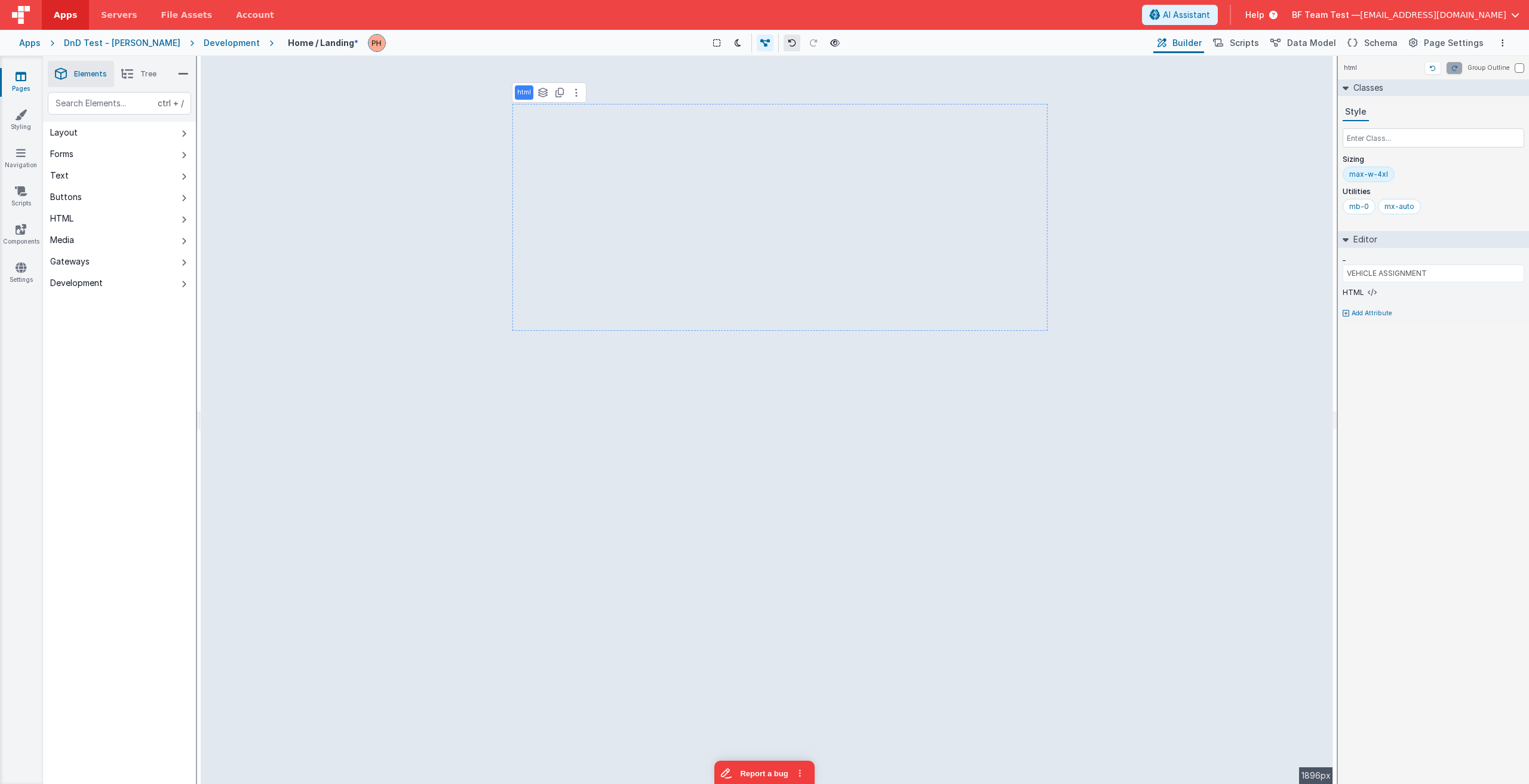
click at [763, 41] on icon at bounding box center [791, 43] width 8 height 8
type input "DAILY ANNOUNCEMENTS"
click at [177, 387] on div "ctrl + / Layout Forms Text Buttons HTML Media Gateways Development Page Page Bo…" at bounding box center [119, 465] width 153 height 748
type input "VEHICLE ASSIGNMENT"
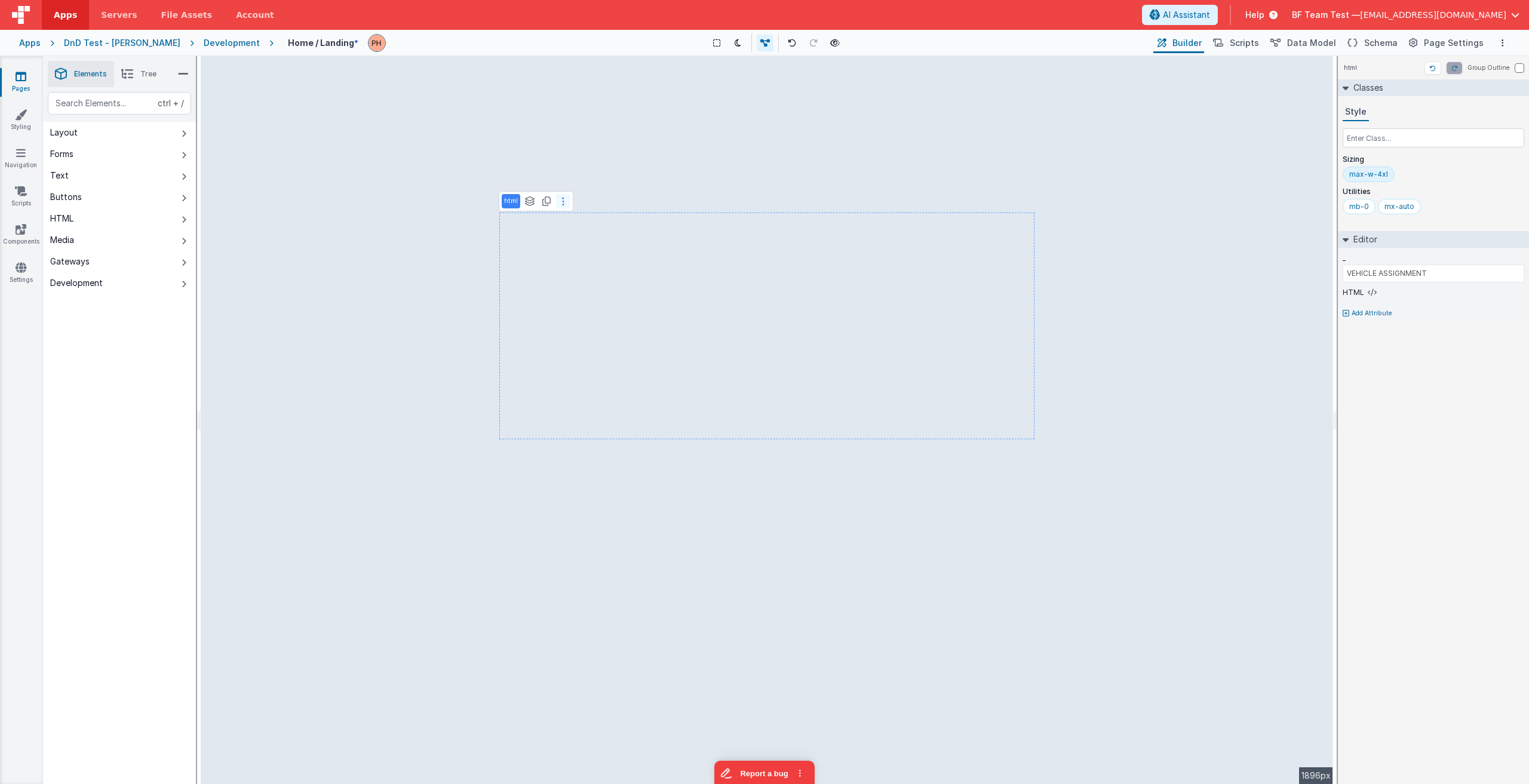
click at [562, 205] on icon at bounding box center [563, 201] width 3 height 10
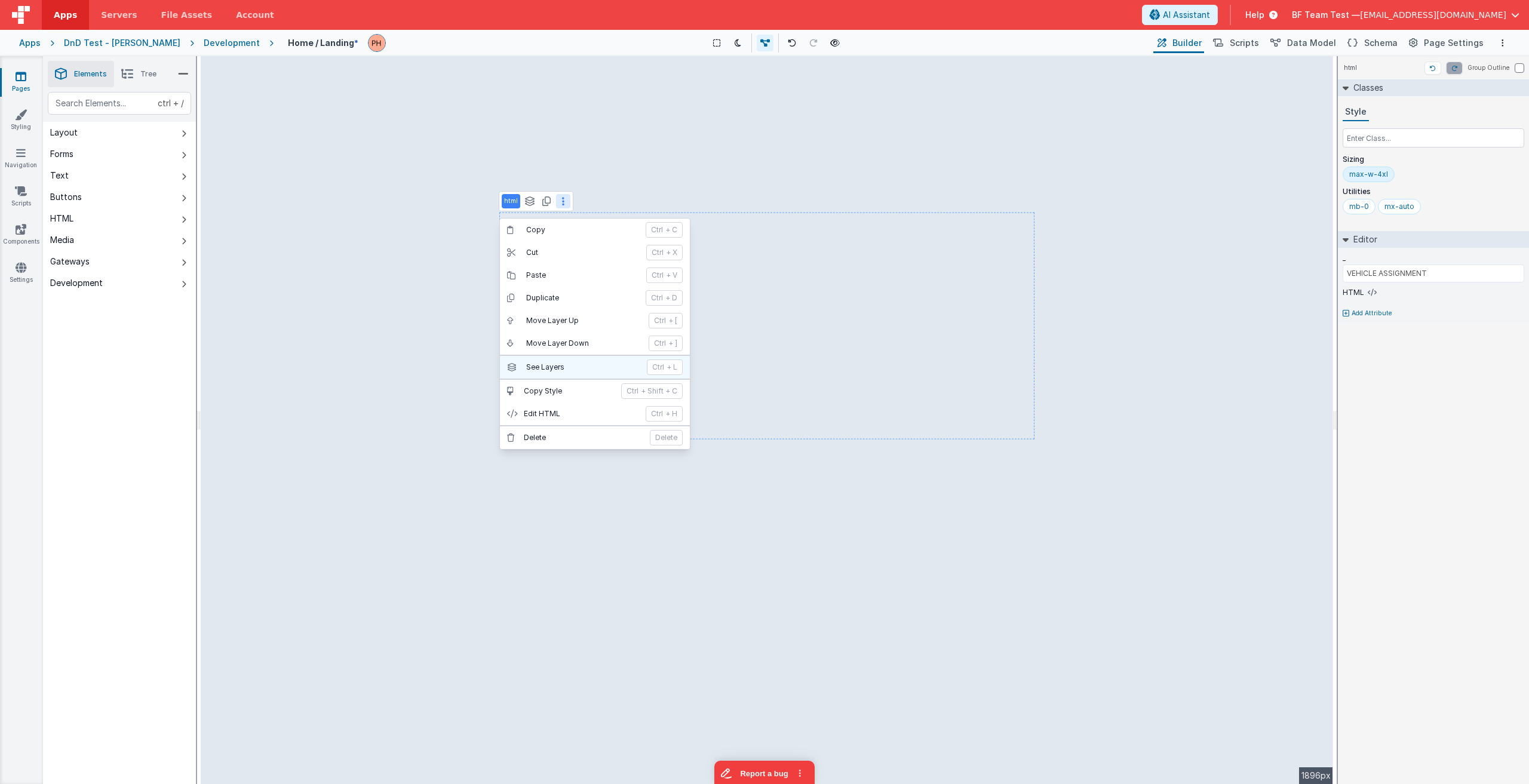
click at [558, 371] on p "See Layers" at bounding box center [583, 367] width 114 height 10
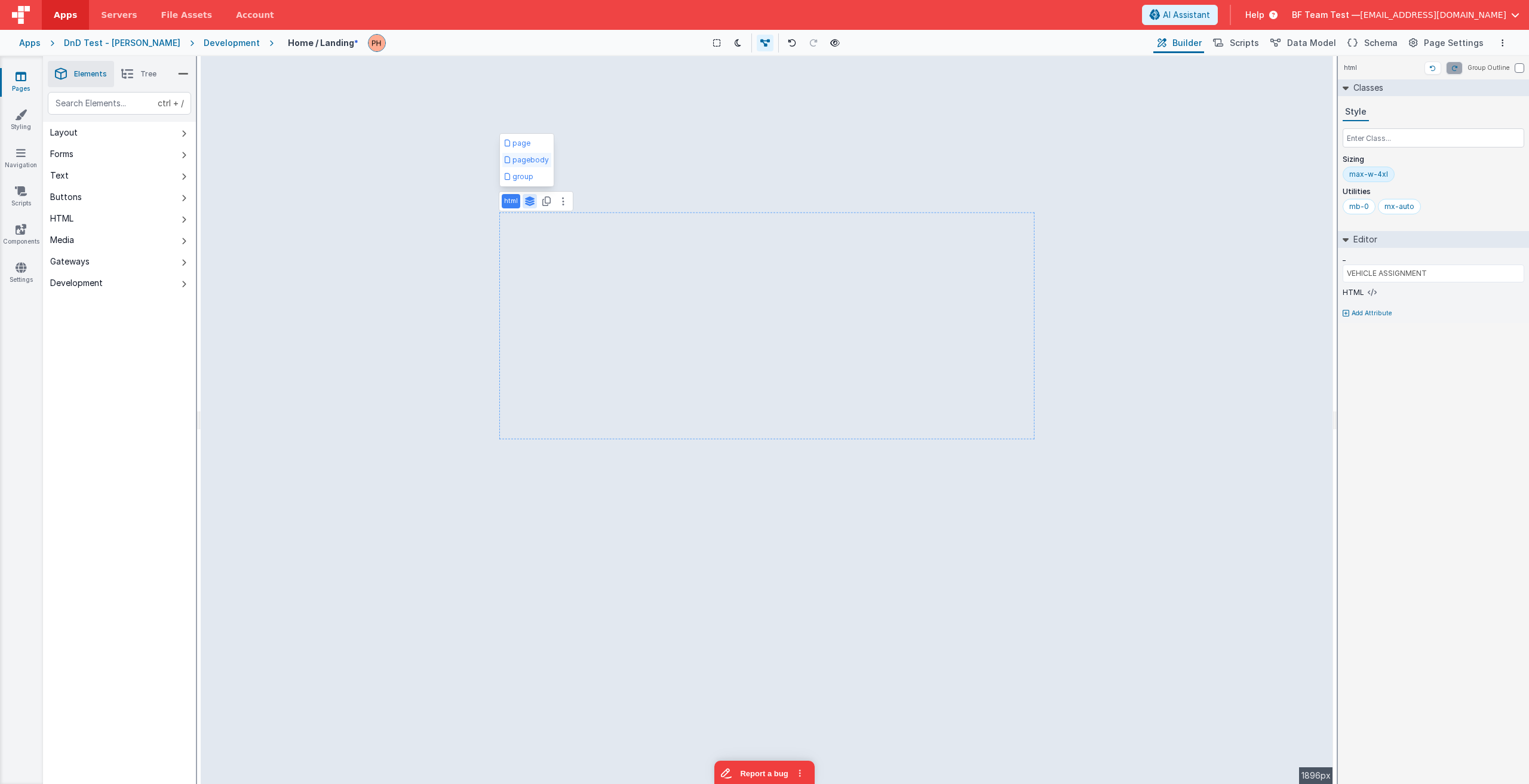
click at [526, 161] on button "pagebody" at bounding box center [526, 160] width 49 height 14
click at [563, 200] on icon at bounding box center [563, 201] width 3 height 10
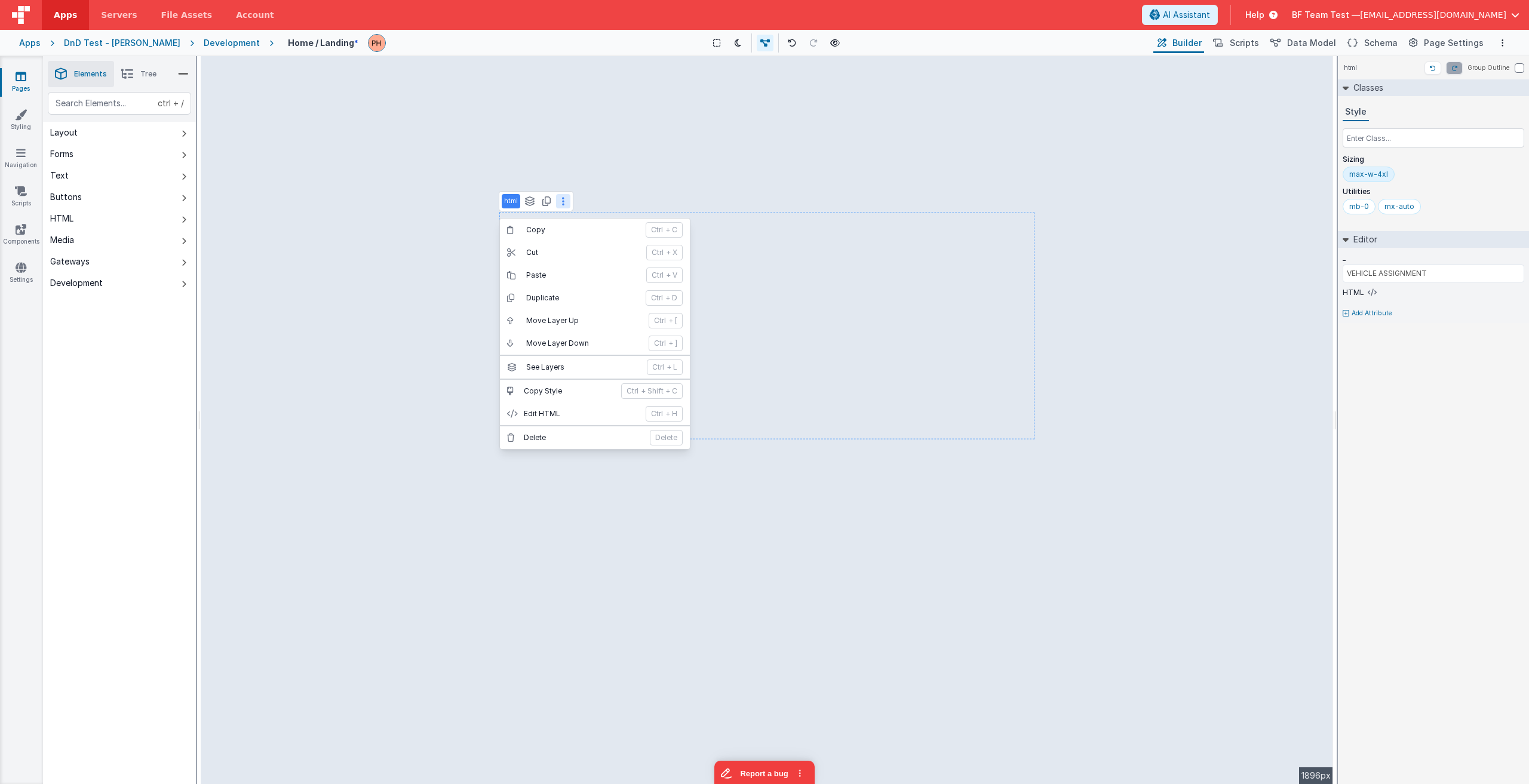
click at [564, 202] on button at bounding box center [563, 201] width 14 height 14
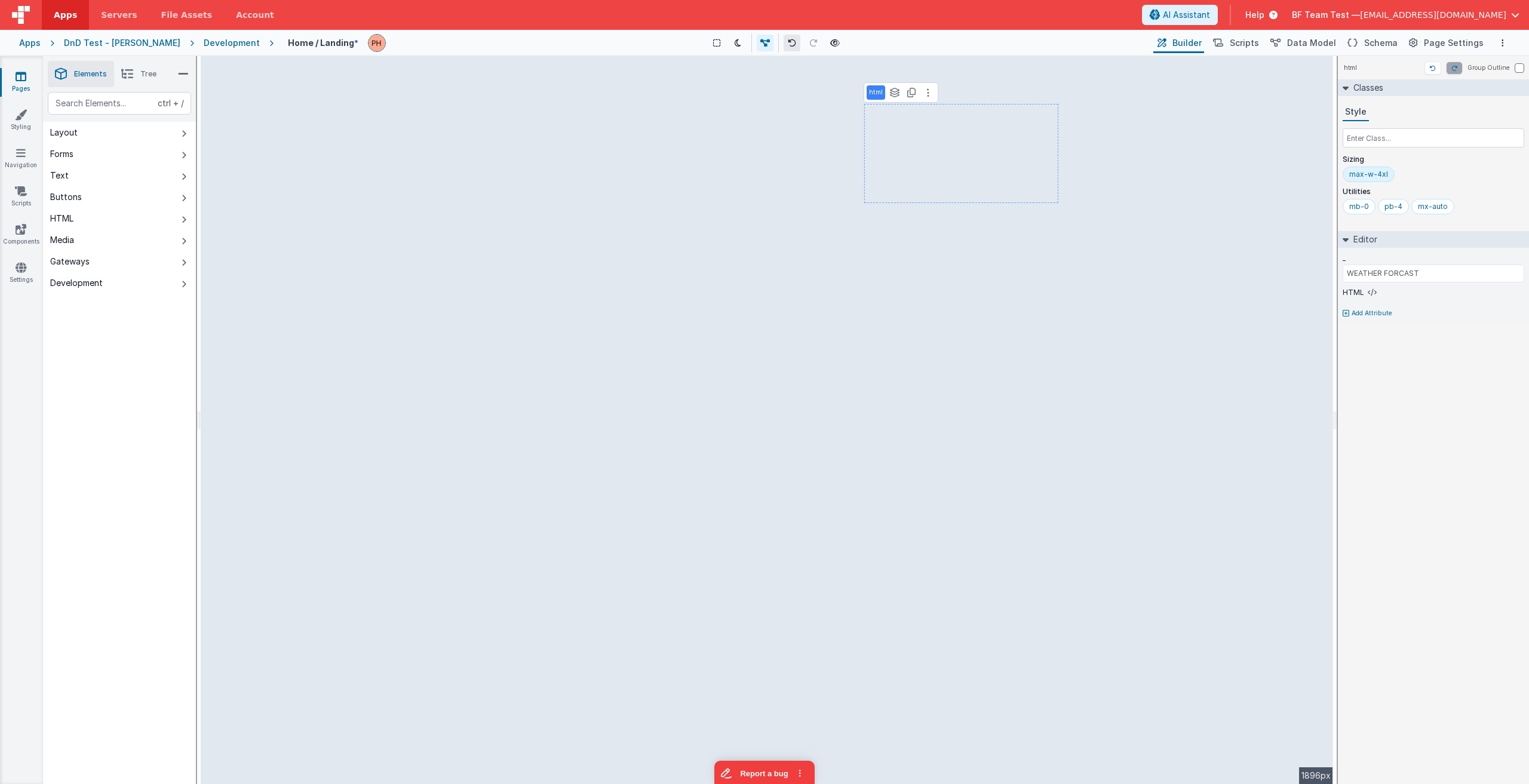
click at [763, 43] on button at bounding box center [791, 43] width 17 height 17
click at [763, 41] on icon at bounding box center [791, 43] width 8 height 8
click at [444, 93] on icon at bounding box center [445, 93] width 3 height 10
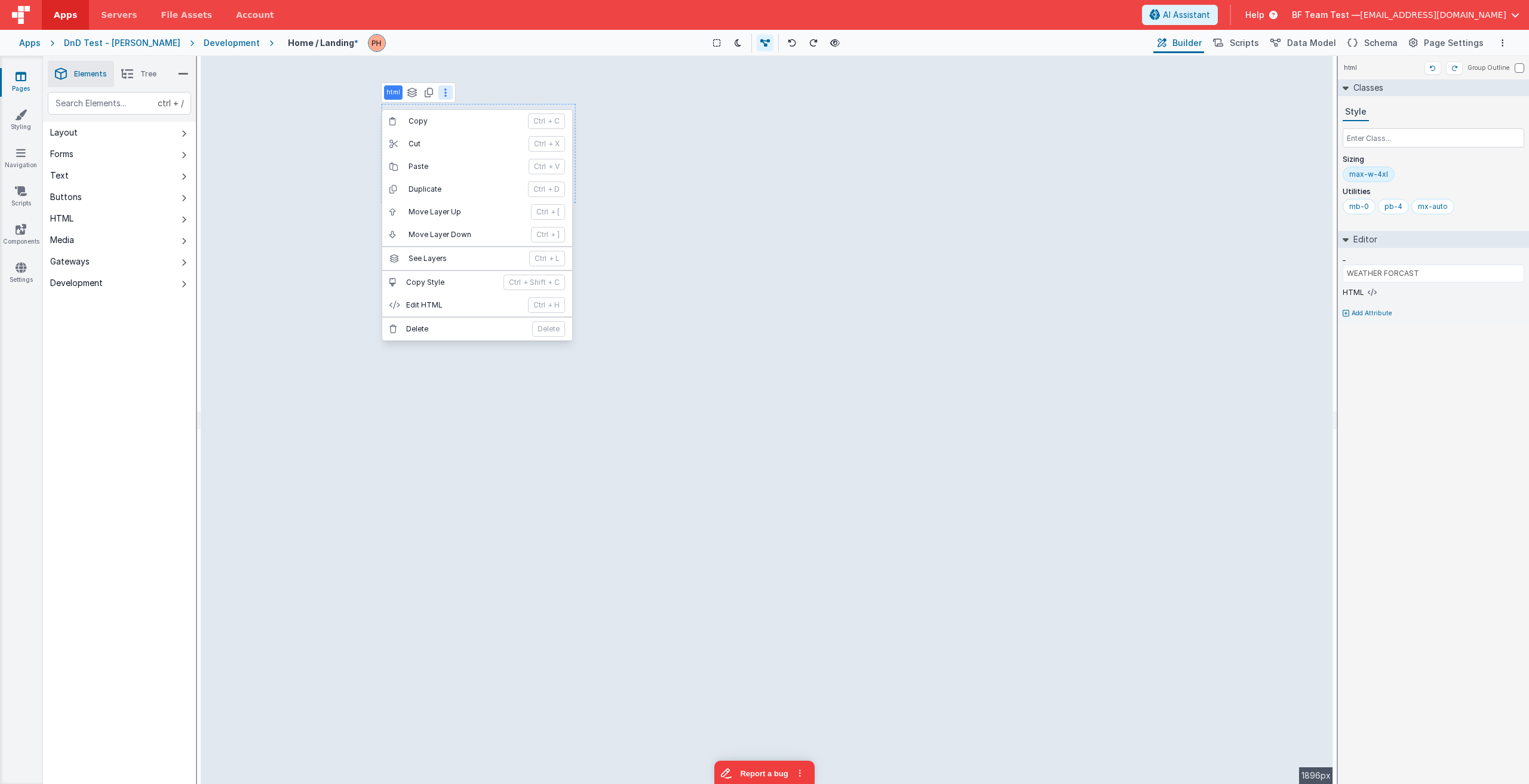
click at [446, 91] on icon at bounding box center [445, 93] width 3 height 10
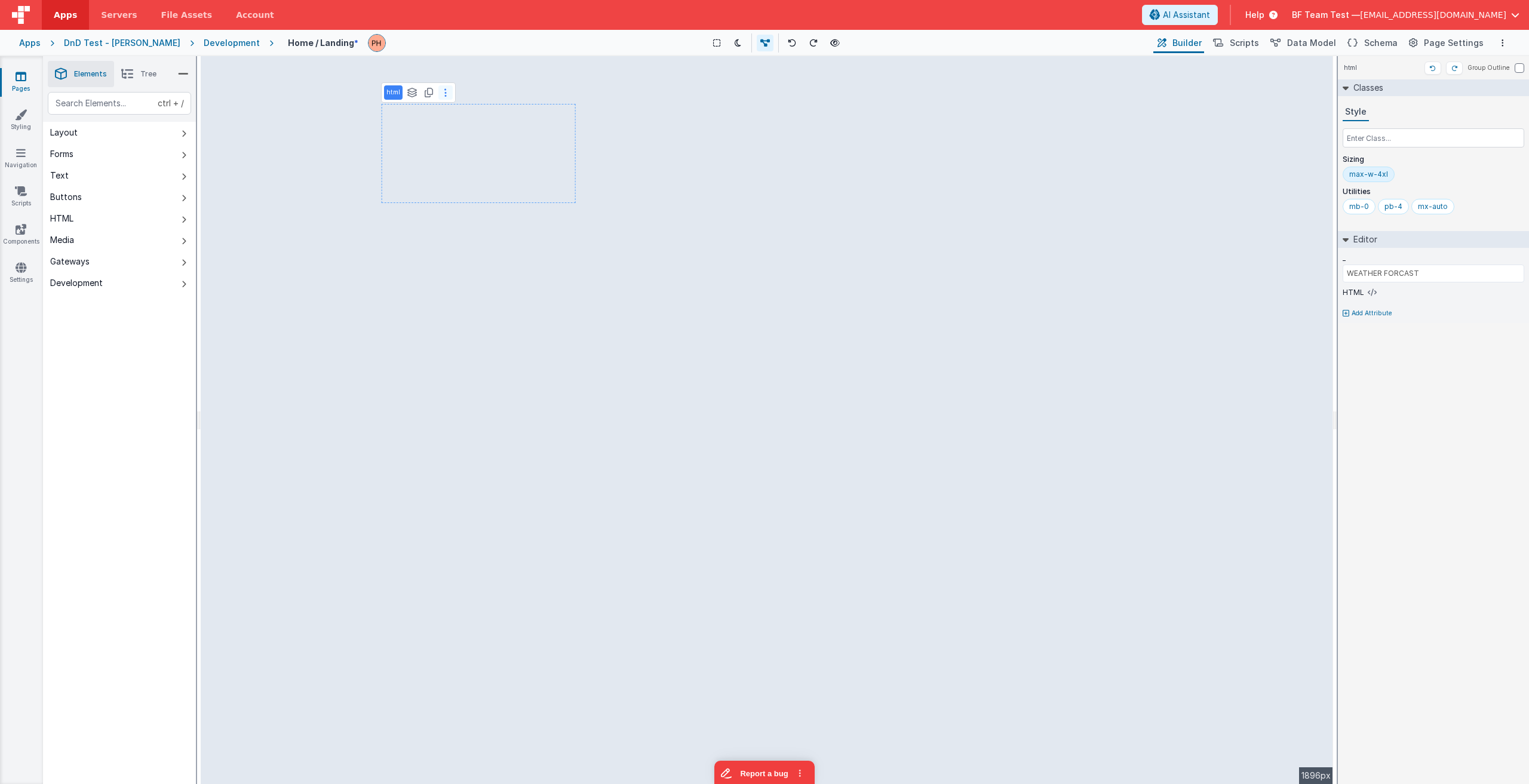
click at [444, 90] on icon at bounding box center [445, 93] width 3 height 10
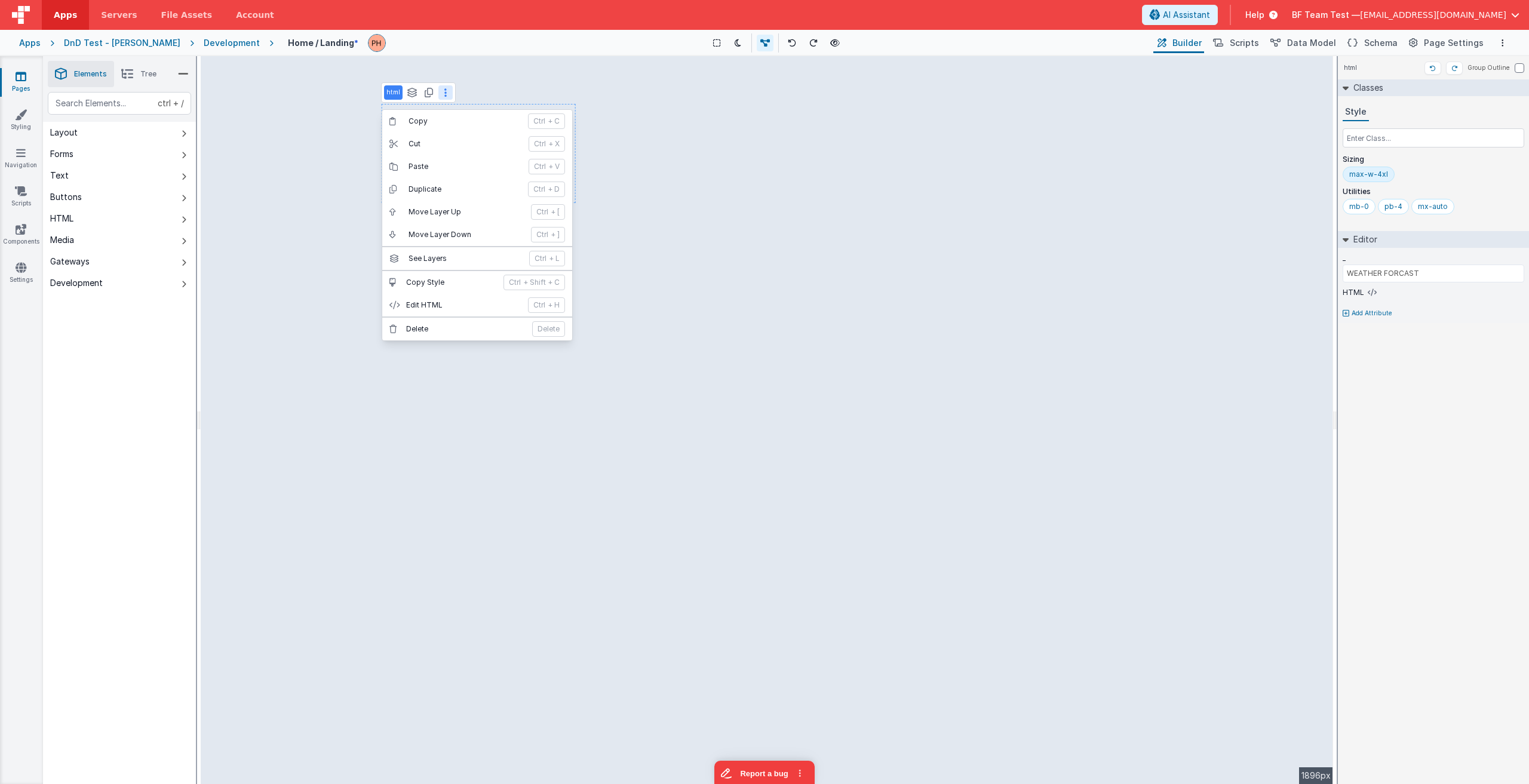
click at [448, 93] on button at bounding box center [446, 93] width 14 height 14
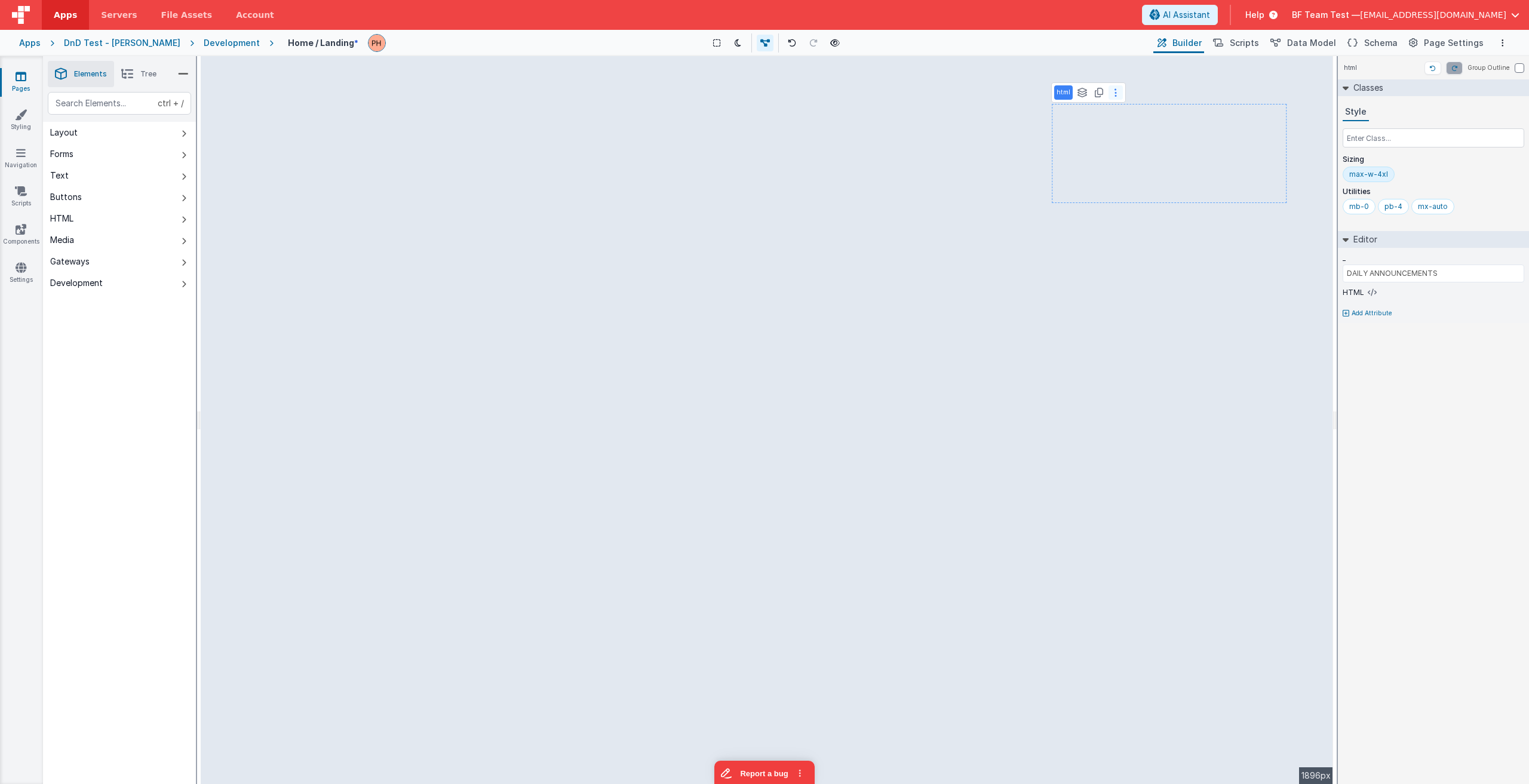
click at [763, 95] on icon at bounding box center [1115, 93] width 3 height 10
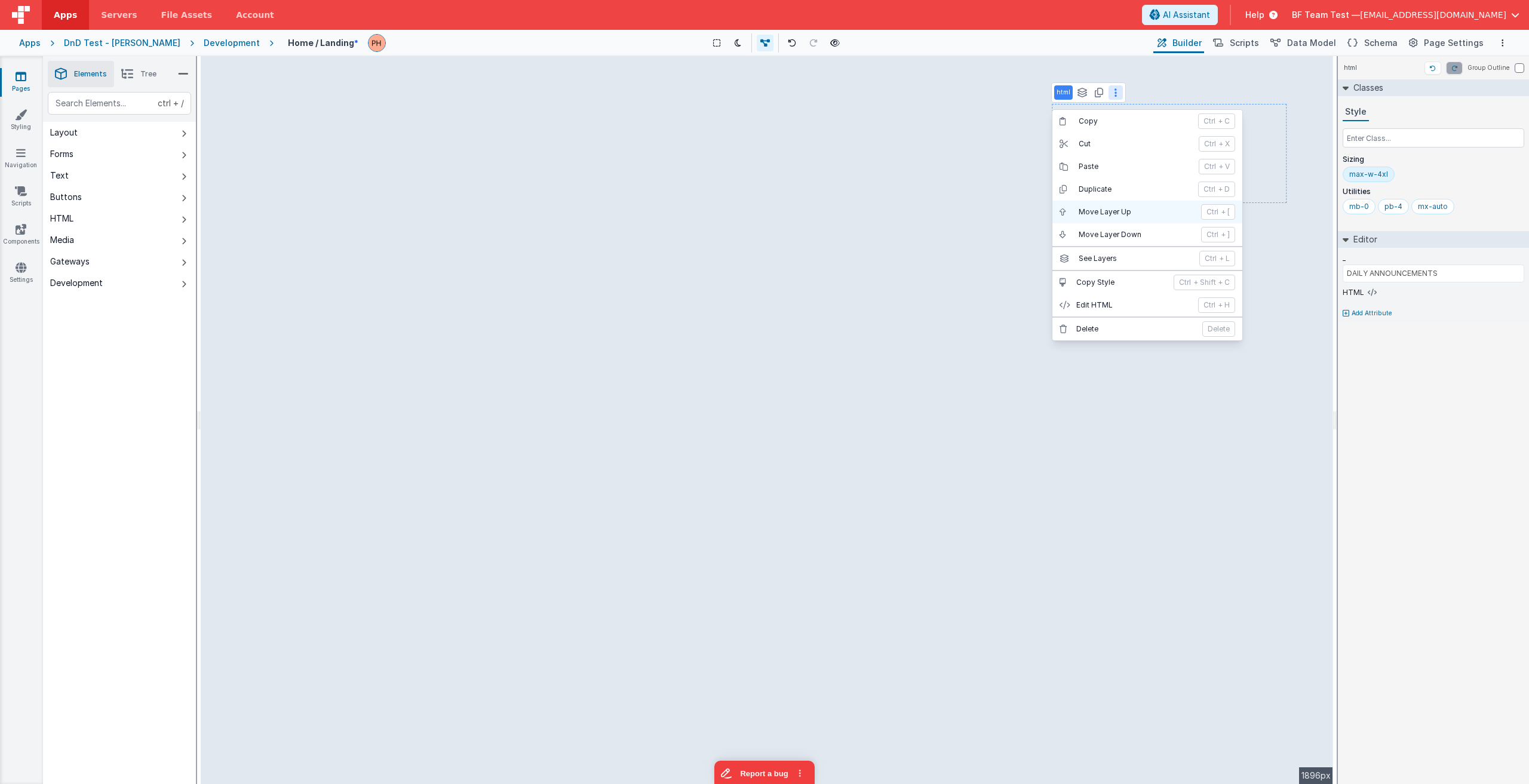
click at [763, 210] on p "Move Layer Up" at bounding box center [1137, 212] width 116 height 10
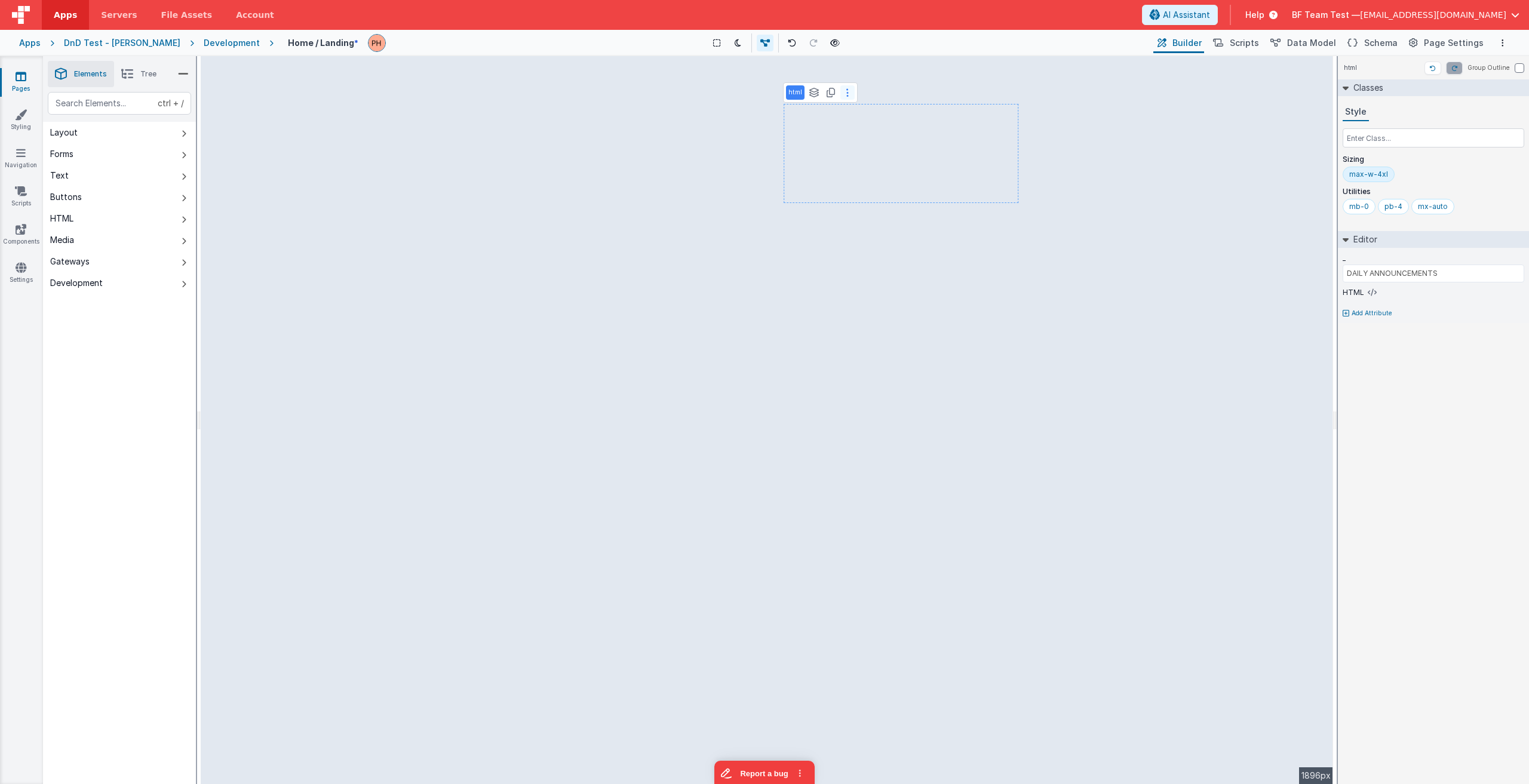
click at [763, 94] on button at bounding box center [847, 93] width 14 height 14
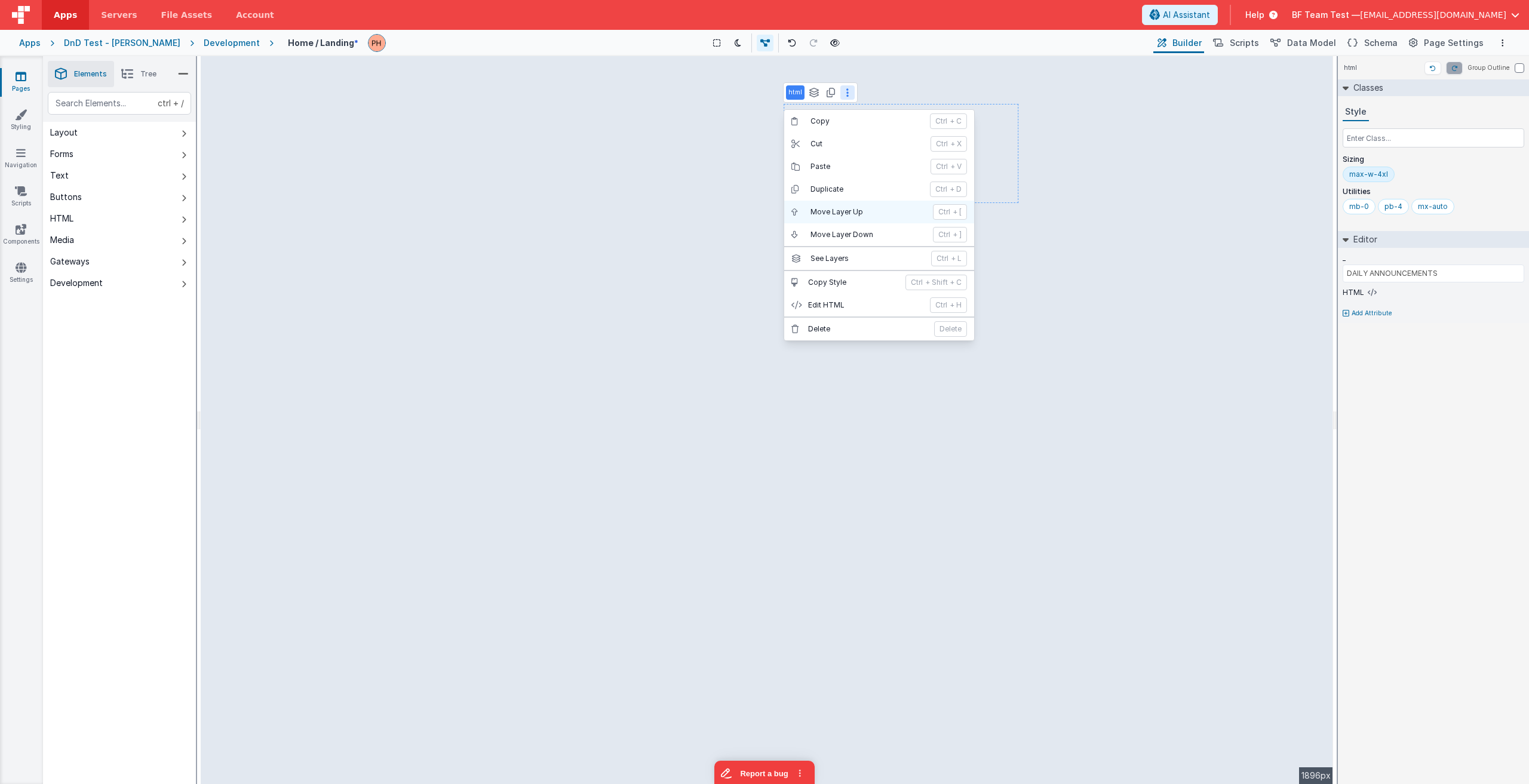
click at [763, 211] on p "Move Layer Up" at bounding box center [869, 212] width 116 height 10
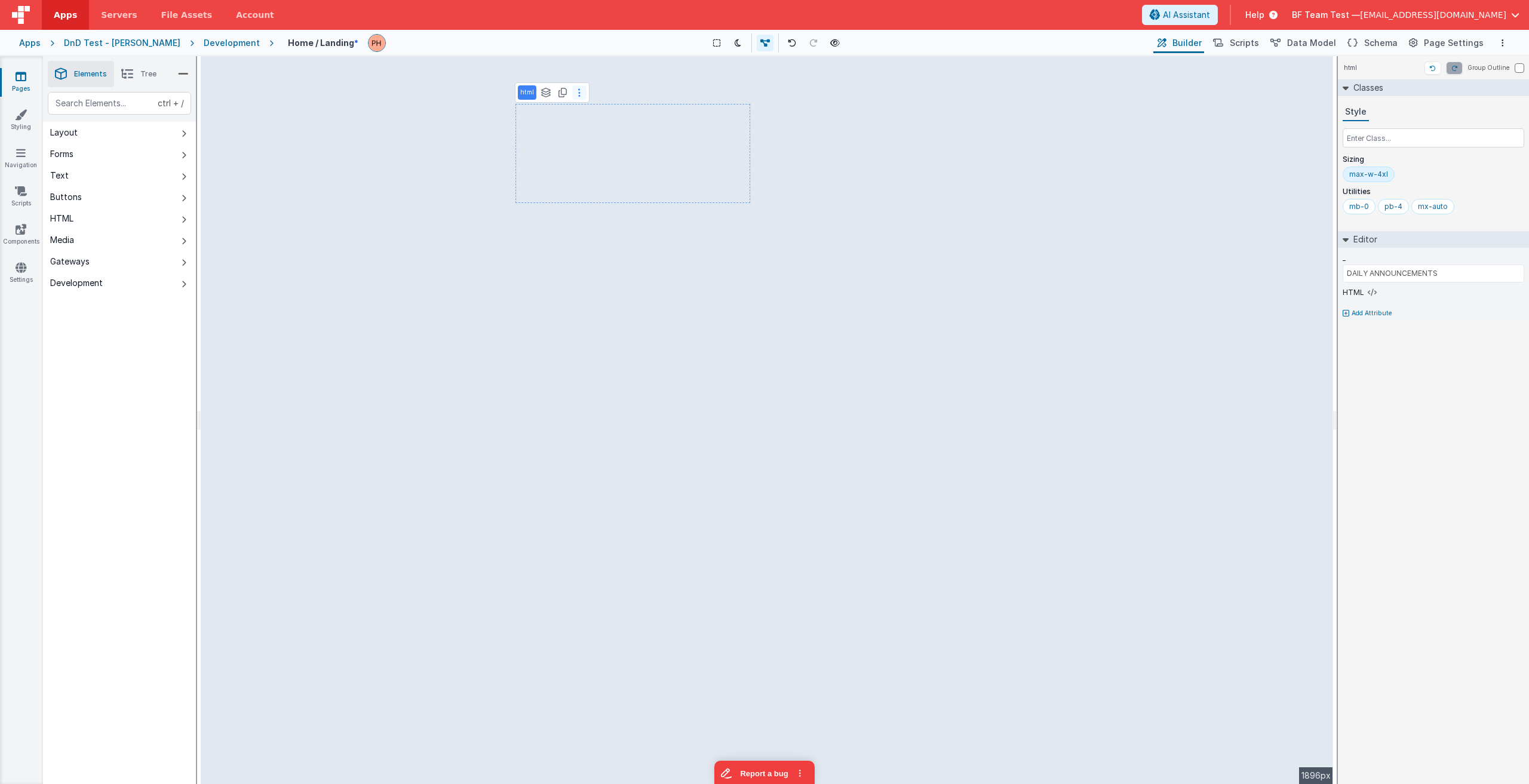
click at [578, 93] on icon at bounding box center [579, 93] width 3 height 10
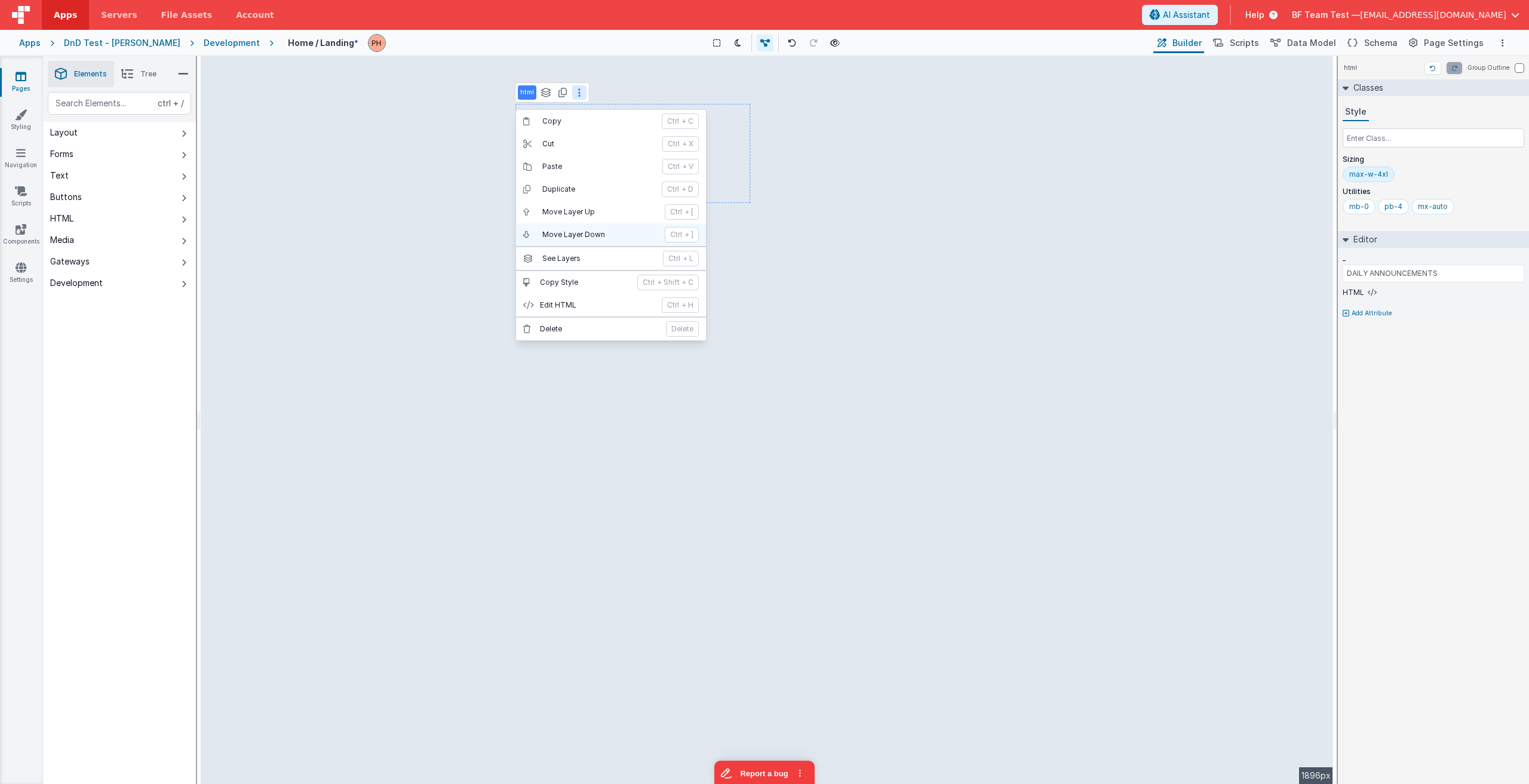
click at [570, 231] on p "Move Layer Down" at bounding box center [600, 234] width 116 height 10
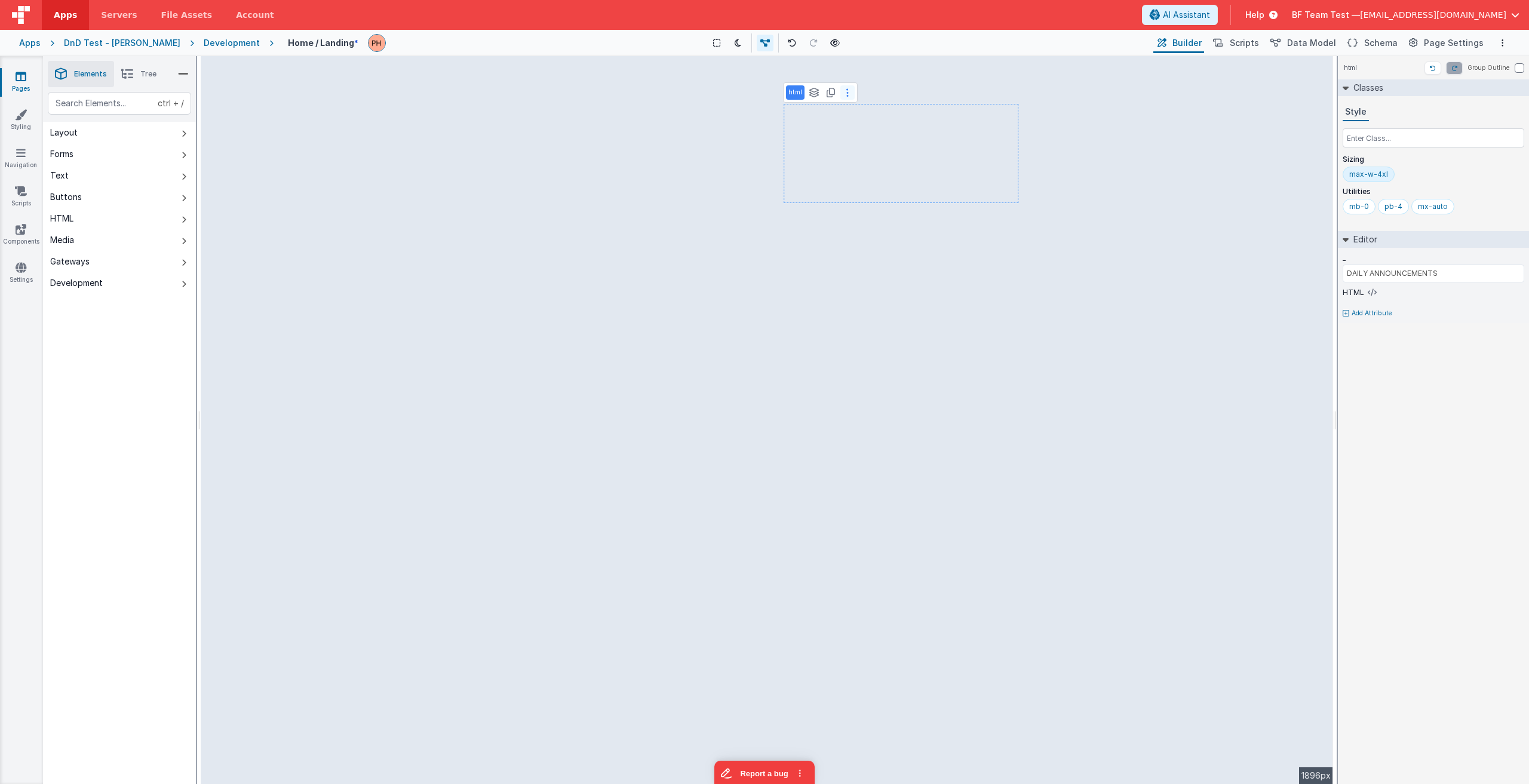
click at [763, 90] on icon at bounding box center [847, 93] width 3 height 10
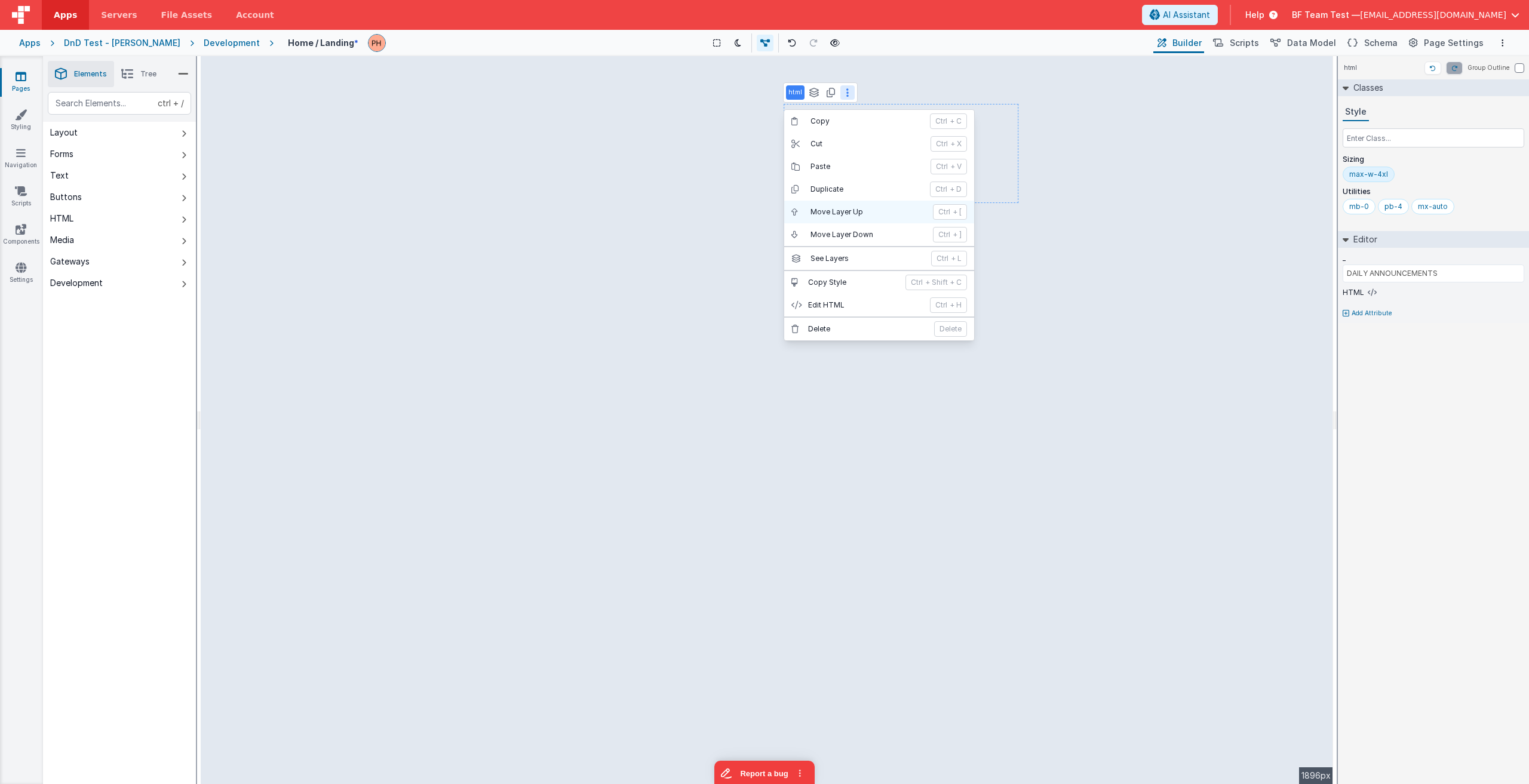
click at [763, 214] on p "Move Layer Up" at bounding box center [869, 212] width 116 height 10
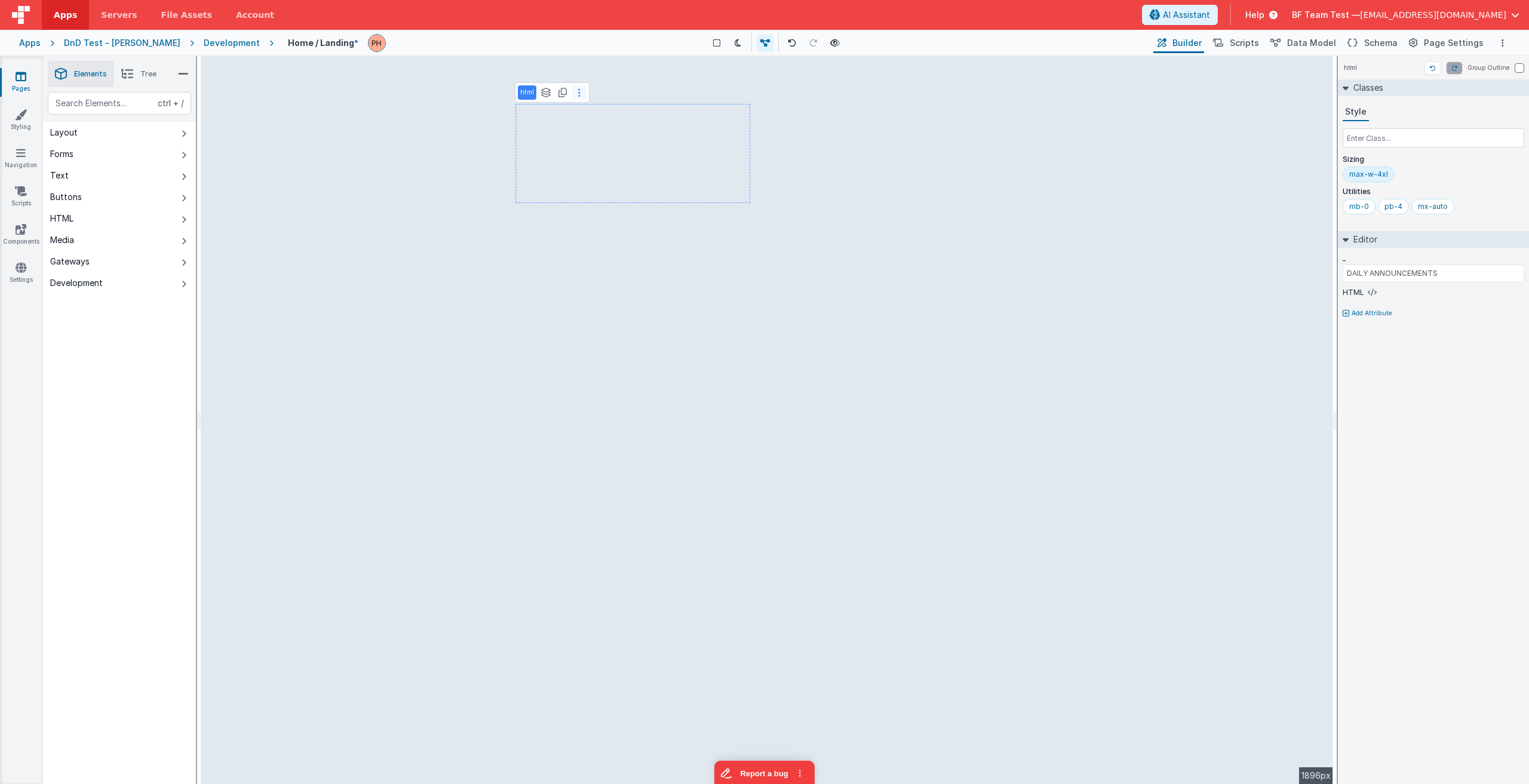
click at [582, 97] on button at bounding box center [579, 93] width 14 height 14
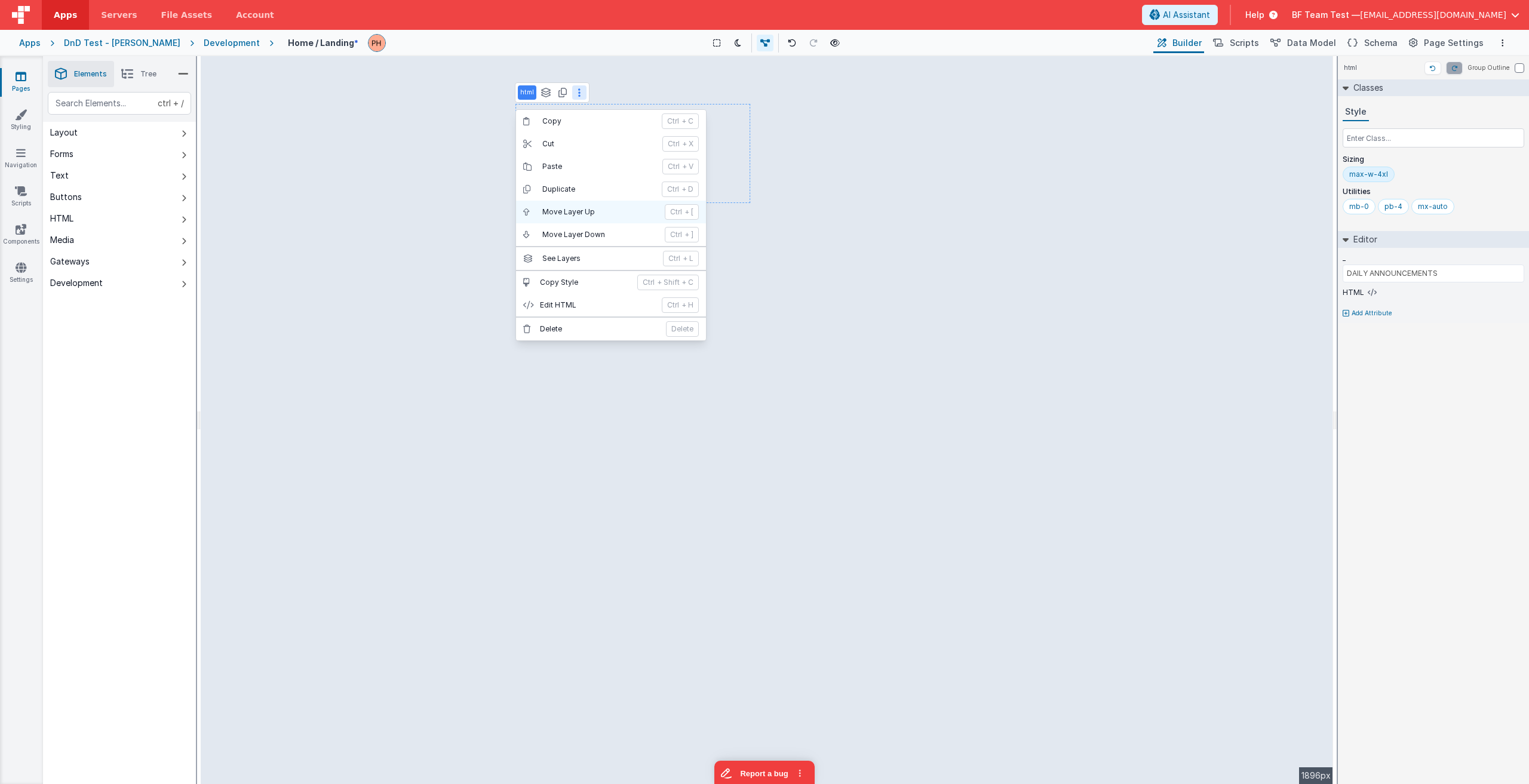
click at [595, 211] on p "Move Layer Up" at bounding box center [600, 212] width 116 height 10
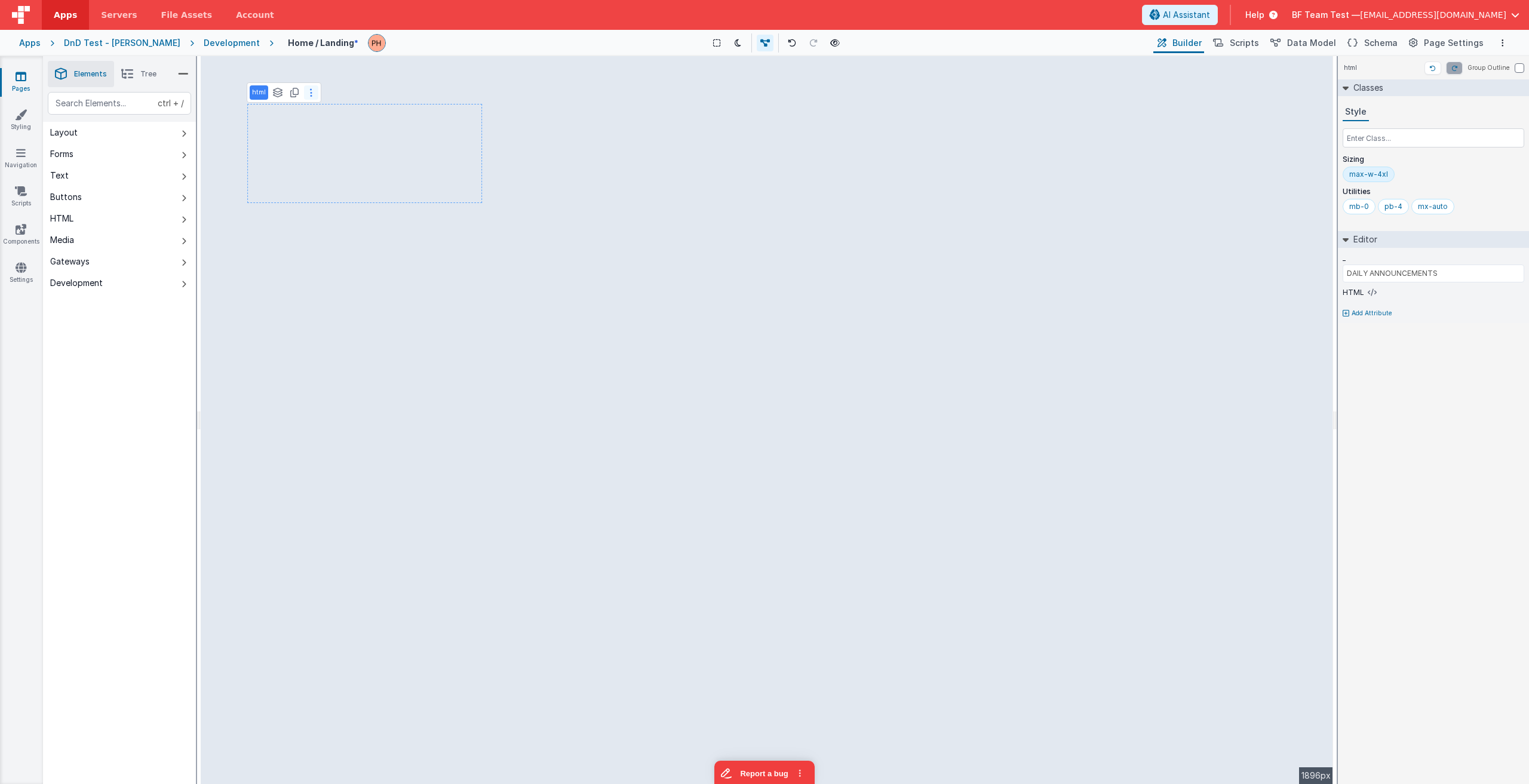
click at [312, 96] on button at bounding box center [311, 93] width 14 height 14
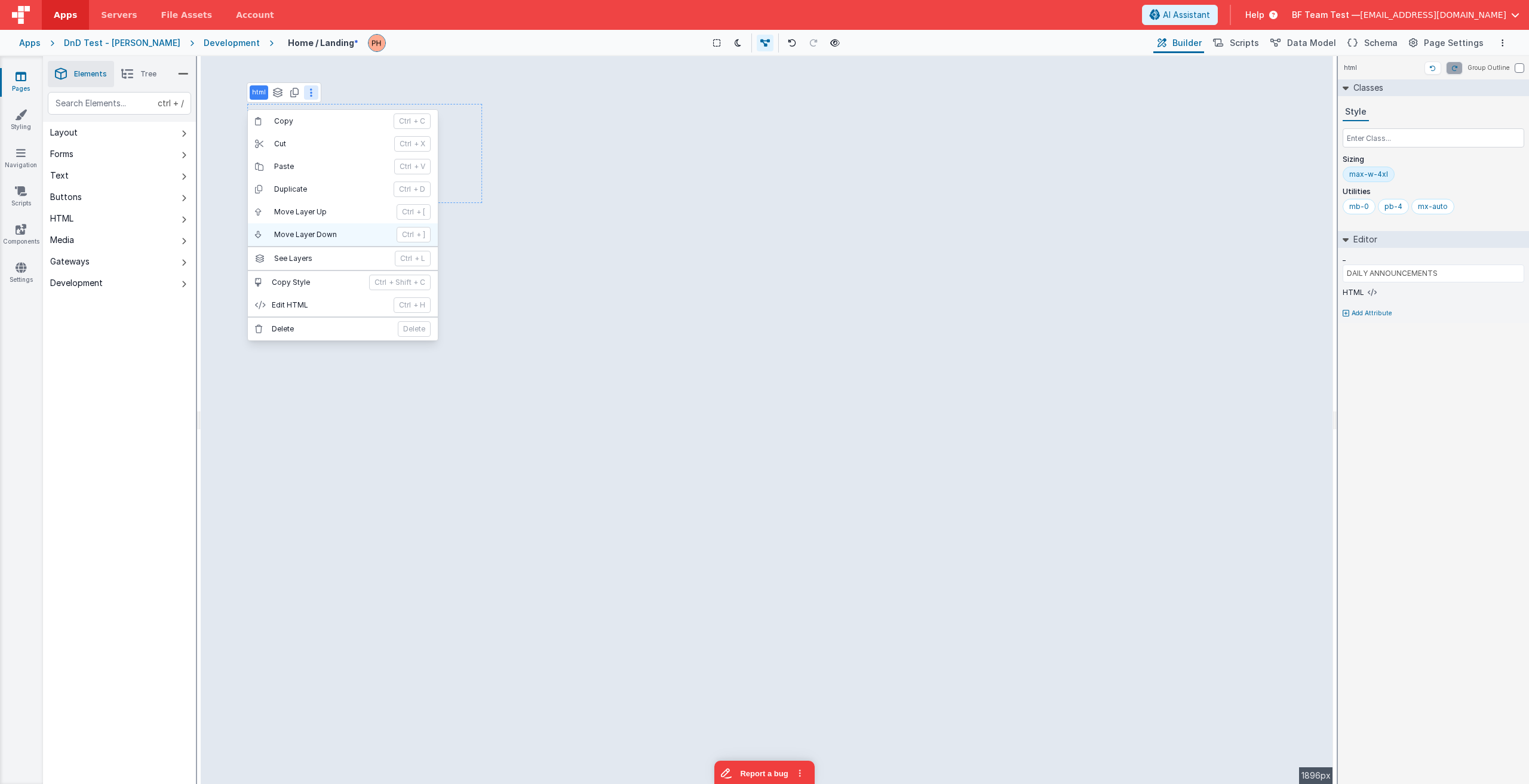
click at [326, 231] on p "Move Layer Down" at bounding box center [332, 234] width 116 height 10
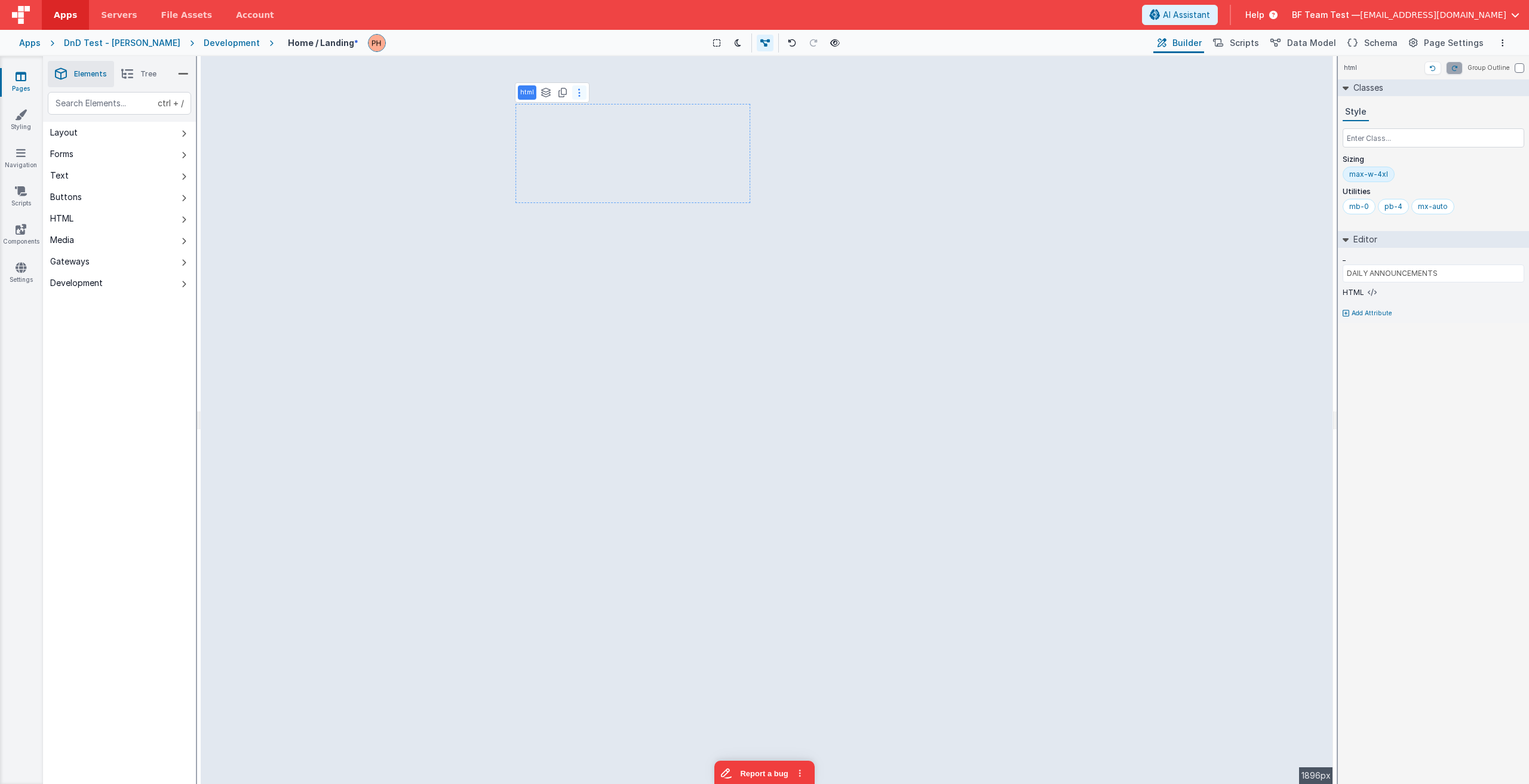
click at [579, 93] on icon at bounding box center [579, 93] width 3 height 10
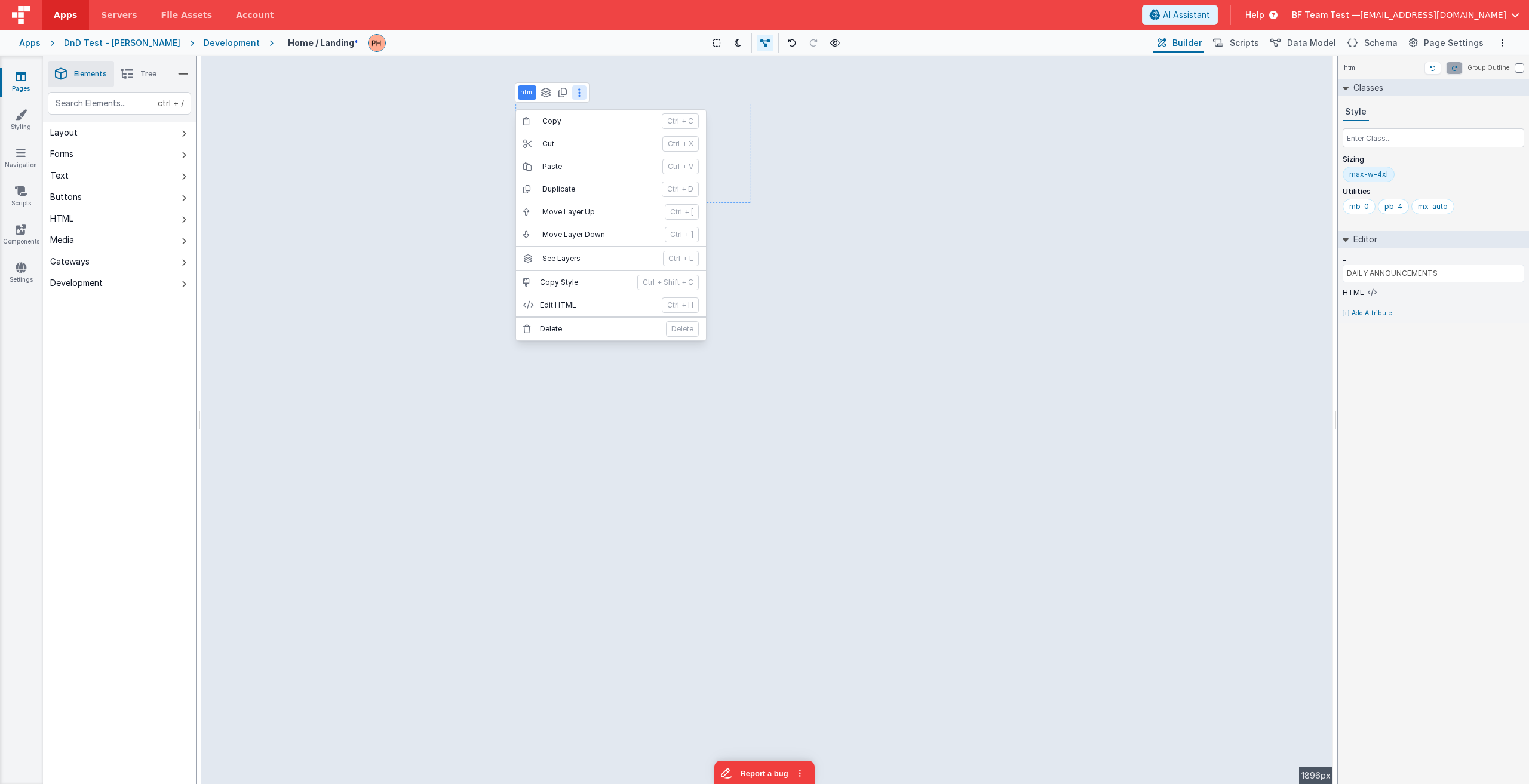
click at [582, 92] on button at bounding box center [579, 93] width 14 height 14
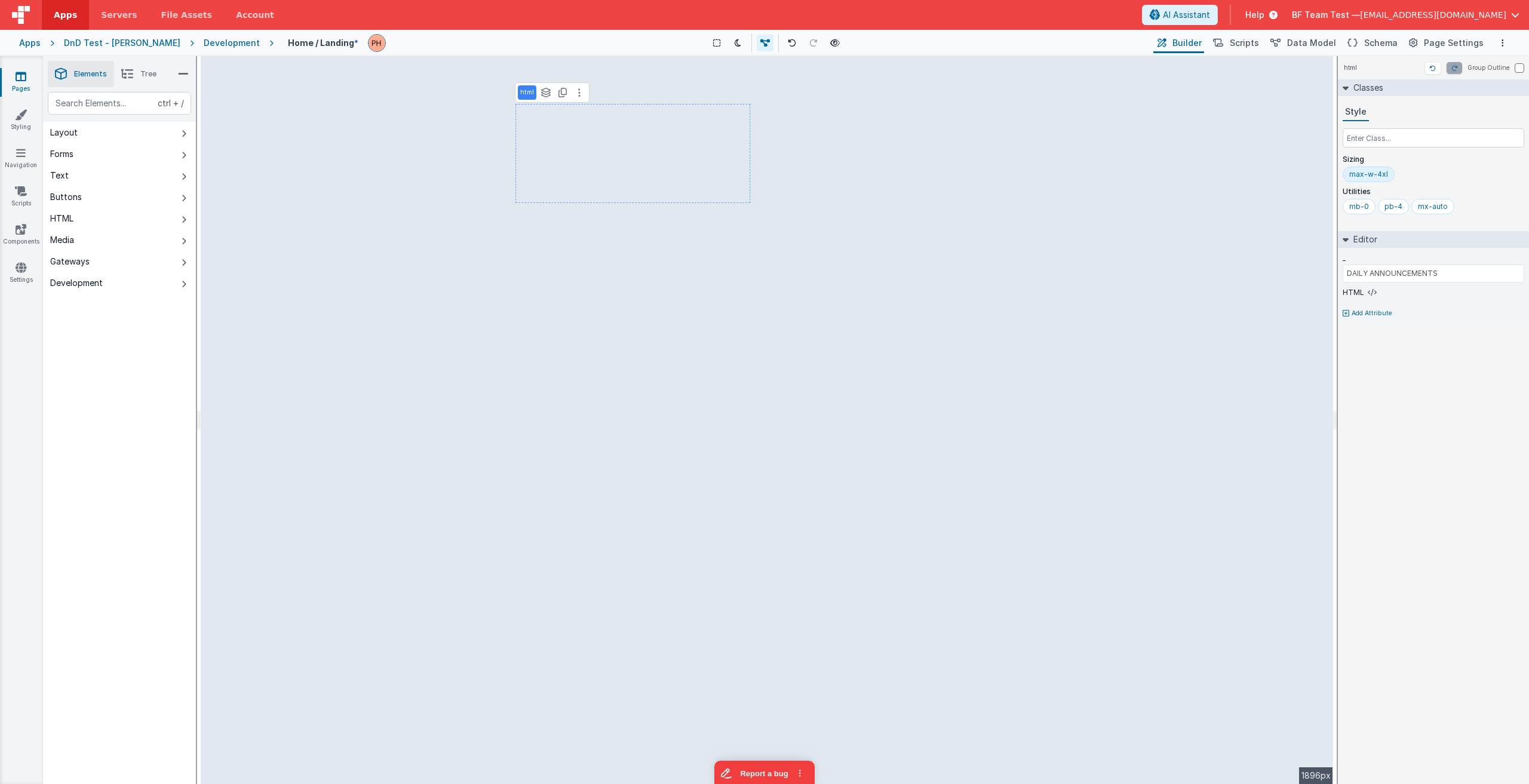
type input "WEATHER FORCAST"
click at [734, 40] on icon at bounding box center [737, 43] width 6 height 8
click at [734, 43] on icon at bounding box center [737, 43] width 6 height 8
click at [141, 71] on span "Tree" at bounding box center [149, 74] width 16 height 10
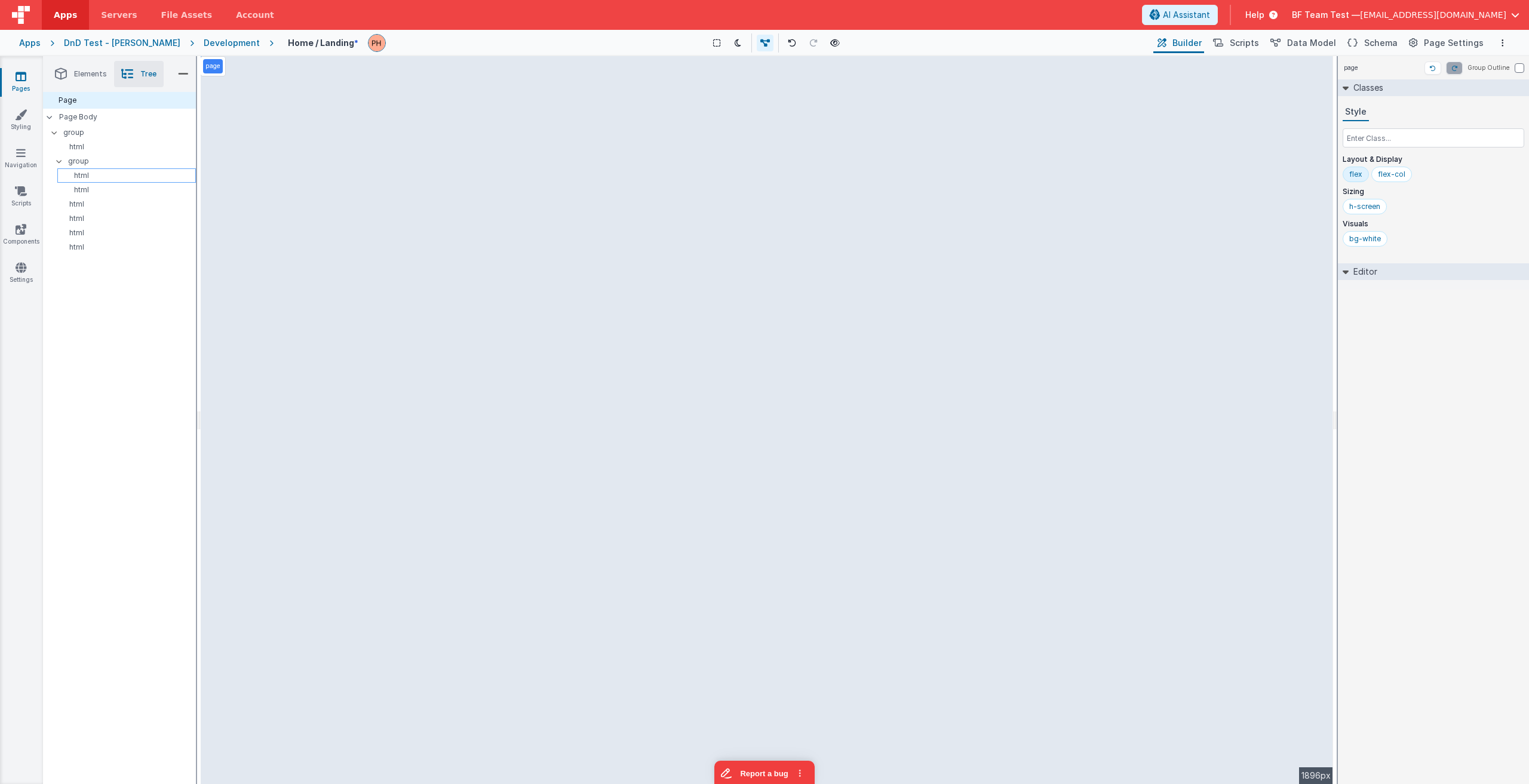
click at [100, 177] on p "html" at bounding box center [129, 175] width 133 height 10
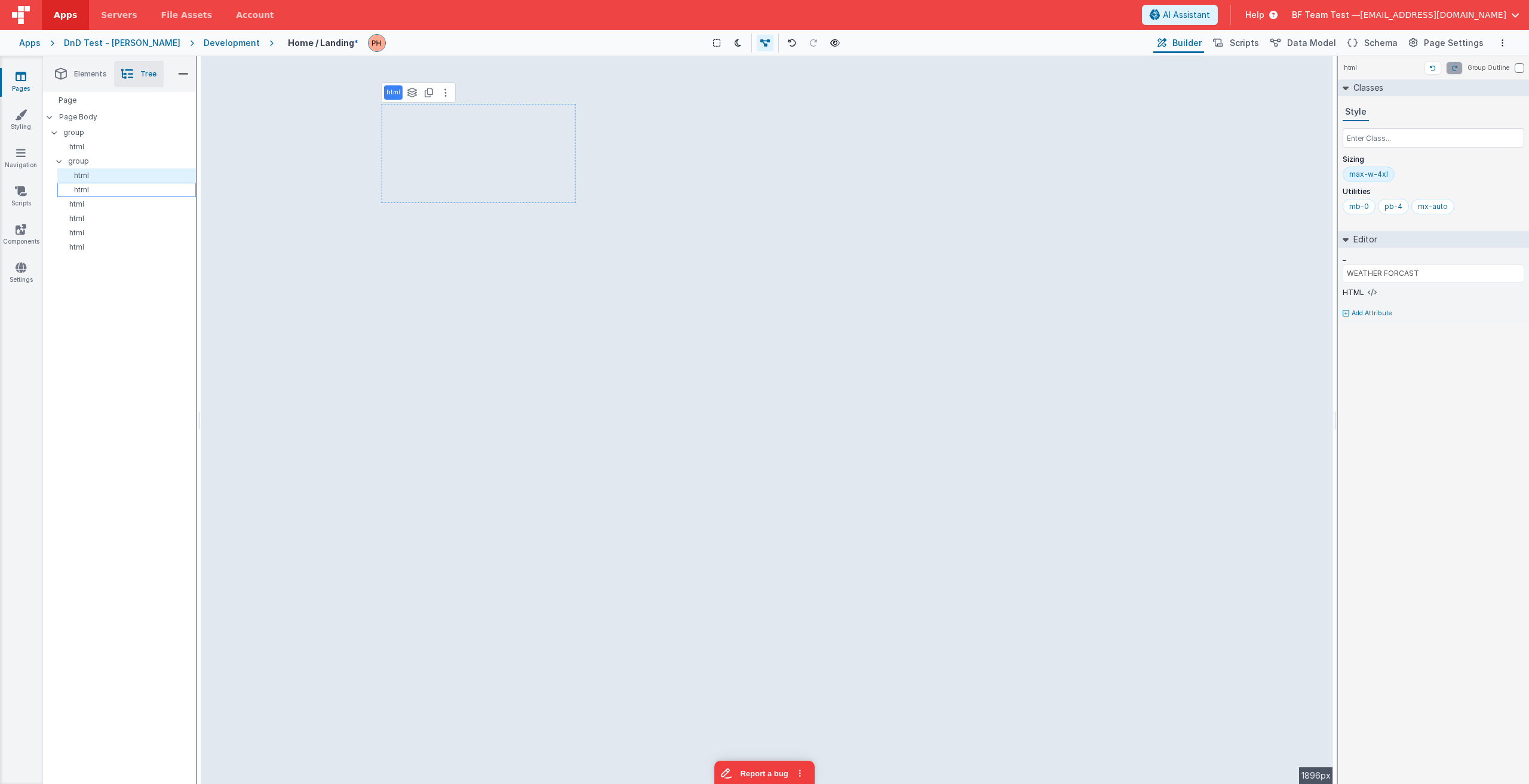
click at [85, 189] on p "html" at bounding box center [129, 190] width 133 height 10
click at [91, 207] on p "html" at bounding box center [125, 204] width 138 height 10
type input "VEHICLE ASSIGNMENT"
click at [75, 202] on p "html" at bounding box center [125, 204] width 138 height 10
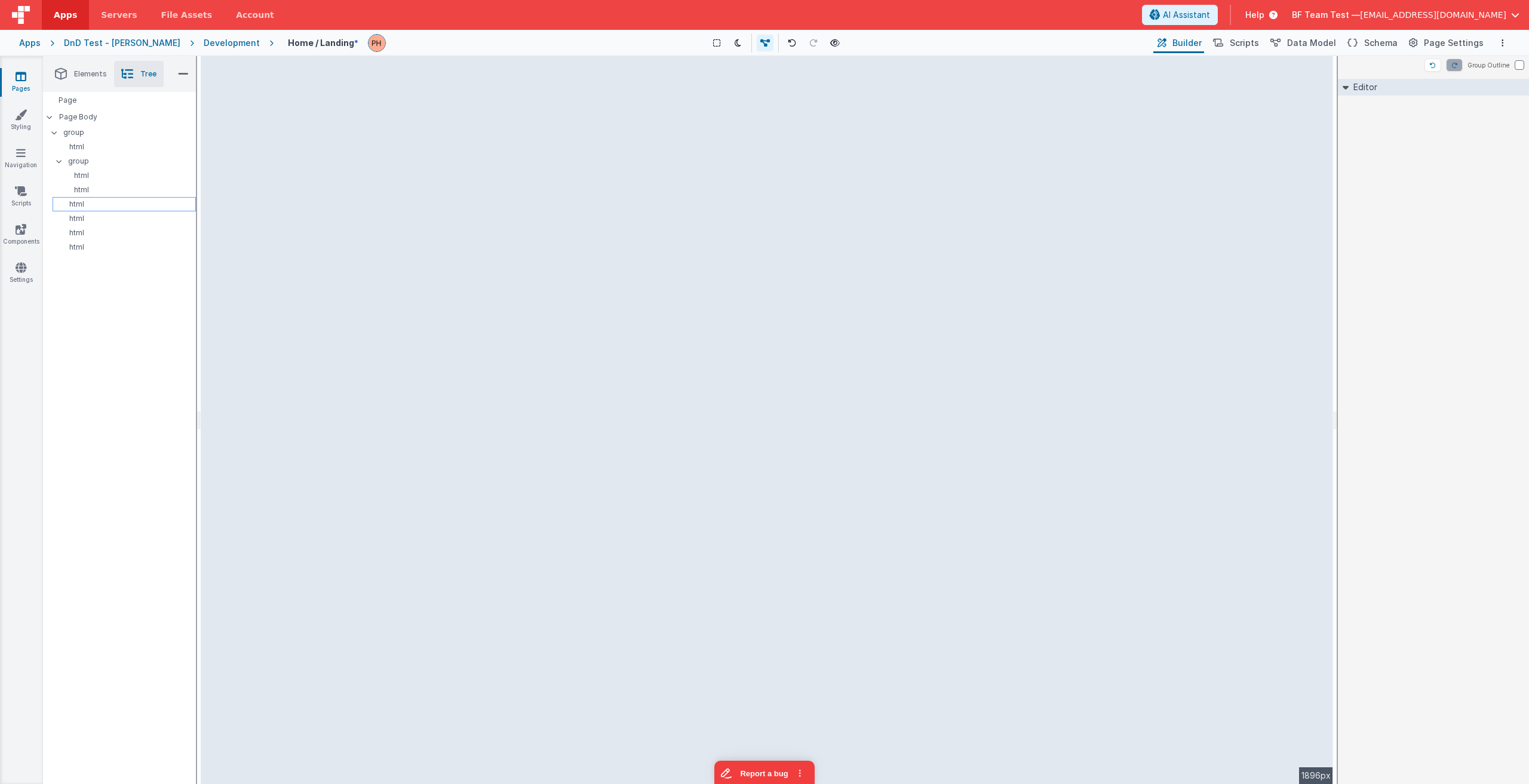
click at [75, 202] on p "html" at bounding box center [125, 204] width 138 height 10
click at [76, 201] on p "html" at bounding box center [125, 204] width 138 height 10
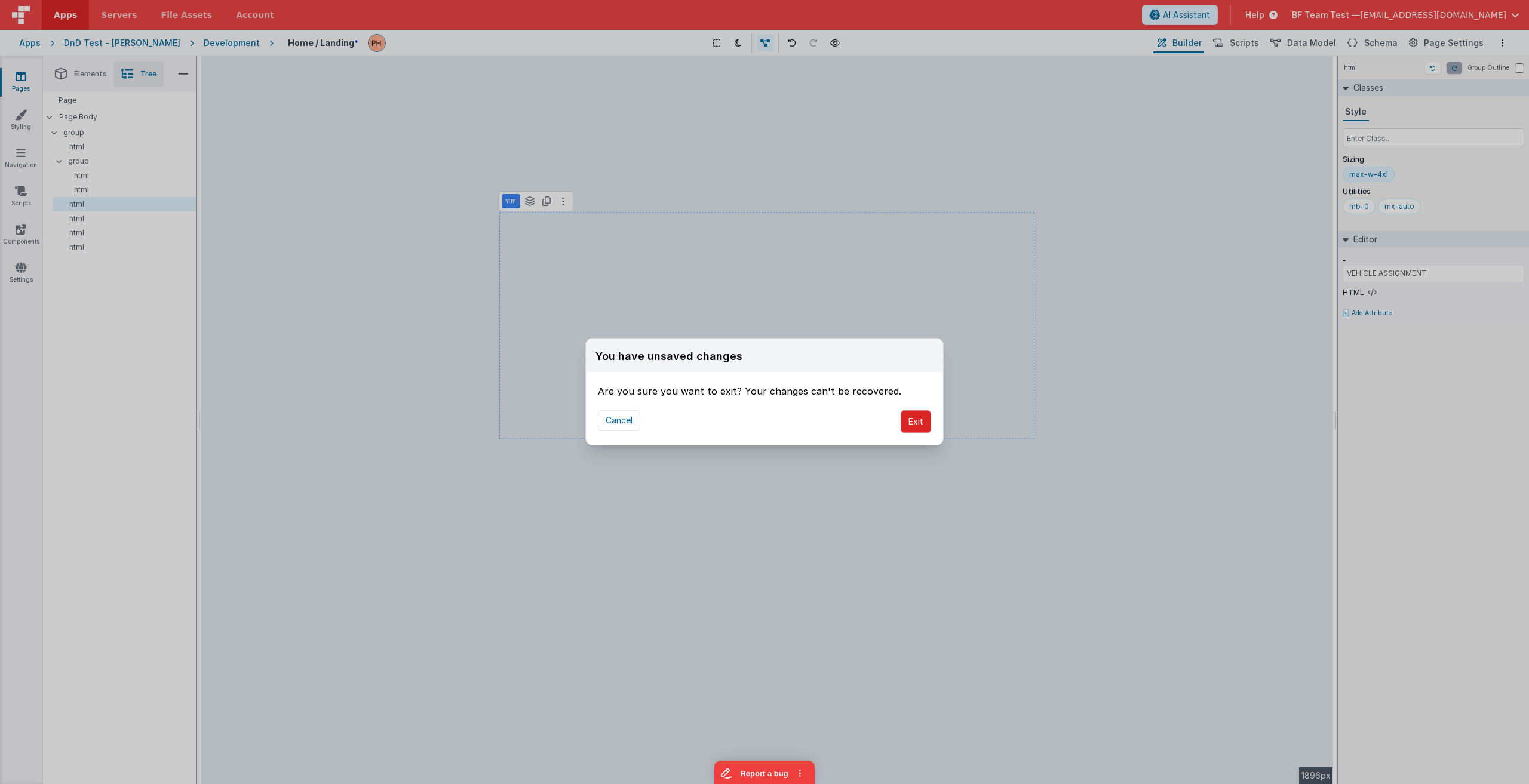
click at [763, 416] on button "Exit" at bounding box center [916, 422] width 30 height 23
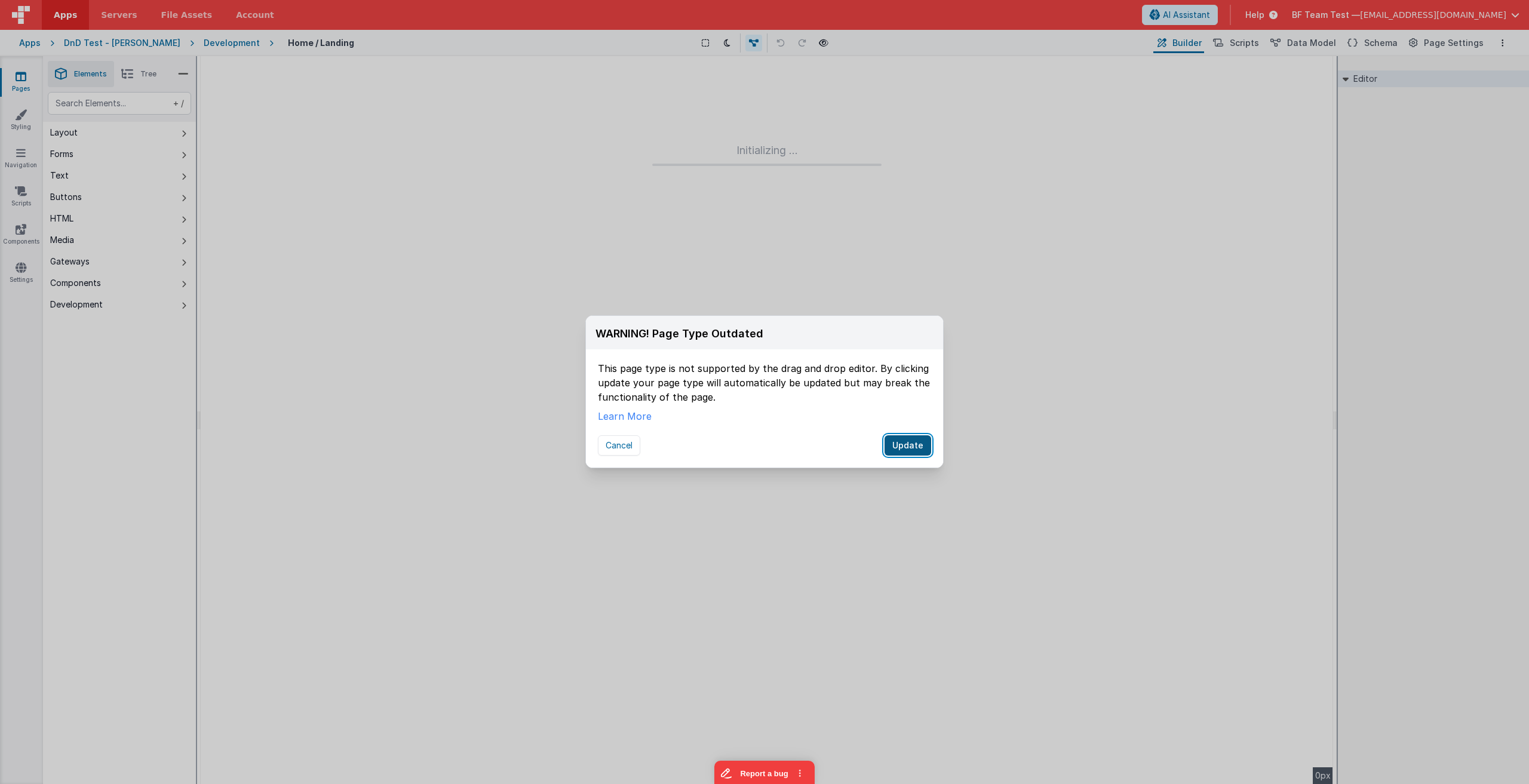
click at [763, 447] on button "Update" at bounding box center [908, 445] width 46 height 20
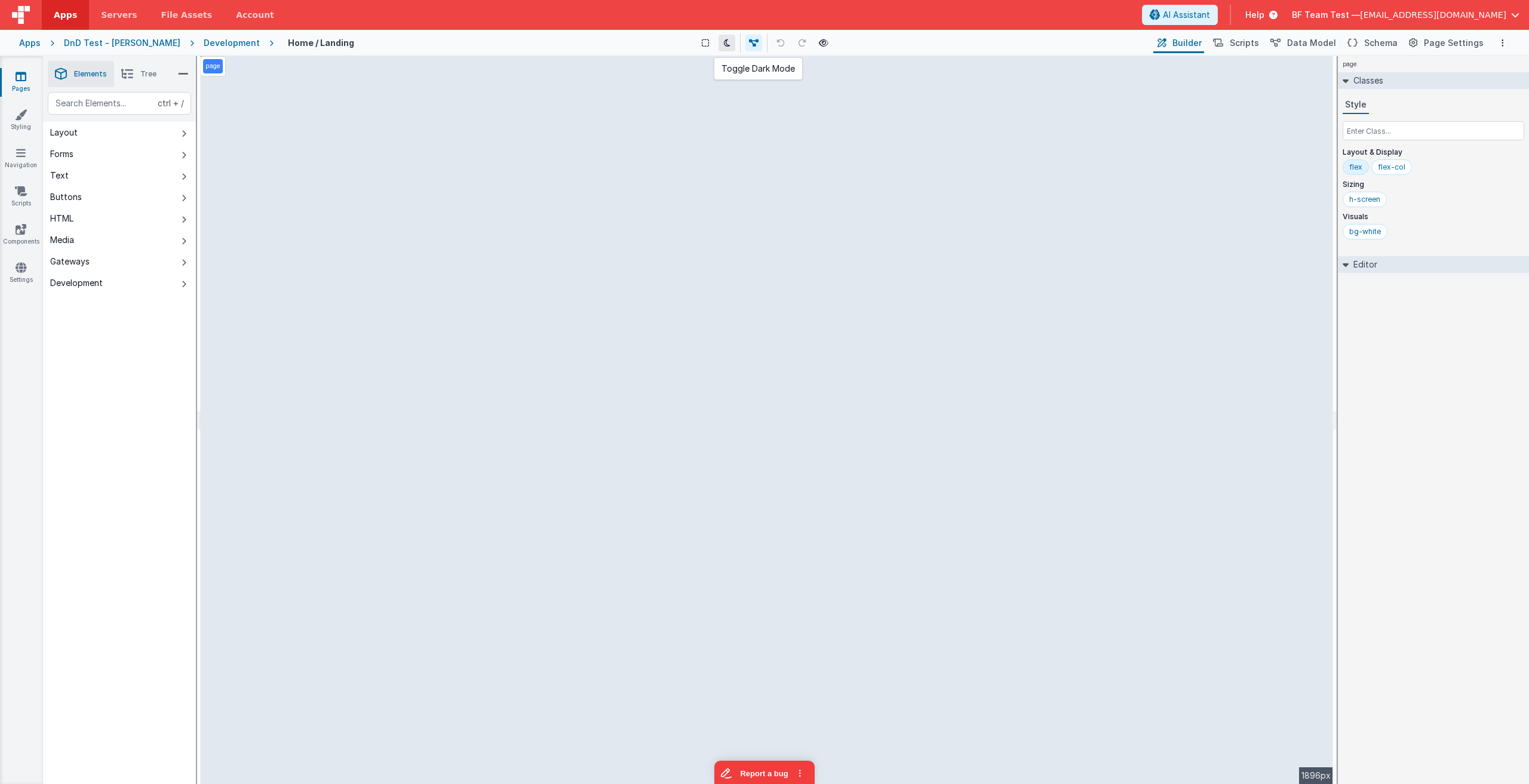
click at [718, 40] on button at bounding box center [726, 43] width 17 height 17
click at [724, 43] on icon at bounding box center [726, 43] width 6 height 8
type input "VEHICLE ASSIGNMENT"
click at [147, 68] on li "Tree" at bounding box center [139, 74] width 50 height 27
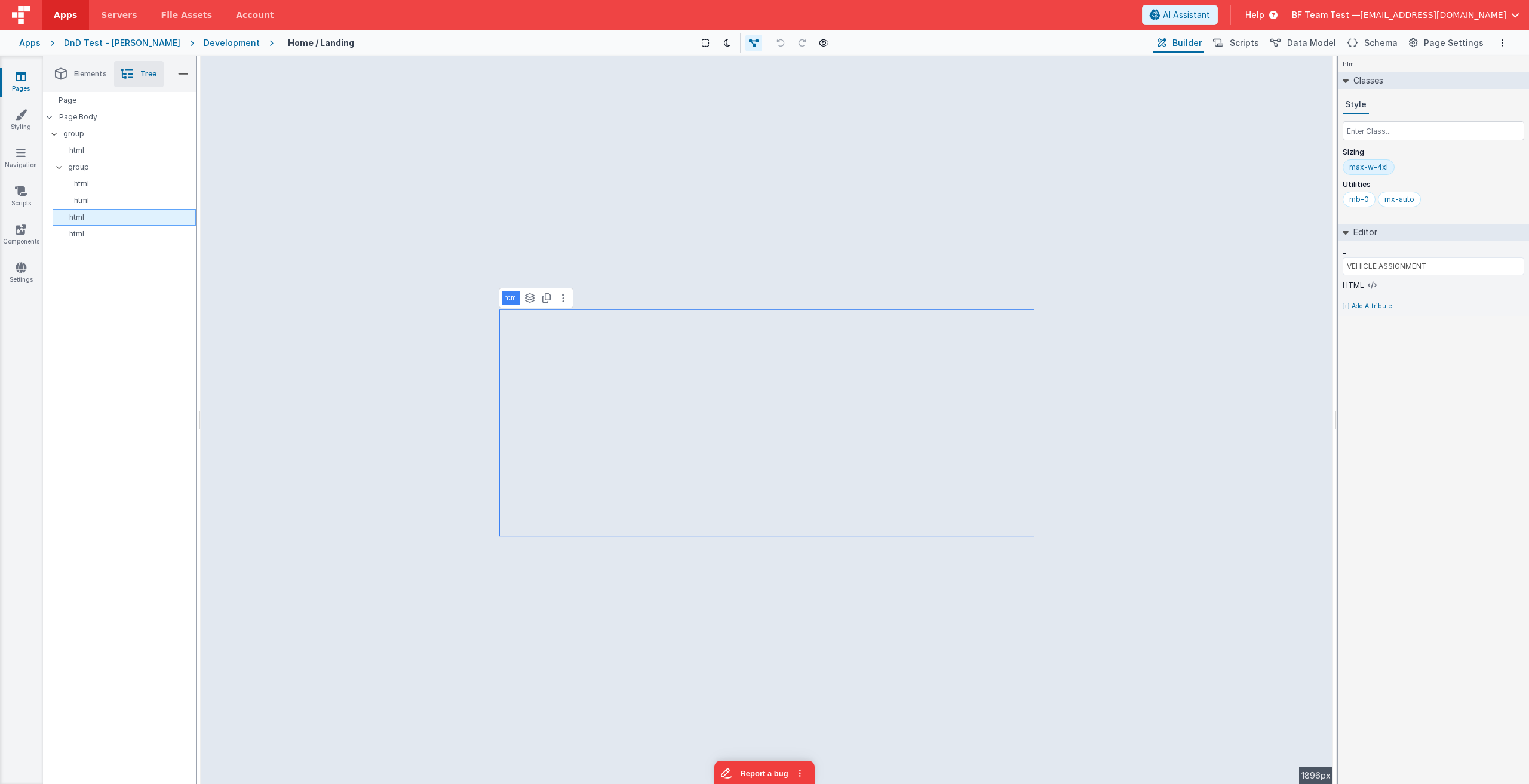
click at [76, 214] on p "html" at bounding box center [125, 217] width 138 height 10
type input "Vehicle Assignment"
type input "WEATHER FORCAST"
click at [77, 199] on p "html" at bounding box center [129, 200] width 133 height 10
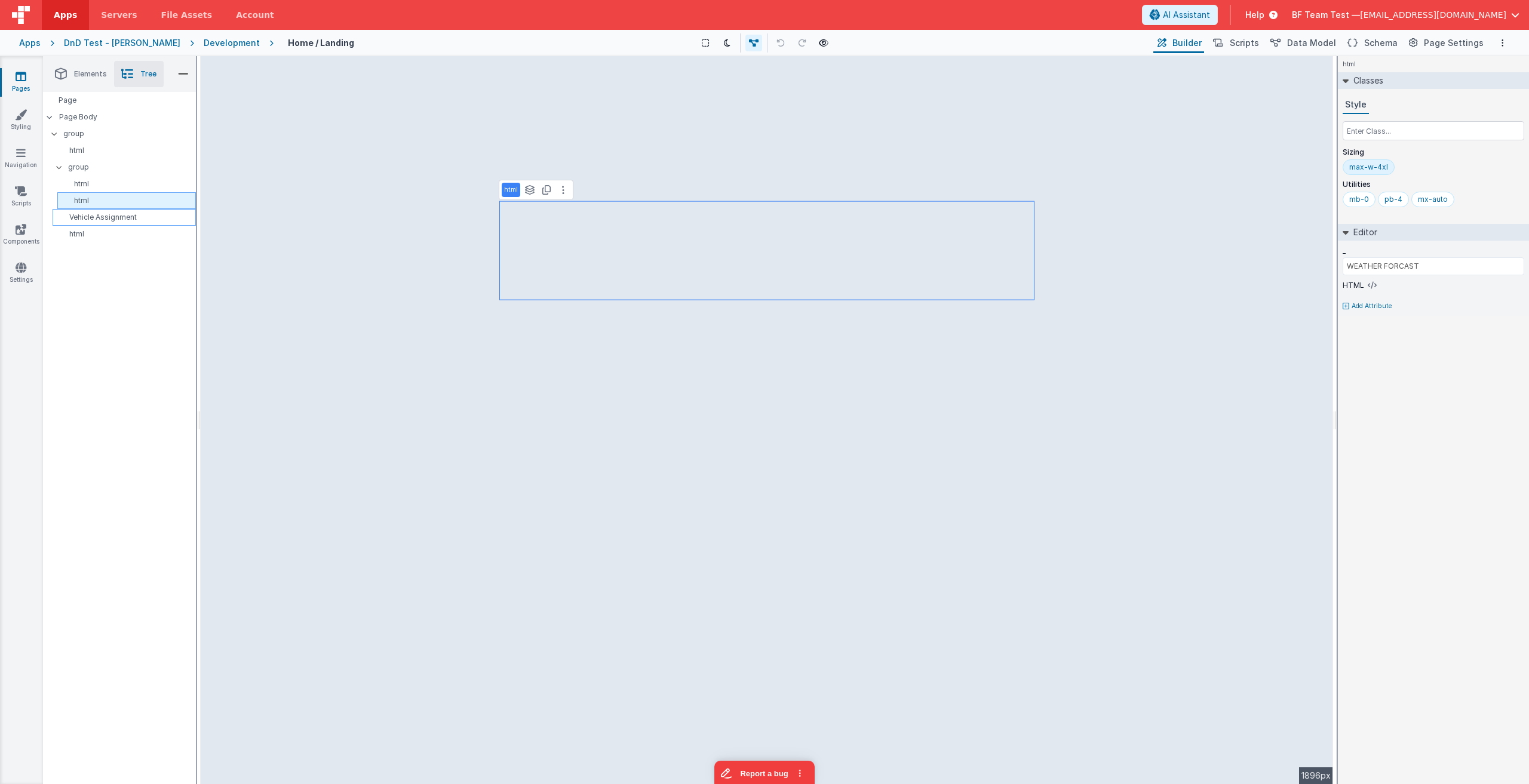
click at [77, 199] on p "html" at bounding box center [129, 200] width 133 height 10
type input "Weather Forecast"
click at [79, 181] on p "html" at bounding box center [129, 183] width 133 height 10
type input "DAILY ANNOUNCEMENTS"
click at [83, 181] on p "html" at bounding box center [129, 183] width 133 height 10
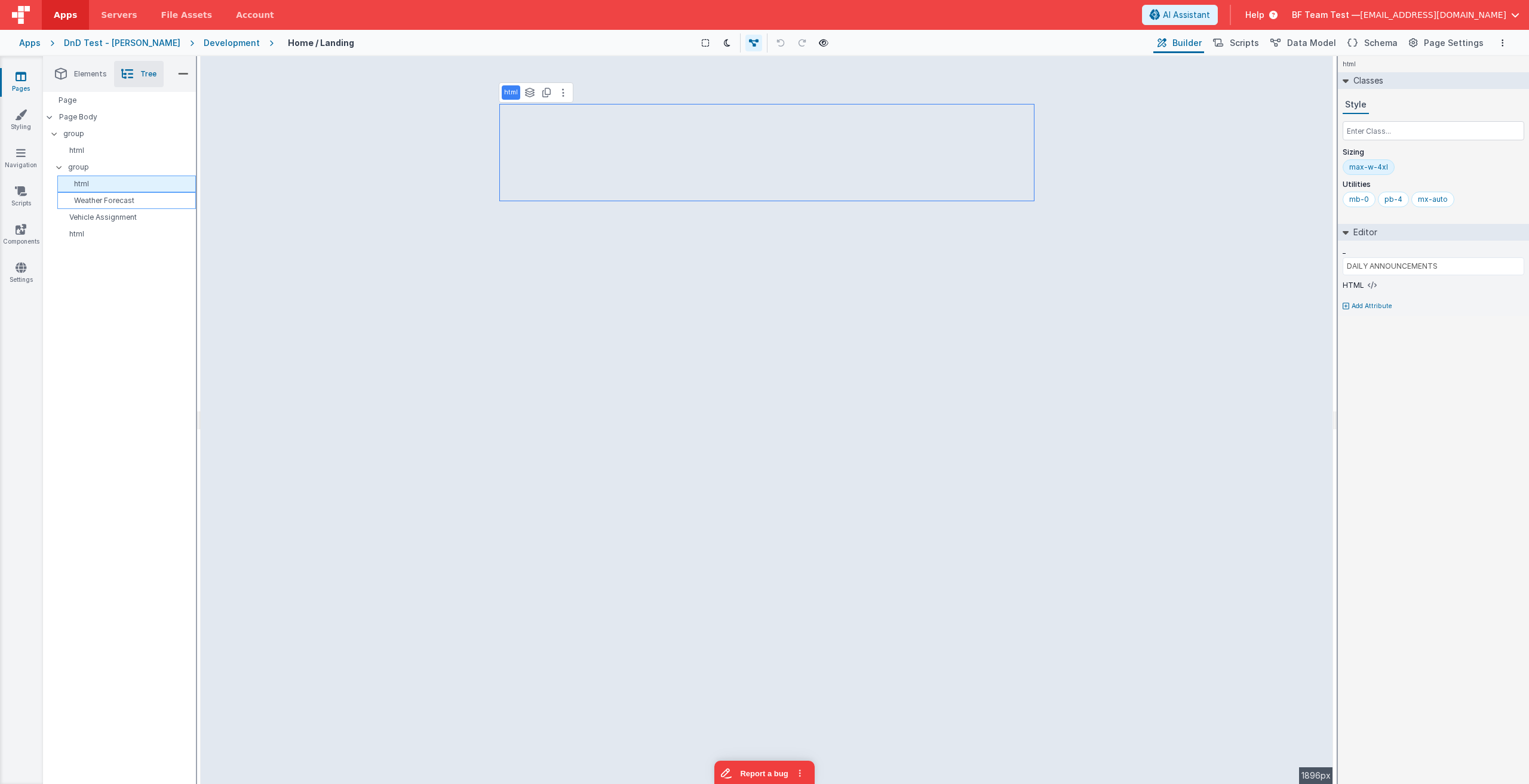
click at [83, 181] on p "html" at bounding box center [129, 183] width 133 height 10
type input "Daily Announcement"
click at [79, 233] on p "html" at bounding box center [125, 234] width 138 height 10
click at [75, 233] on p "html" at bounding box center [125, 234] width 138 height 10
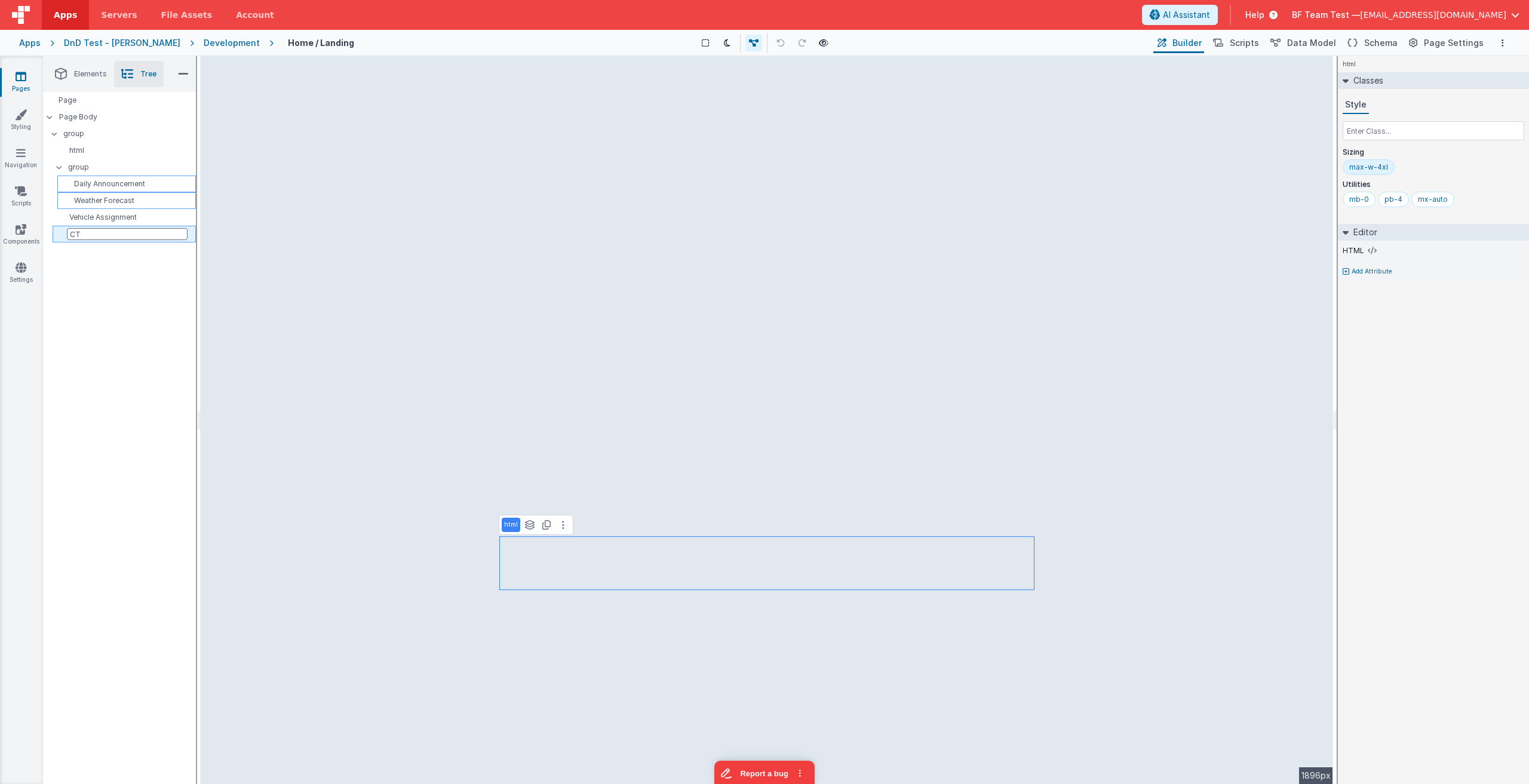
type input "CTA"
click at [85, 151] on p "html" at bounding box center [125, 150] width 138 height 10
click at [76, 150] on p "html" at bounding box center [125, 150] width 138 height 10
type input "Header"
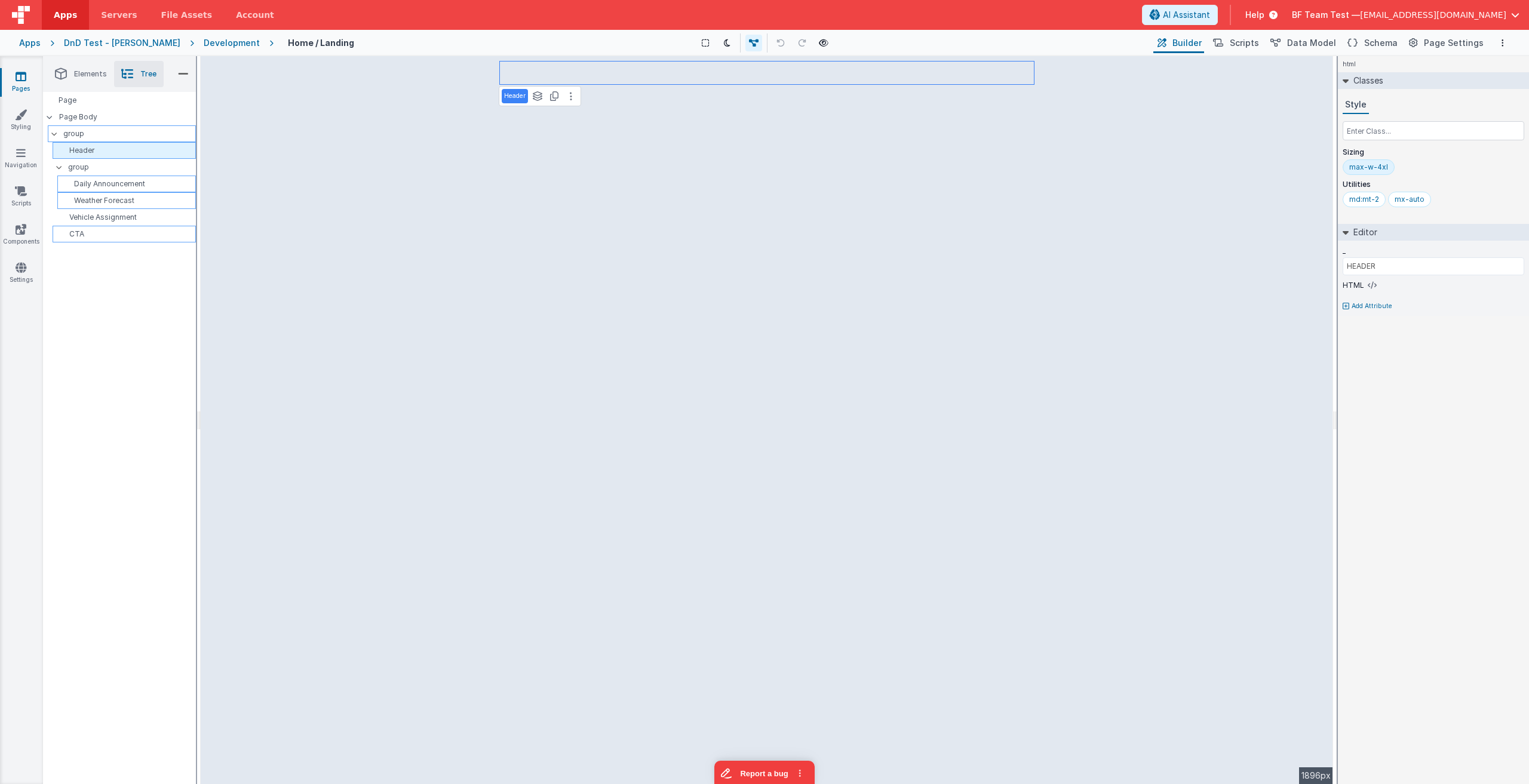
click at [76, 132] on p "group" at bounding box center [129, 133] width 132 height 13
click at [76, 117] on p "Page Body" at bounding box center [127, 117] width 137 height 10
click at [77, 141] on div "group" at bounding box center [122, 133] width 148 height 17
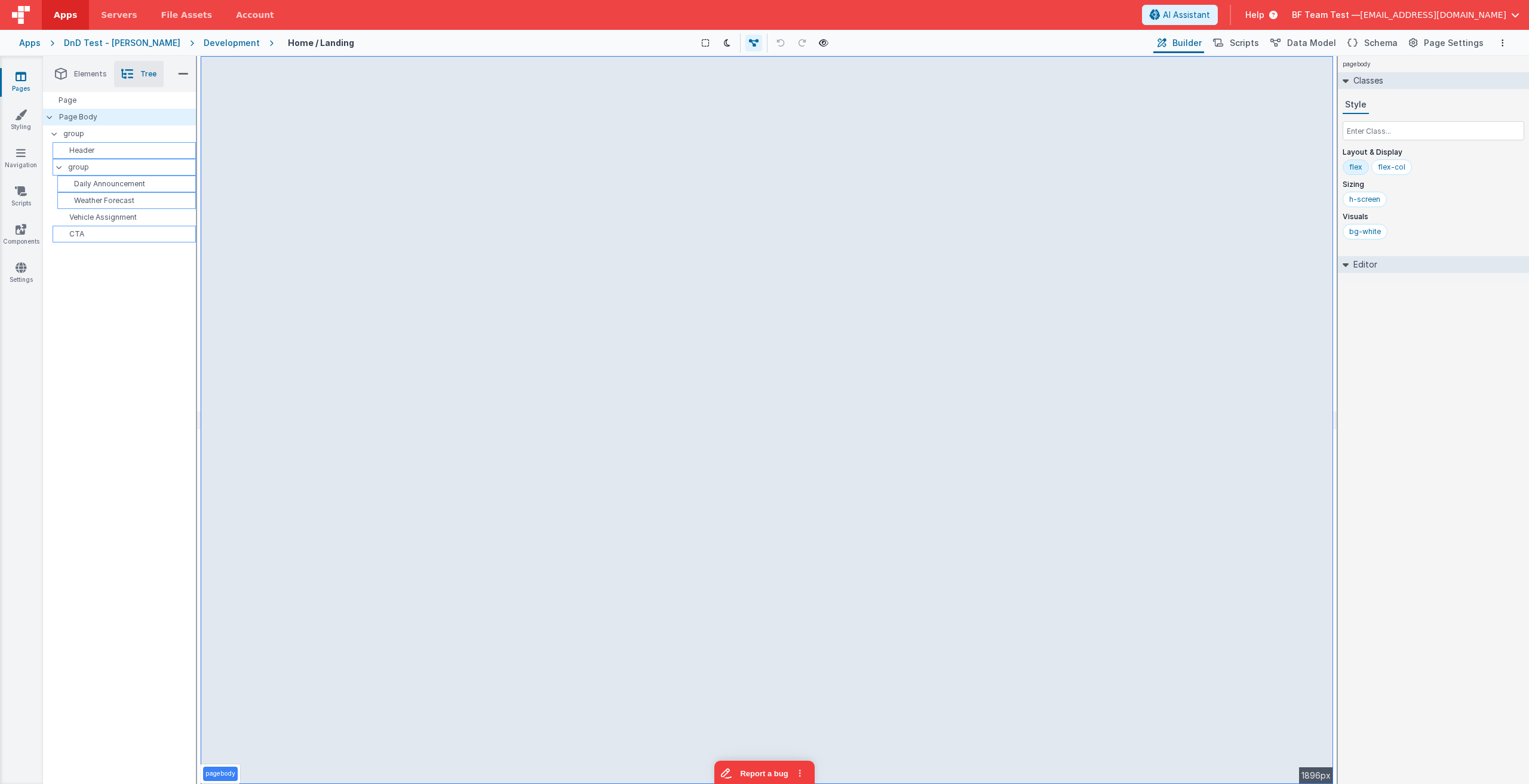
click at [77, 166] on p "group" at bounding box center [132, 167] width 127 height 13
click at [83, 171] on input "group" at bounding box center [127, 166] width 121 height 12
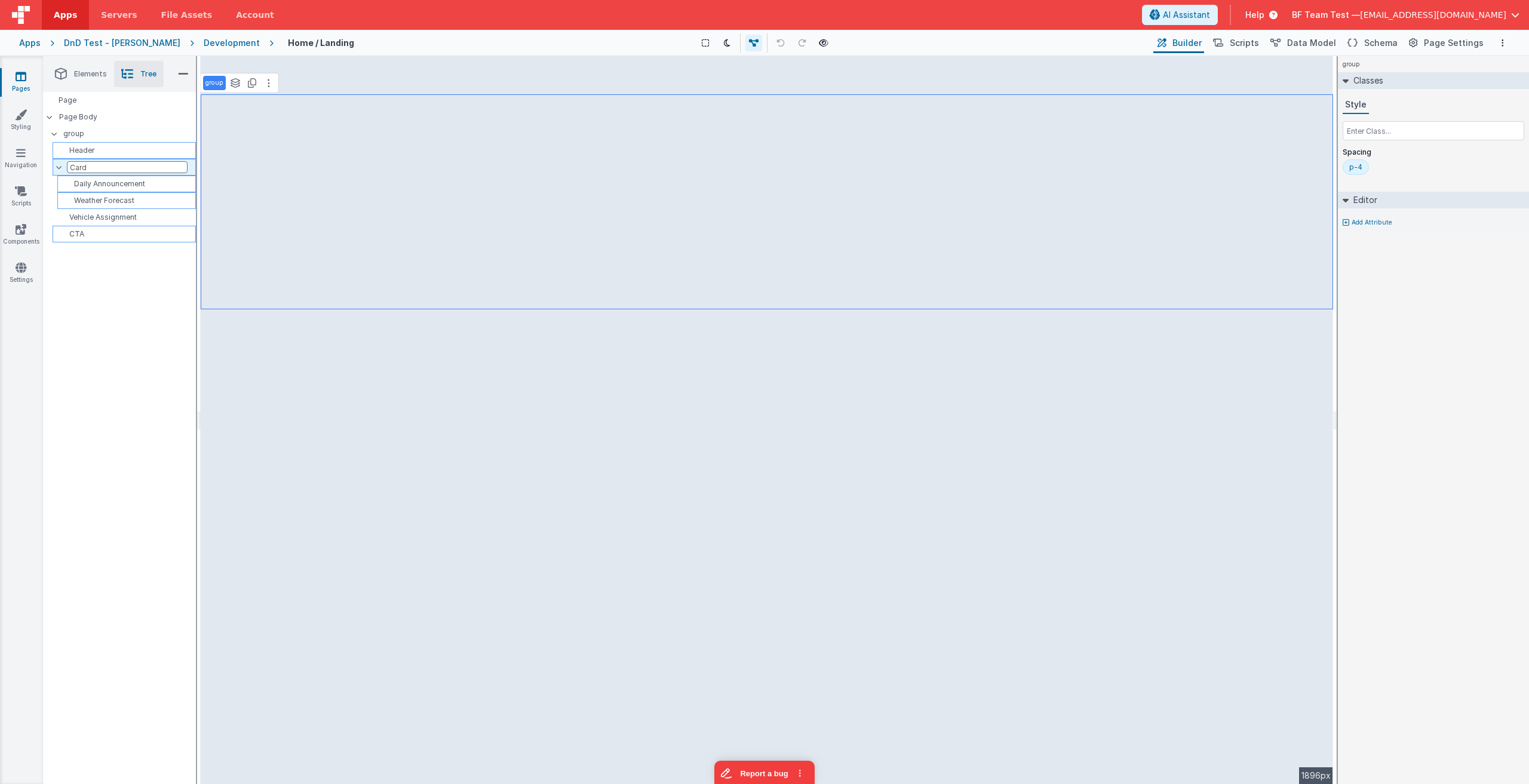
type input "Cards"
click at [111, 214] on p "Vehicle Assignment" at bounding box center [125, 217] width 138 height 10
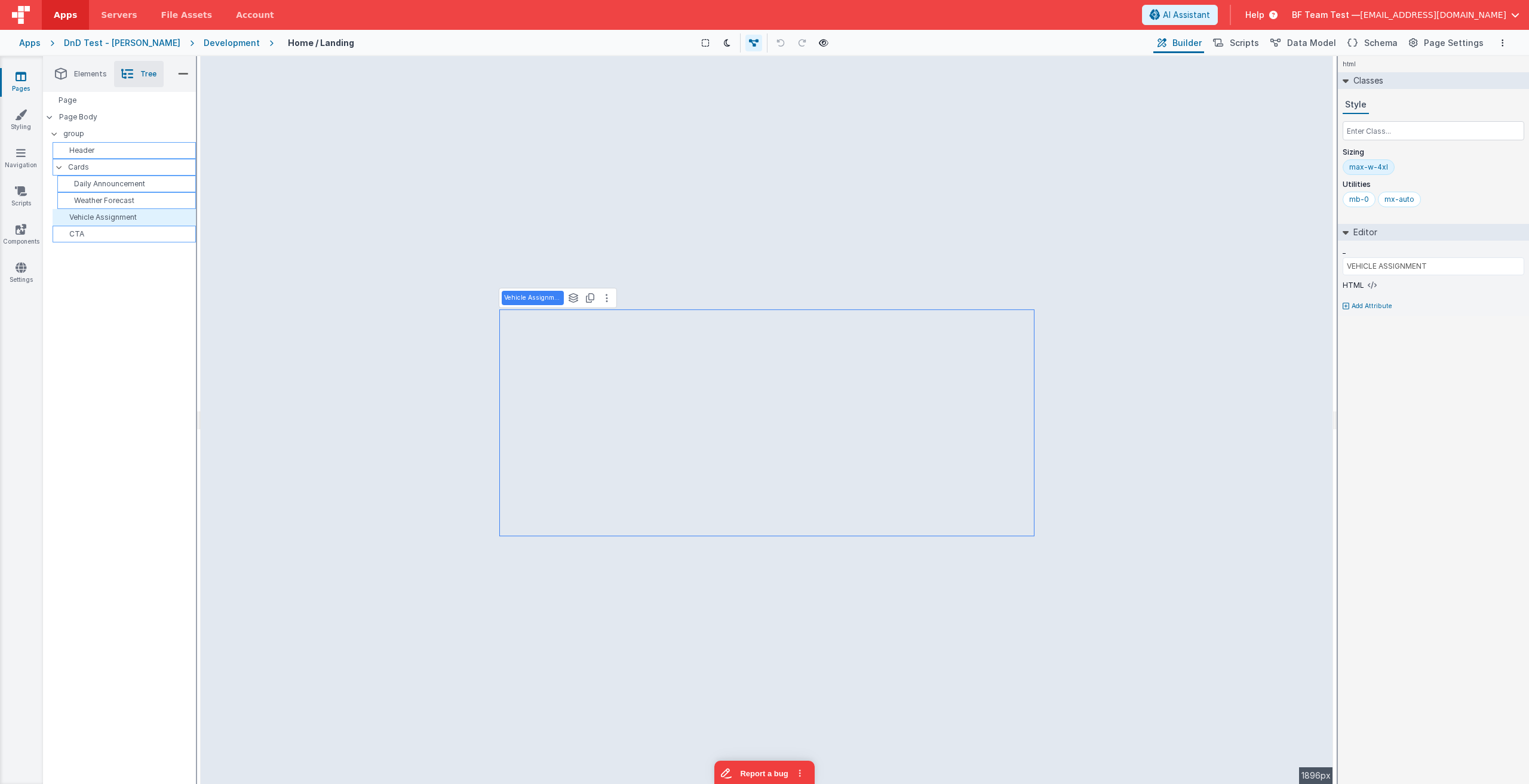
click at [62, 167] on icon at bounding box center [59, 167] width 10 height 4
click at [52, 133] on icon at bounding box center [54, 133] width 10 height 4
click at [52, 132] on div "group" at bounding box center [122, 133] width 148 height 17
click at [54, 133] on icon at bounding box center [54, 133] width 4 height 10
click at [59, 167] on icon at bounding box center [59, 167] width 4 height 10
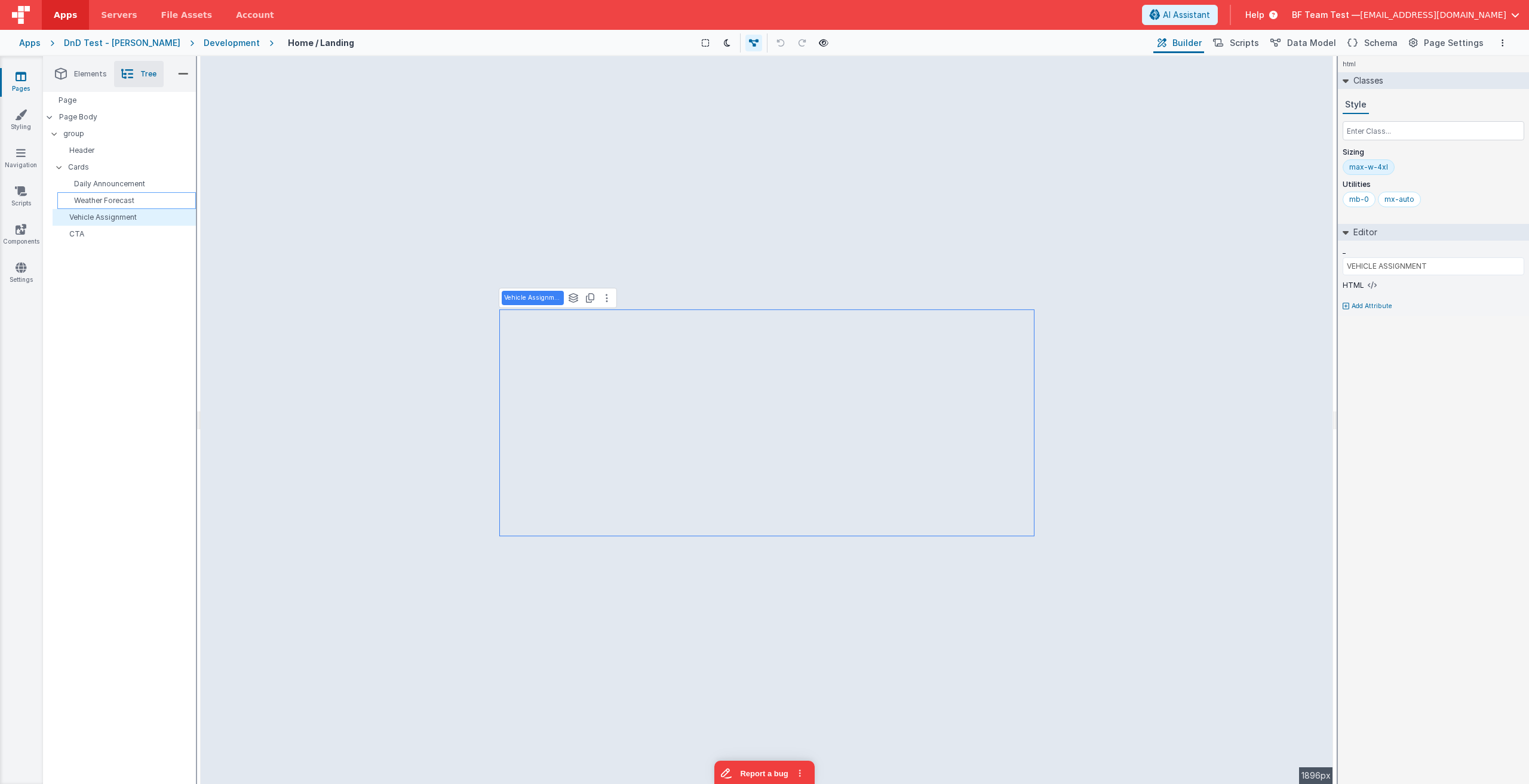
click at [159, 201] on p "Weather Forecast" at bounding box center [129, 200] width 133 height 10
click at [151, 221] on p "Vehicle Assignment" at bounding box center [125, 217] width 138 height 10
type input "VEHICLE ASSIGNMENT"
click at [116, 231] on p "CTA" at bounding box center [125, 234] width 138 height 10
click at [125, 285] on div "Page Page Body group Header Cards Daily Announcement Weather Forecast Vehicle A…" at bounding box center [119, 438] width 153 height 692
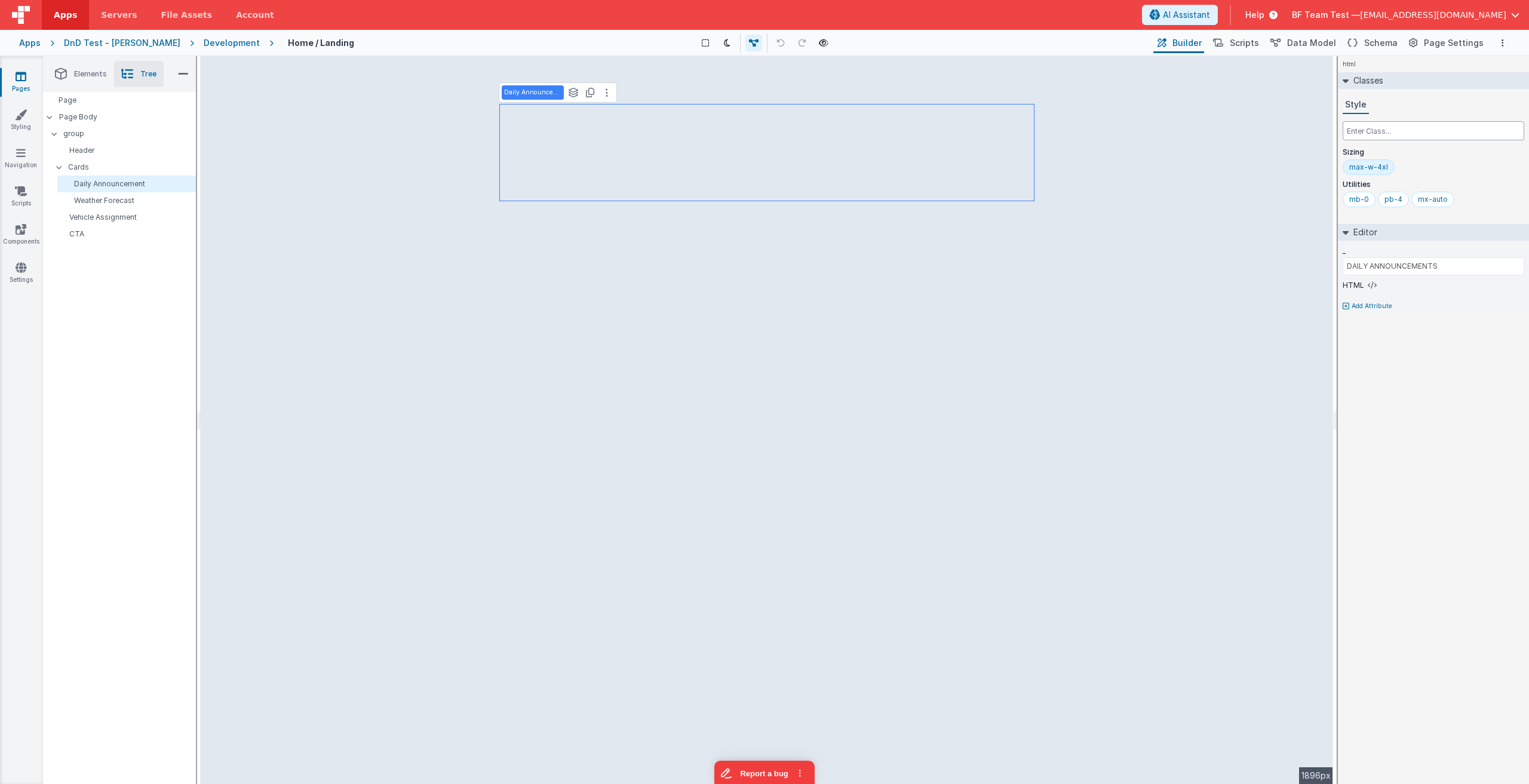
click at [763, 132] on input "text" at bounding box center [1434, 130] width 182 height 19
type input "r"
click at [605, 37] on div "Show Group Outlines Toggle Dark Mode Toggle Dev Data Preview Page ctrl + b" at bounding box center [764, 43] width 773 height 19
click at [638, 42] on div "Show Group Outlines Toggle Dark Mode Toggle Dev Data Preview Page ctrl + b" at bounding box center [764, 43] width 773 height 19
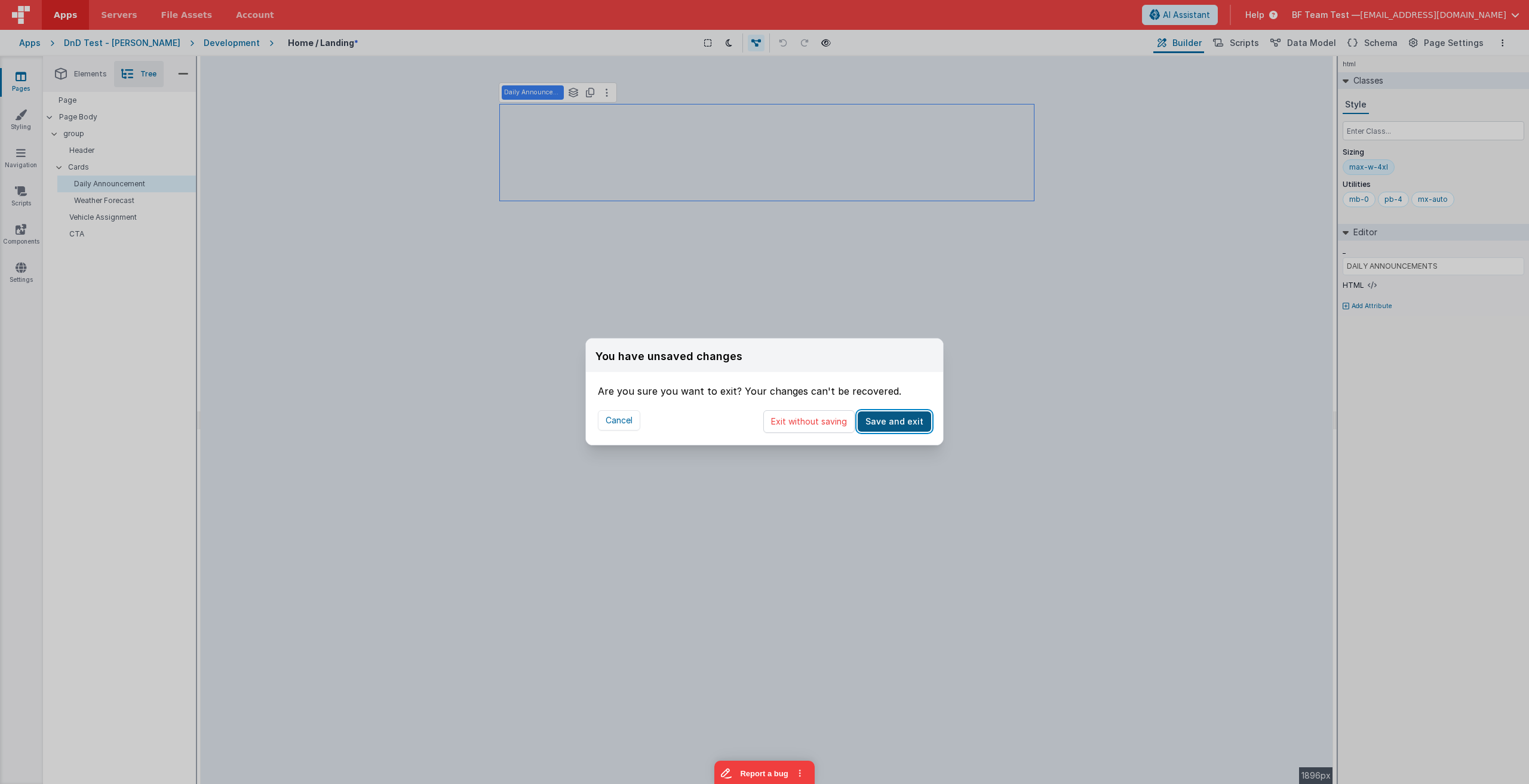
click at [763, 429] on button "Save and exit" at bounding box center [894, 421] width 74 height 20
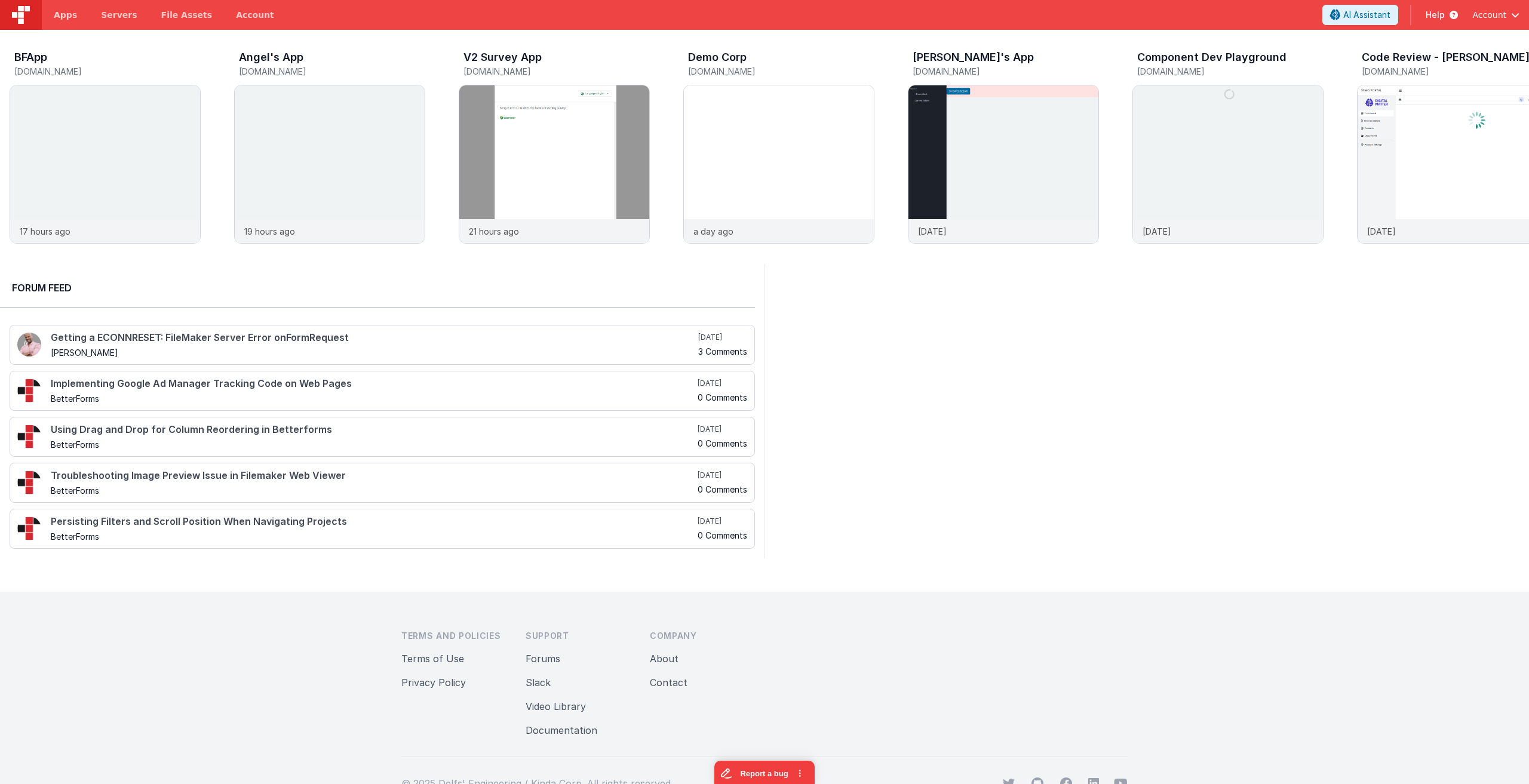
click at [1447, 14] on icon at bounding box center [1451, 14] width 13 height 12
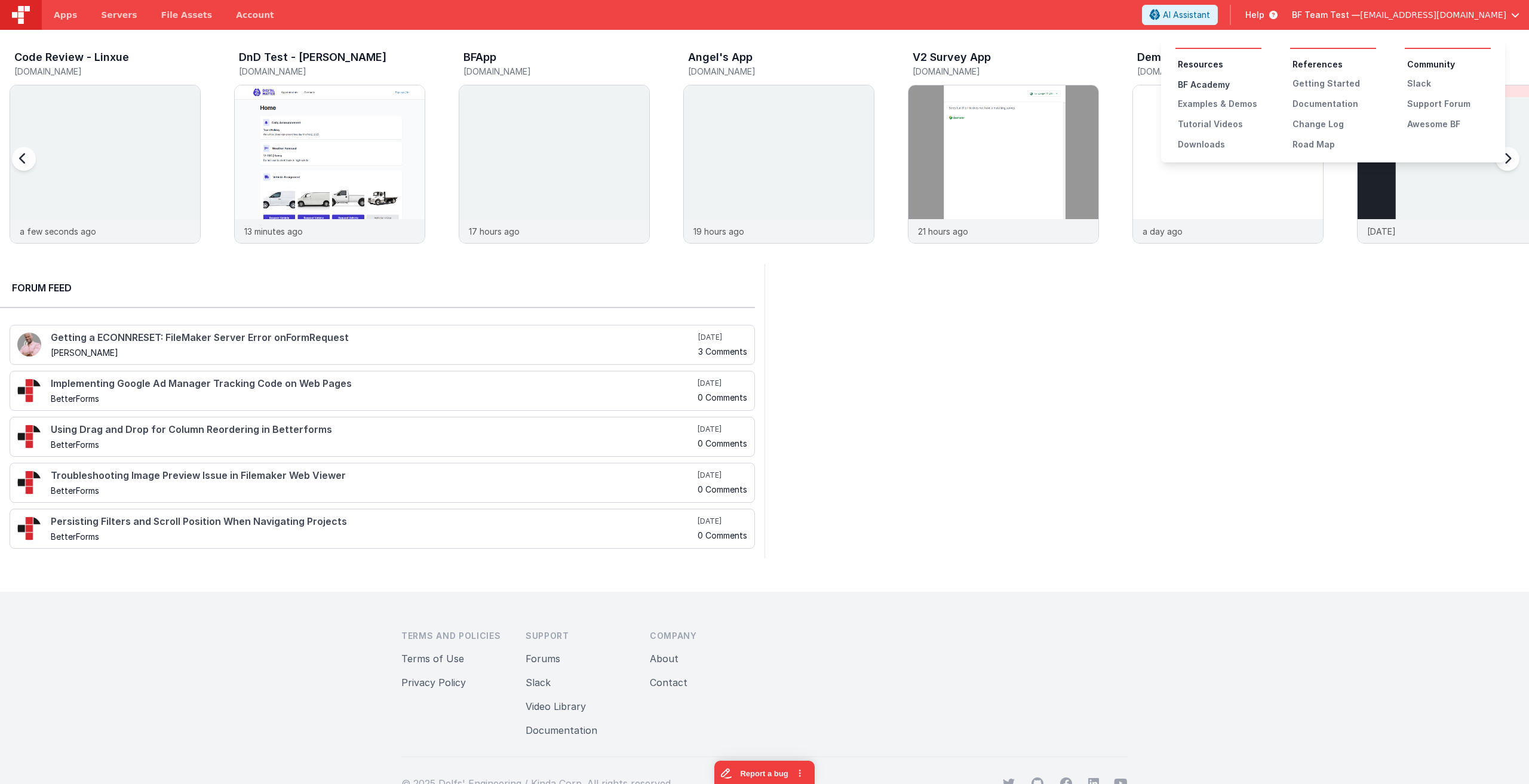
click at [1210, 81] on div "BF Academy" at bounding box center [1219, 85] width 84 height 12
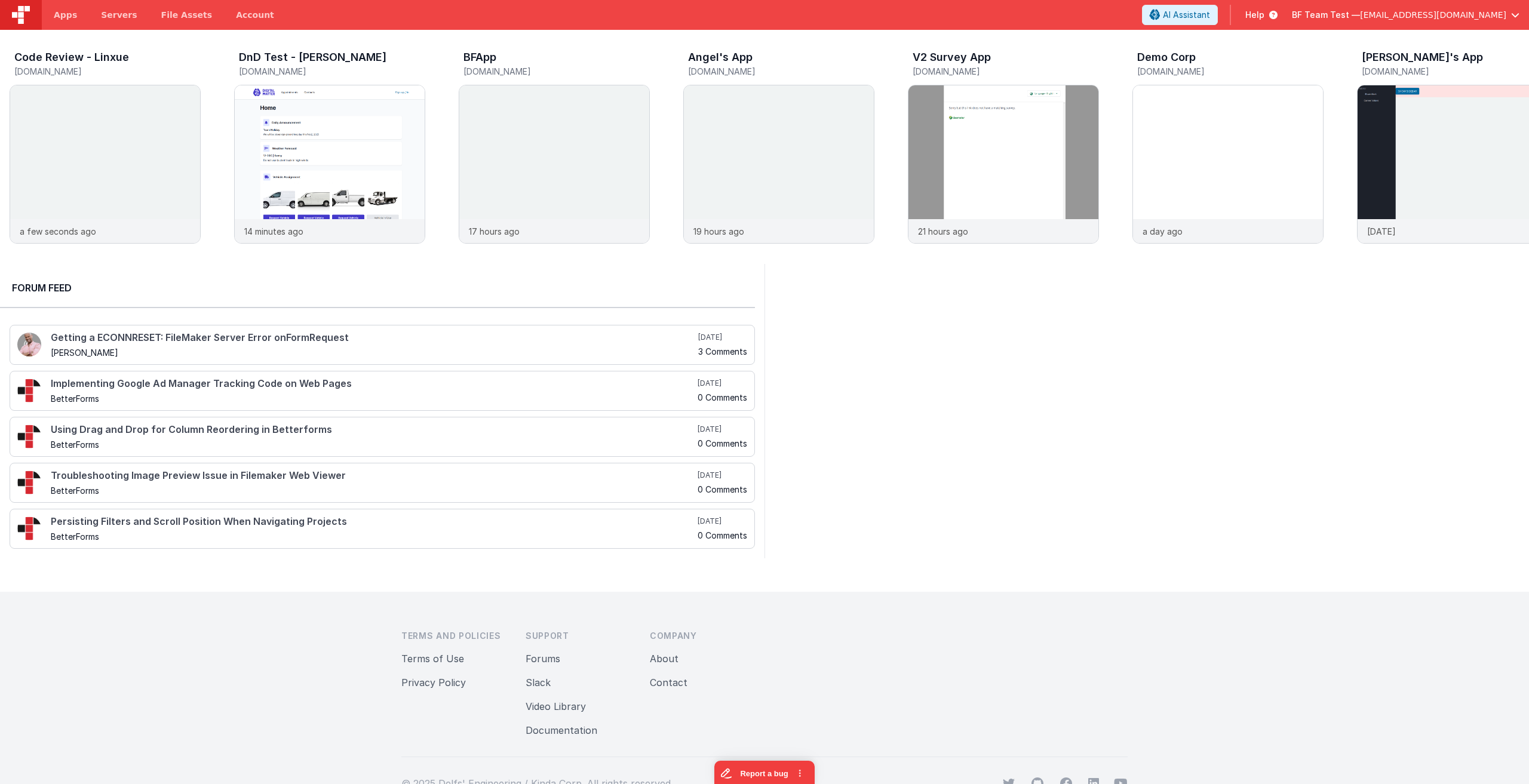
click at [1265, 17] on span "Help" at bounding box center [1254, 14] width 19 height 12
